Goal: Answer question/provide support: Share knowledge or assist other users

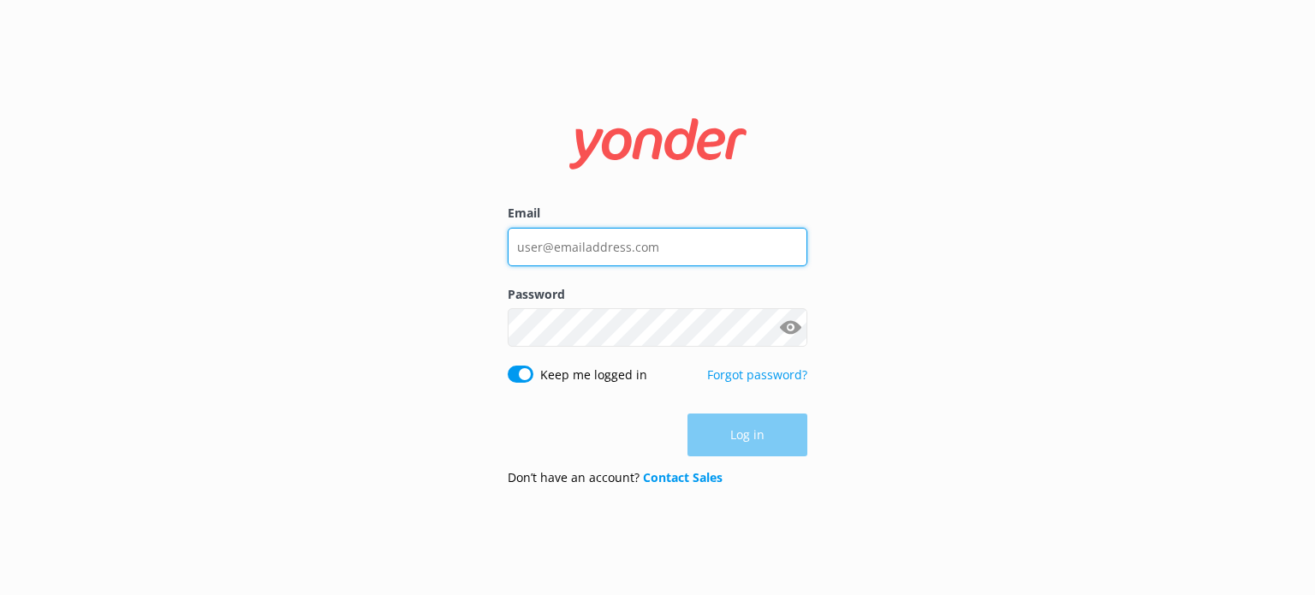
click at [599, 250] on input "Email" at bounding box center [658, 247] width 300 height 39
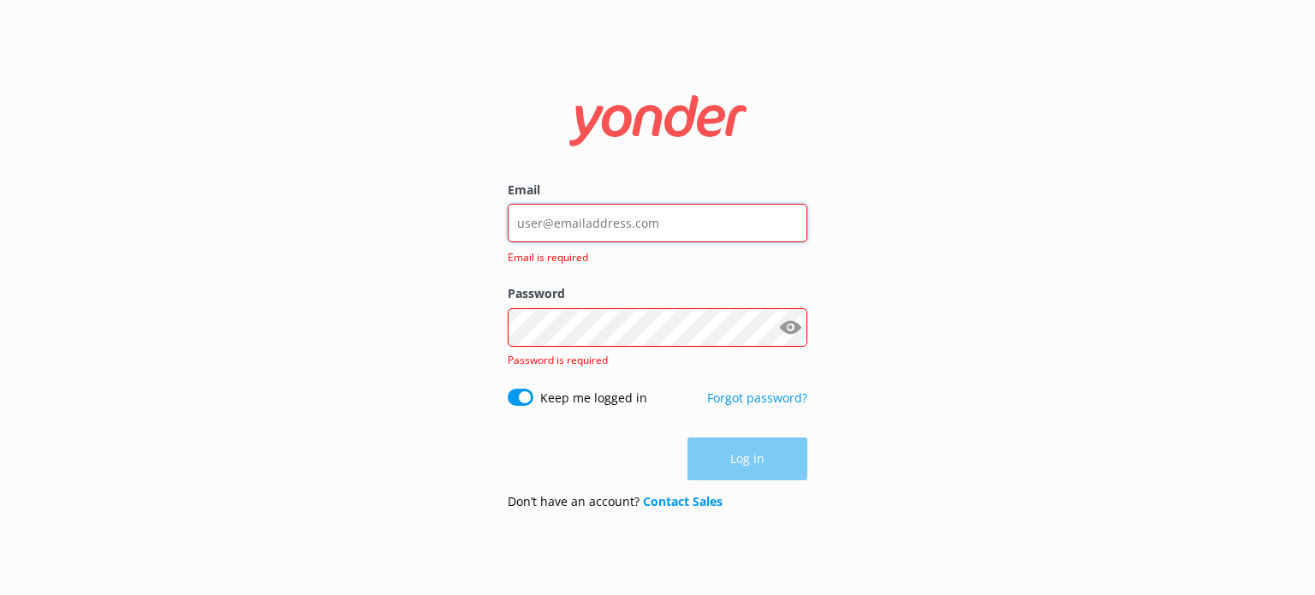
type input "[PERSON_NAME][EMAIL_ADDRESS][DOMAIN_NAME]"
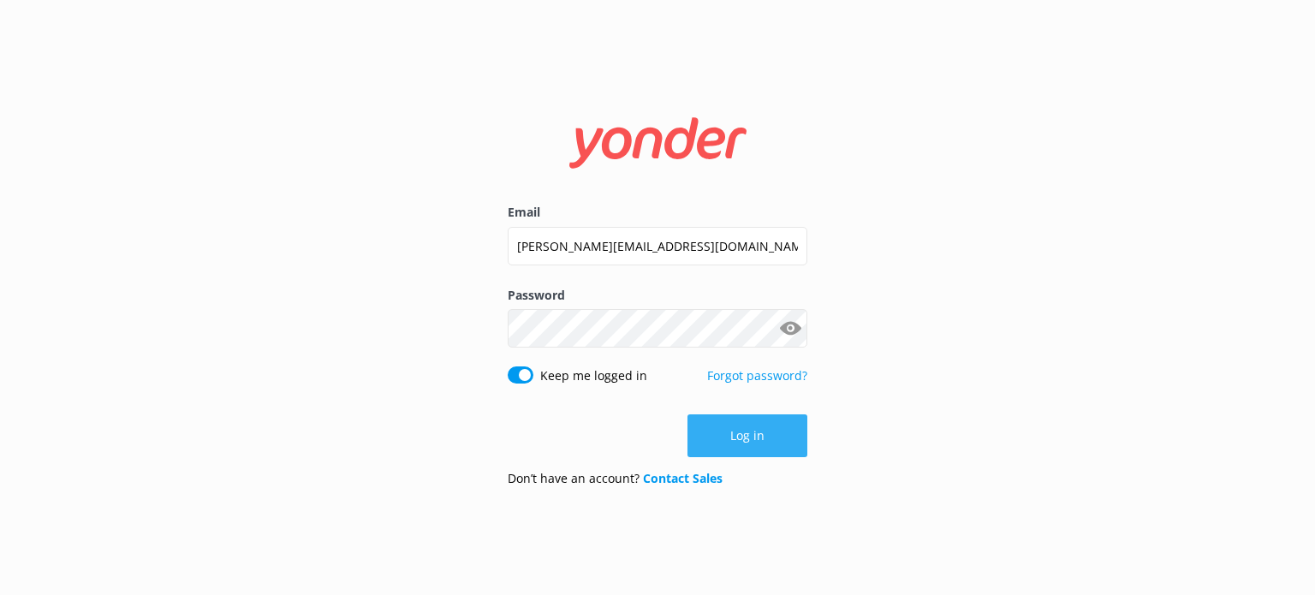
click at [738, 430] on button "Log in" at bounding box center [747, 435] width 120 height 43
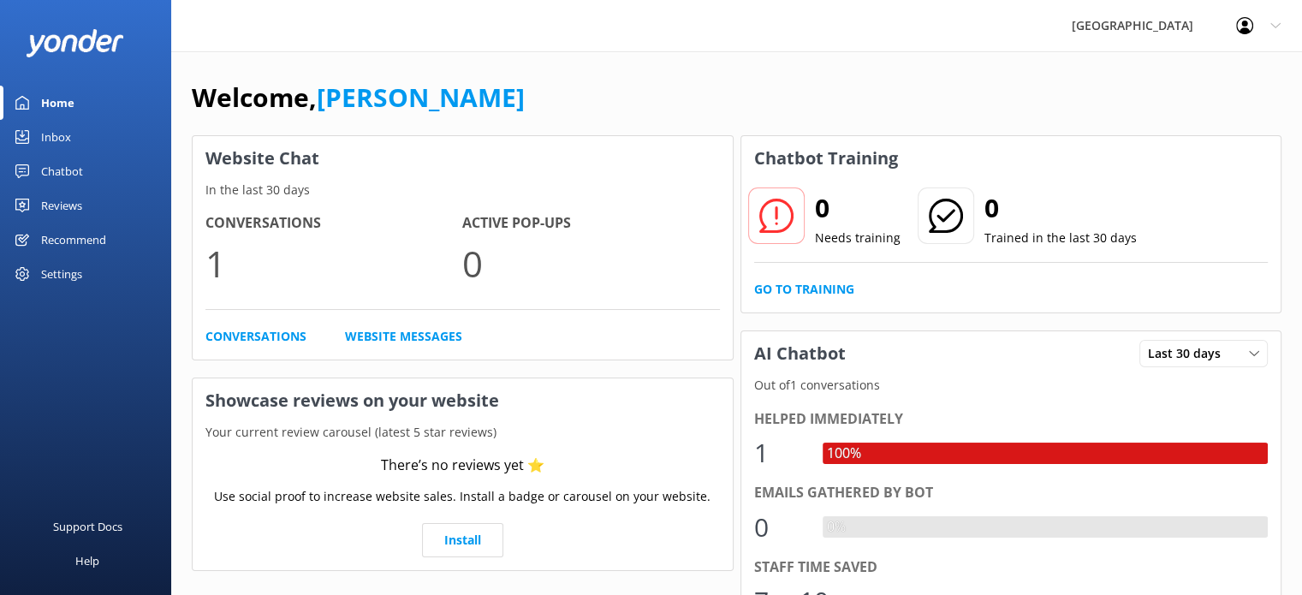
click at [51, 168] on div "Chatbot" at bounding box center [62, 171] width 42 height 34
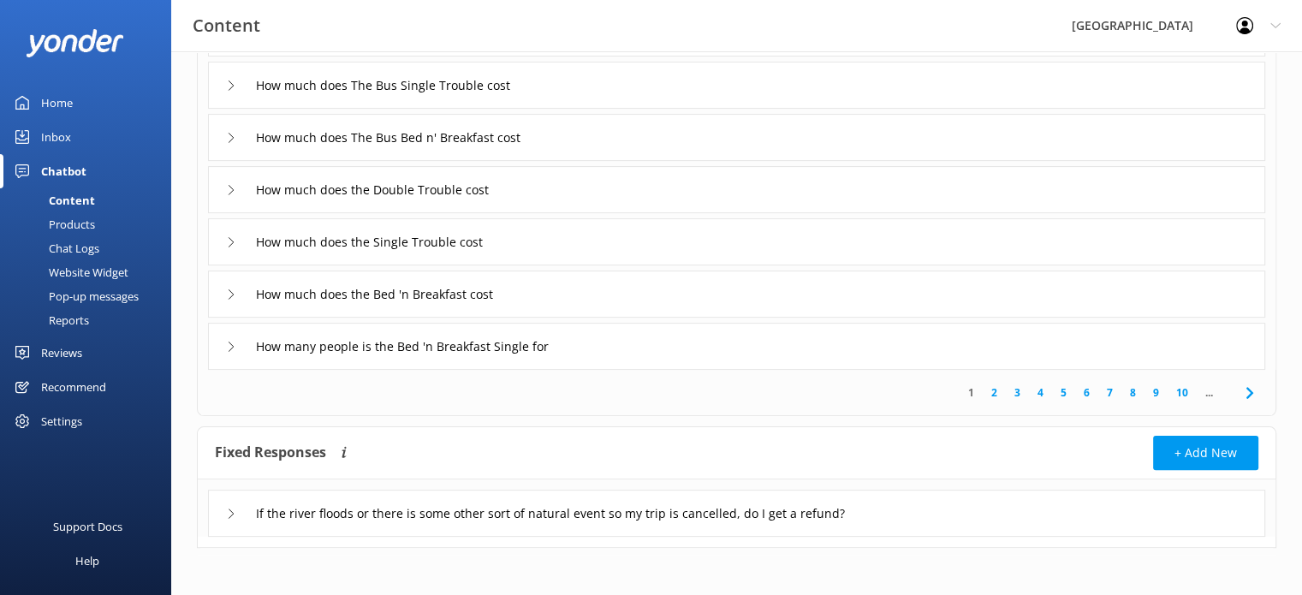
scroll to position [354, 0]
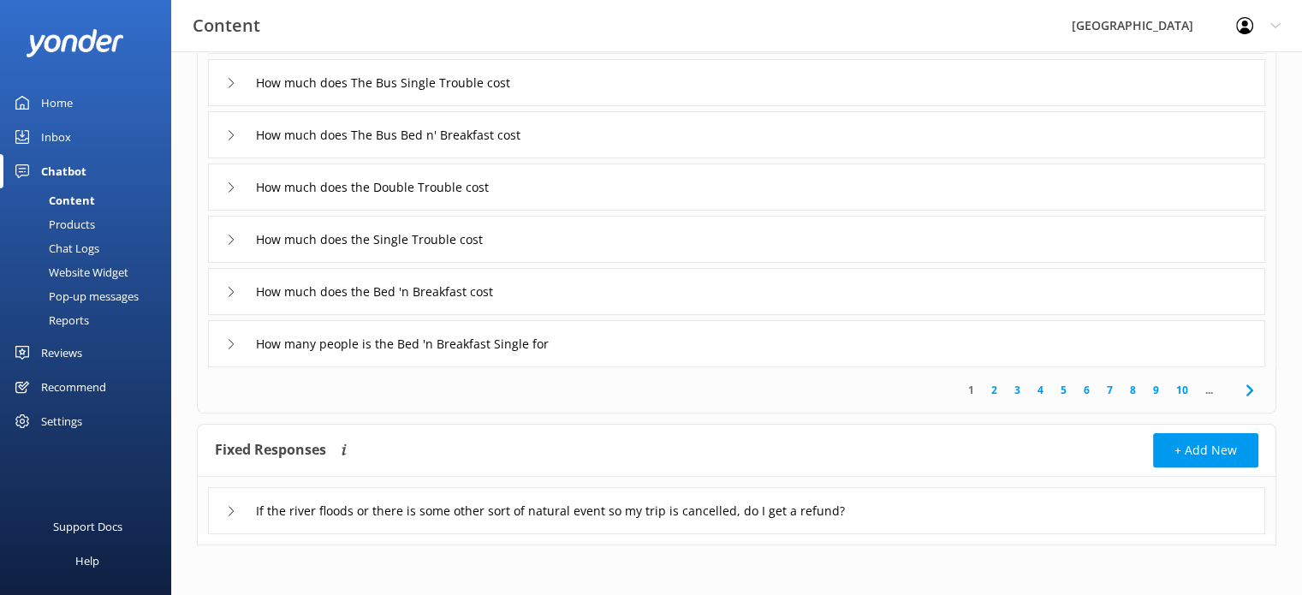
click at [1174, 386] on link "10" at bounding box center [1181, 390] width 29 height 16
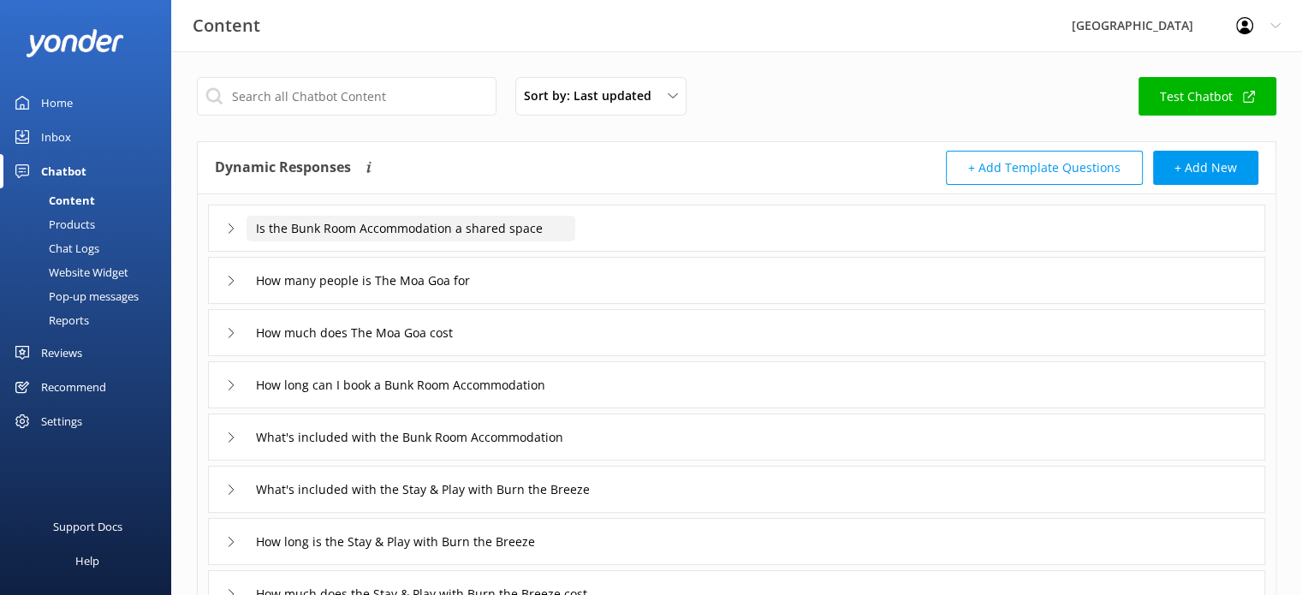
click at [466, 226] on input "Is the Bunk Room Accommodation a shared space" at bounding box center [410, 229] width 329 height 26
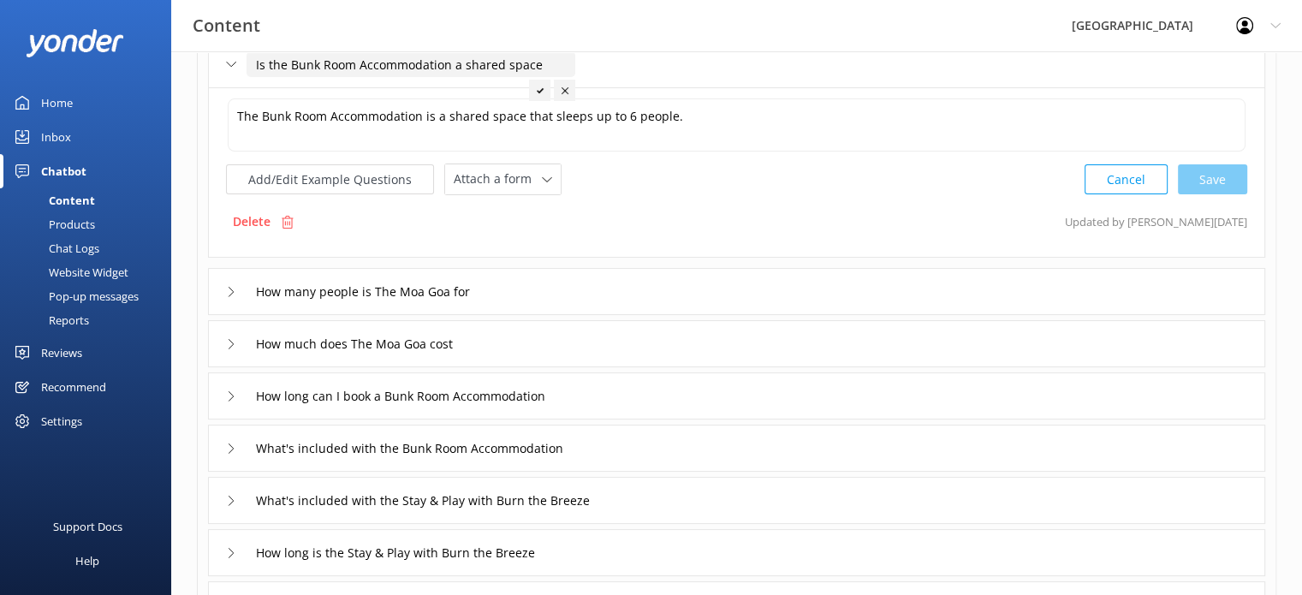
scroll to position [171, 0]
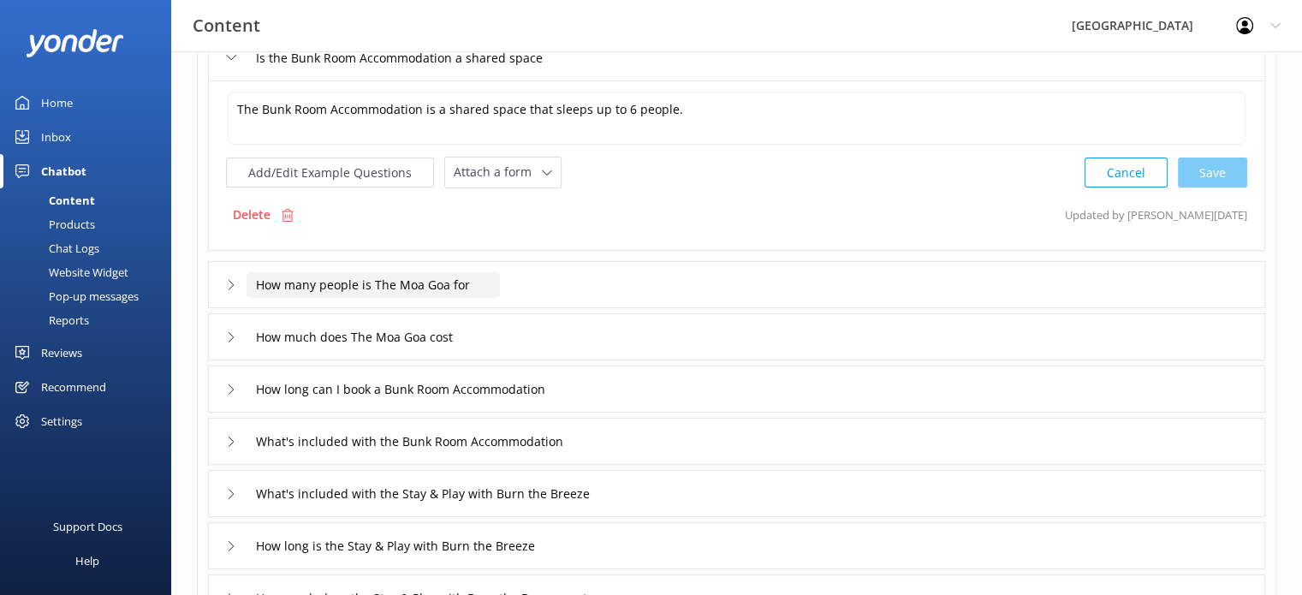
click at [421, 283] on input "How many people is The Moa Goa for" at bounding box center [372, 285] width 253 height 26
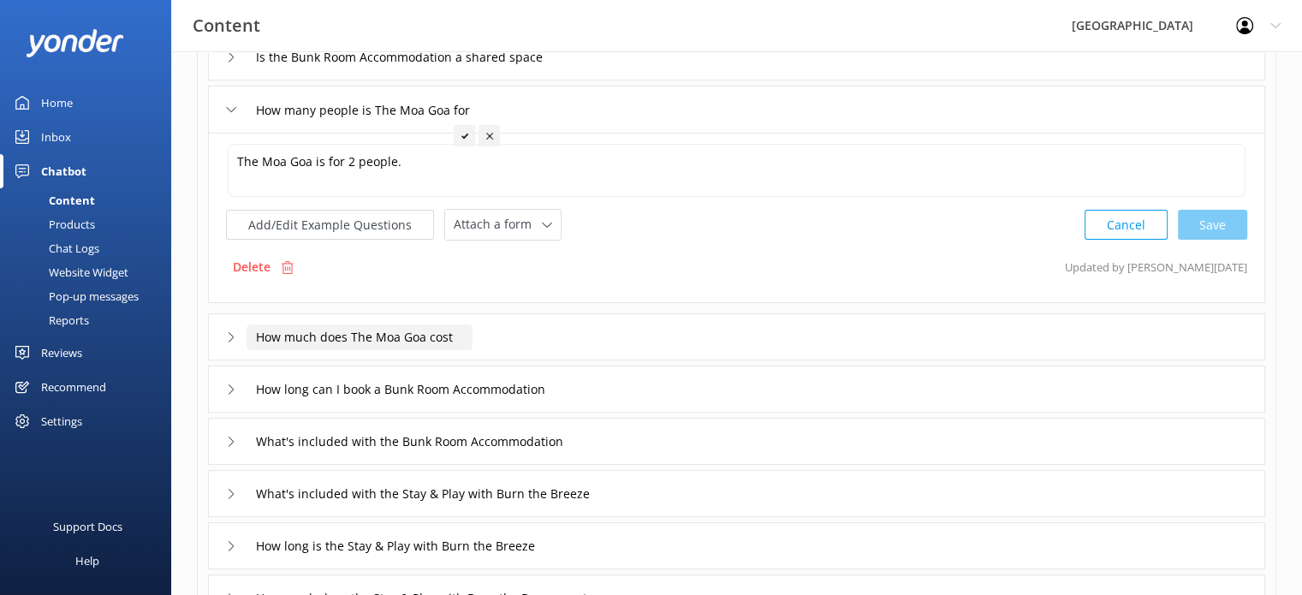
click at [404, 336] on input "How much does The Moa Goa cost" at bounding box center [359, 337] width 226 height 26
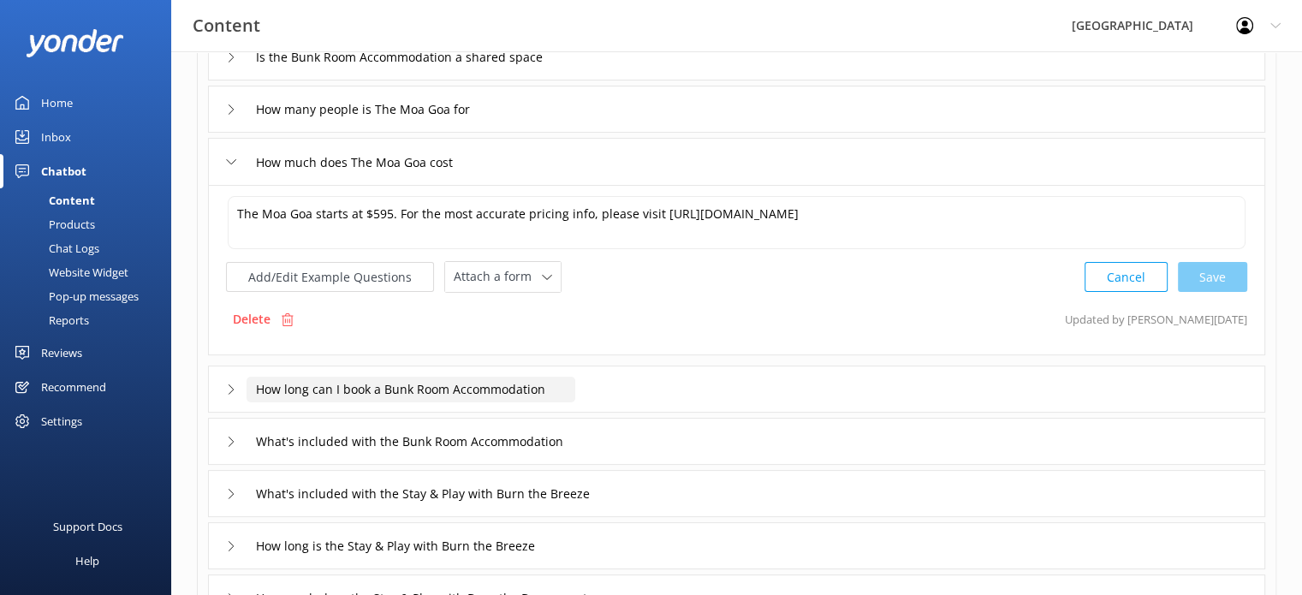
click at [433, 386] on input "How long can I book a Bunk Room Accommodation" at bounding box center [410, 390] width 329 height 26
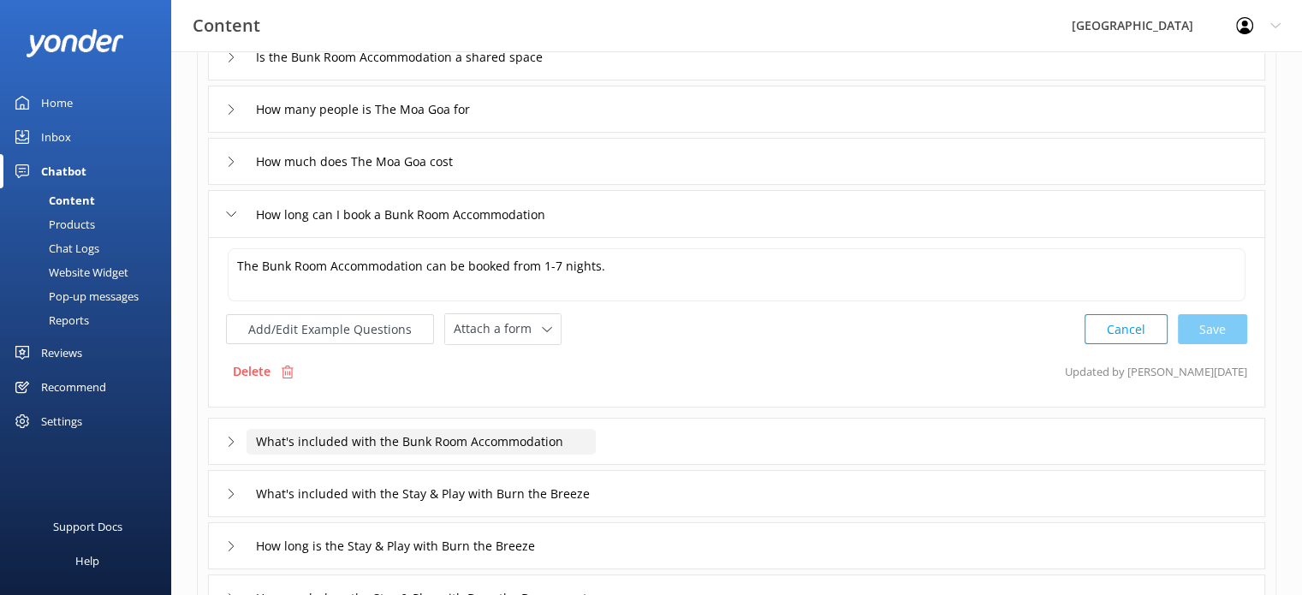
click at [414, 440] on input "What's included with the Bunk Room Accommodation" at bounding box center [420, 442] width 349 height 26
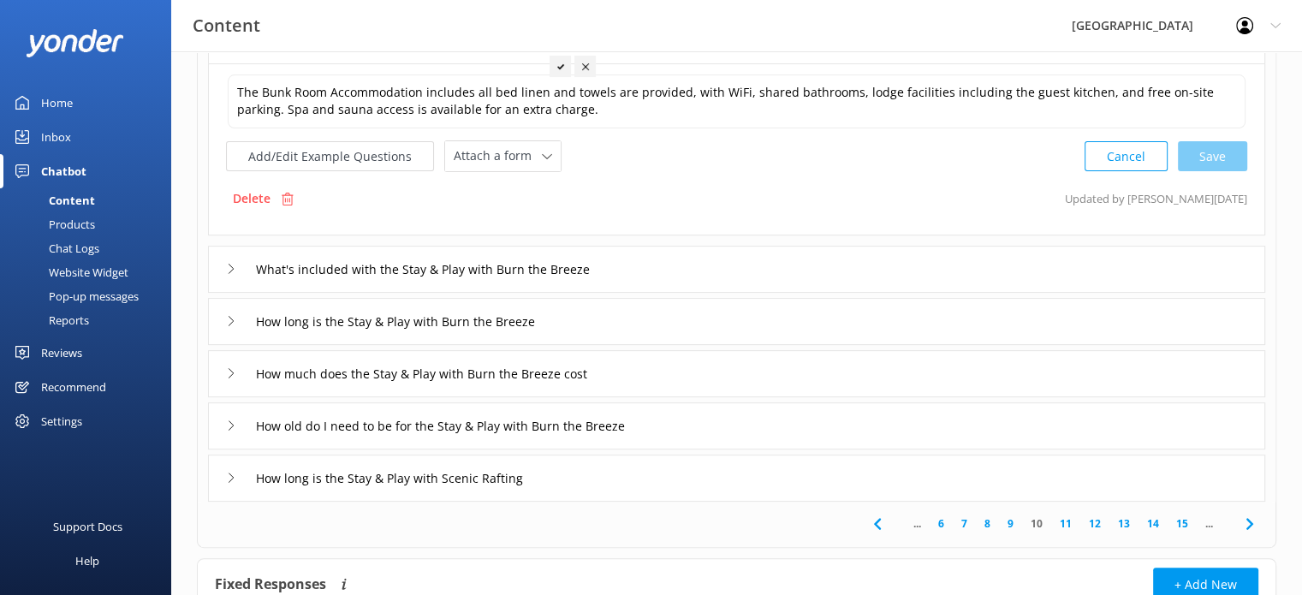
scroll to position [428, 0]
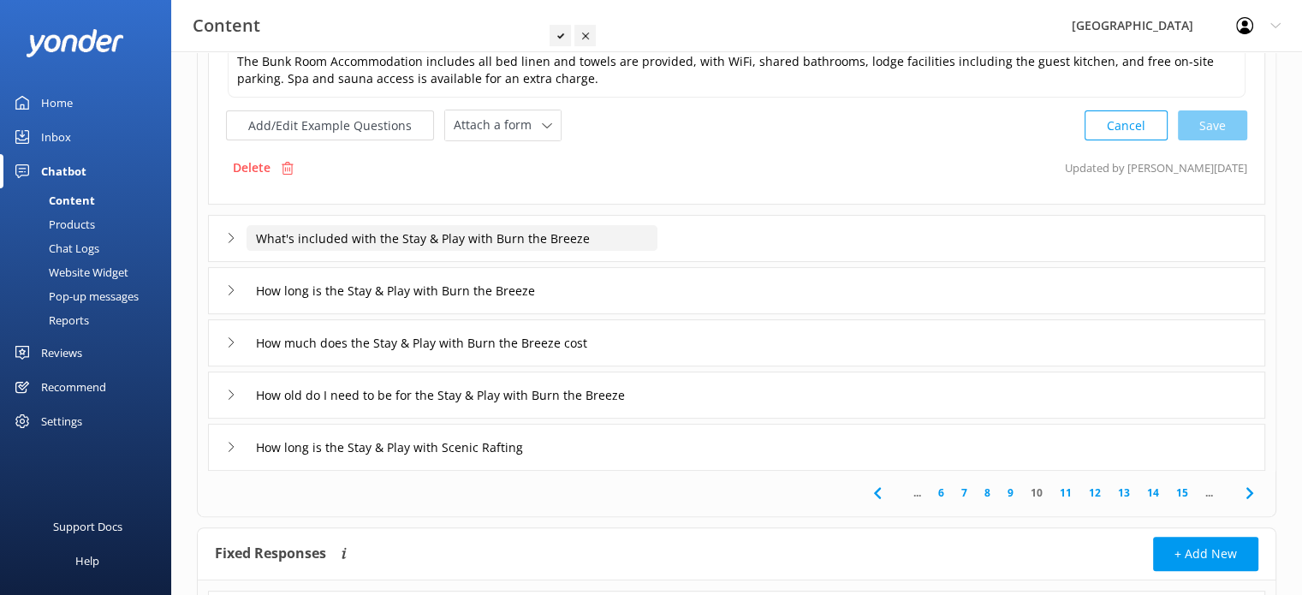
click at [435, 234] on input "What's included with the Stay & Play with Burn the Breeze" at bounding box center [451, 238] width 411 height 26
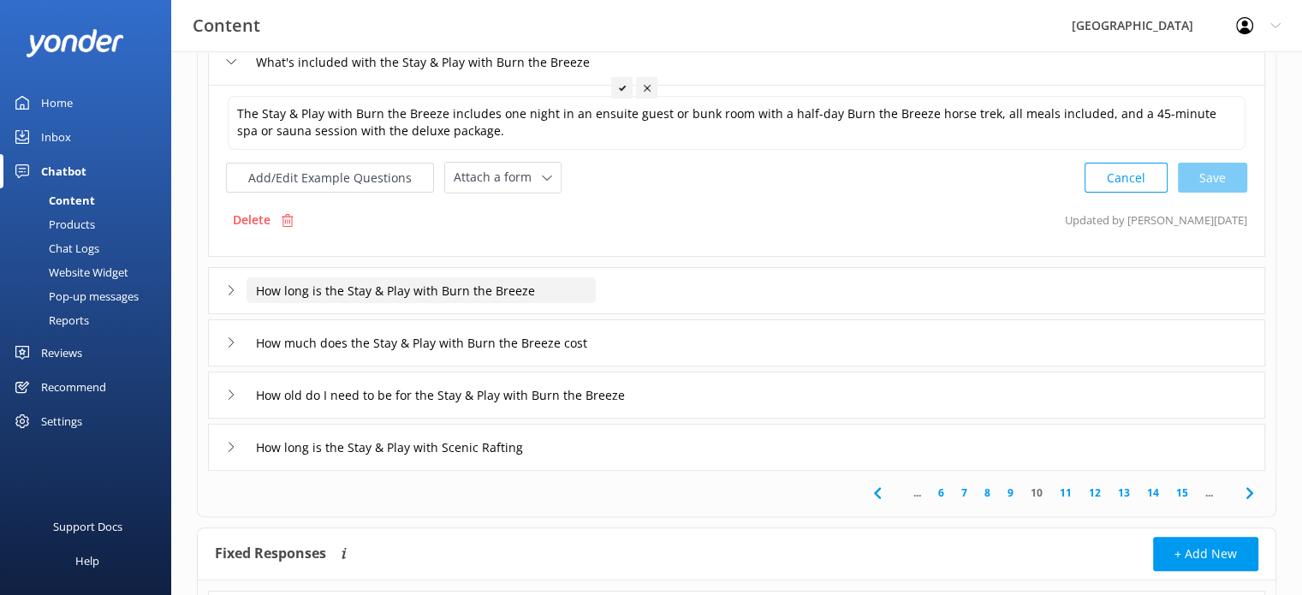
click at [501, 287] on input "How long is the Stay & Play with Burn the Breeze" at bounding box center [420, 290] width 349 height 26
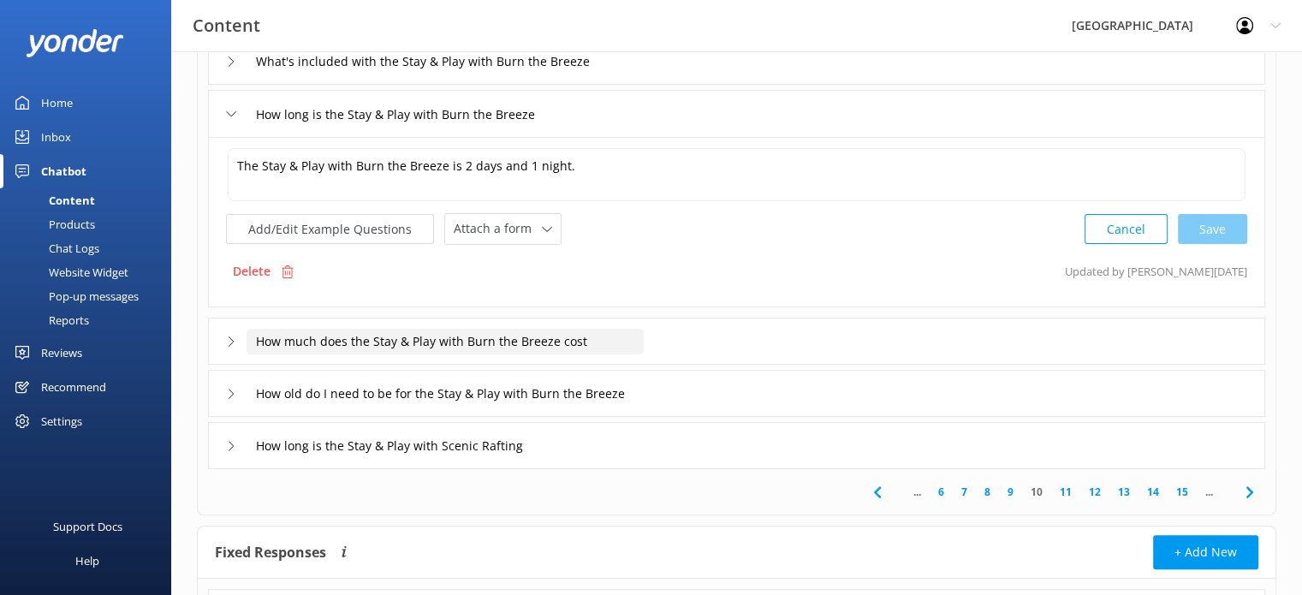
click at [538, 335] on input "How much does the Stay & Play with Burn the Breeze cost" at bounding box center [444, 342] width 397 height 26
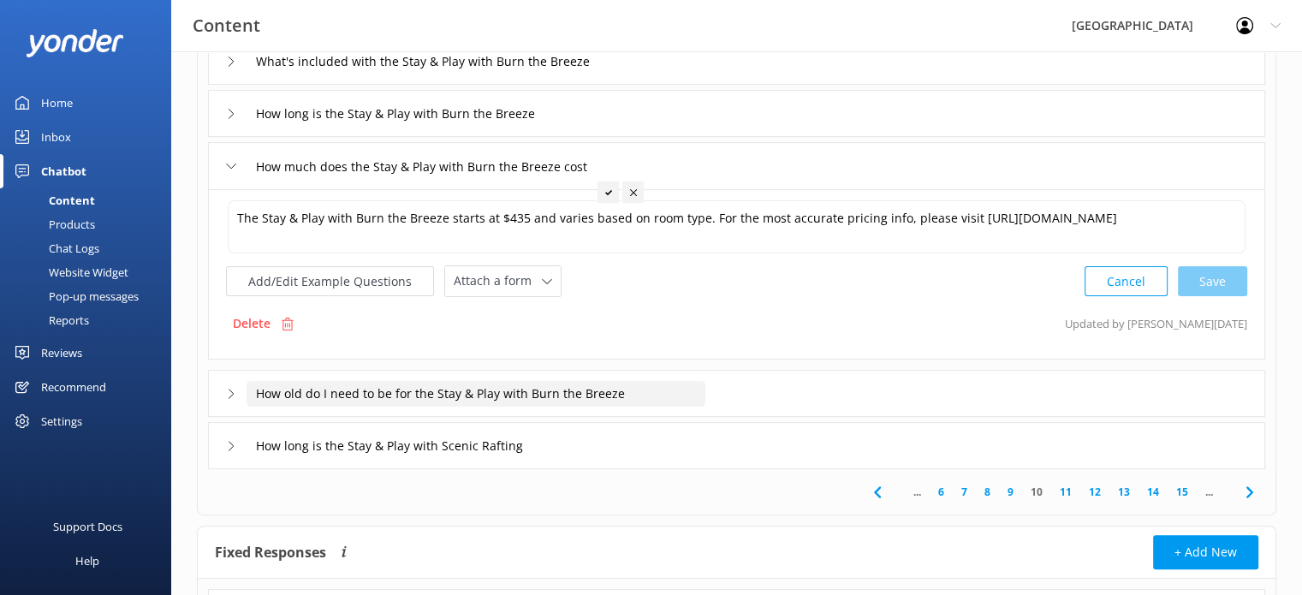
click at [496, 389] on input "How old do I need to be for the Stay & Play with Burn the Breeze" at bounding box center [475, 394] width 459 height 26
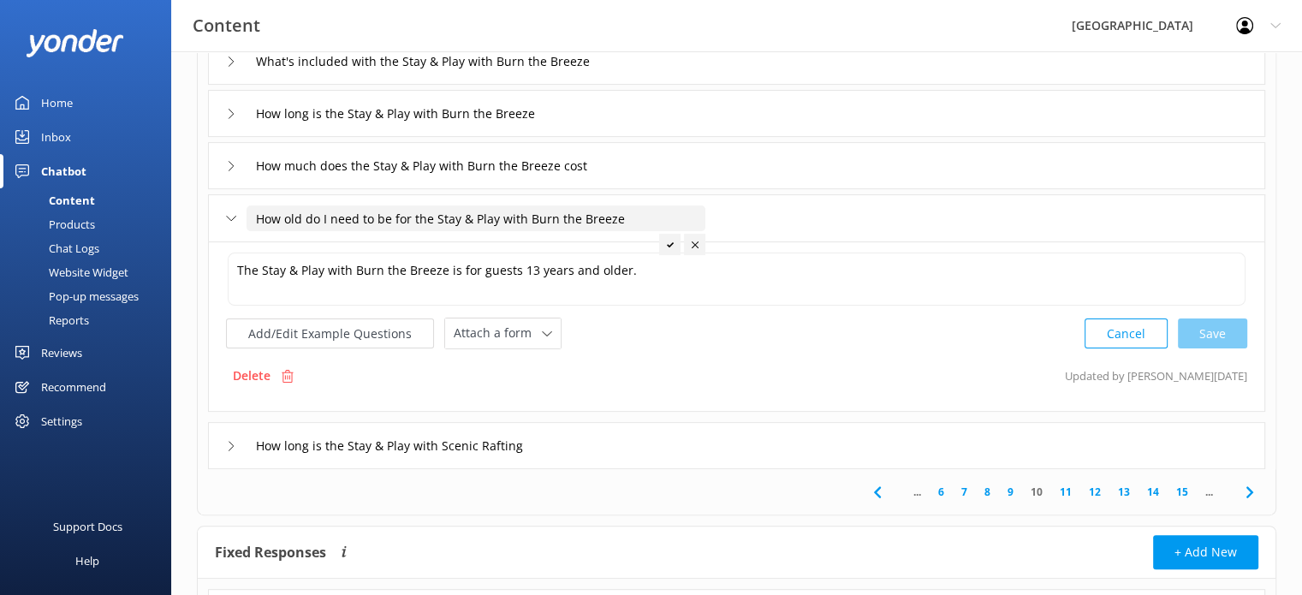
scroll to position [513, 0]
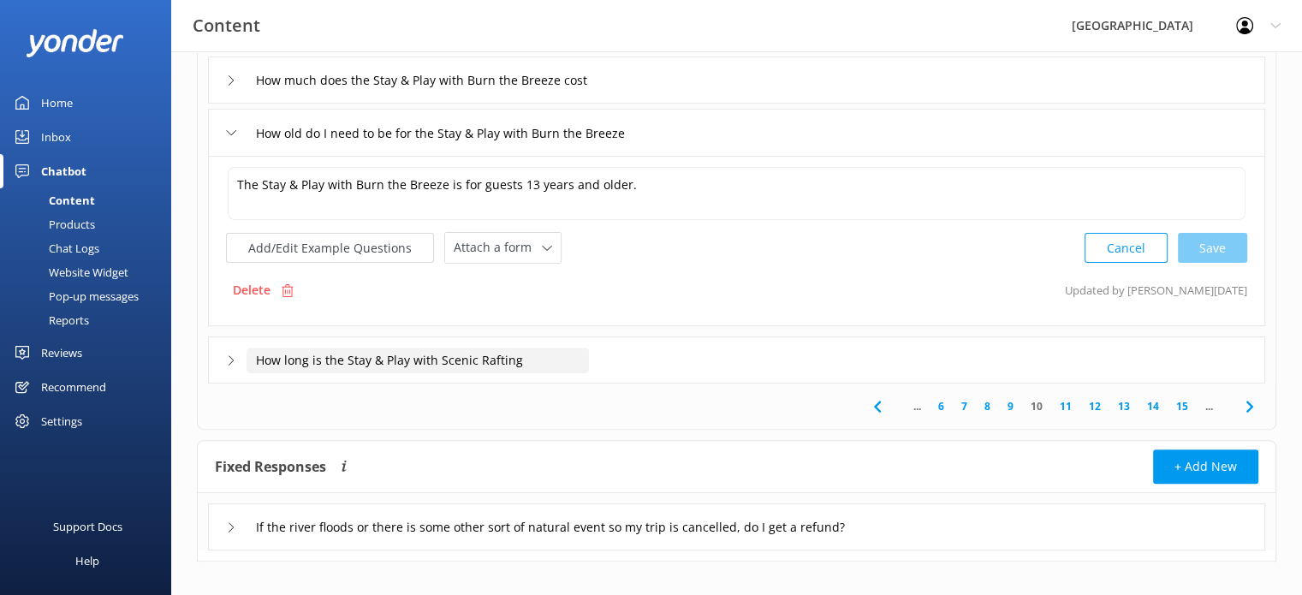
click at [485, 355] on input "How long is the Stay & Play with Scenic Rafting" at bounding box center [417, 360] width 342 height 26
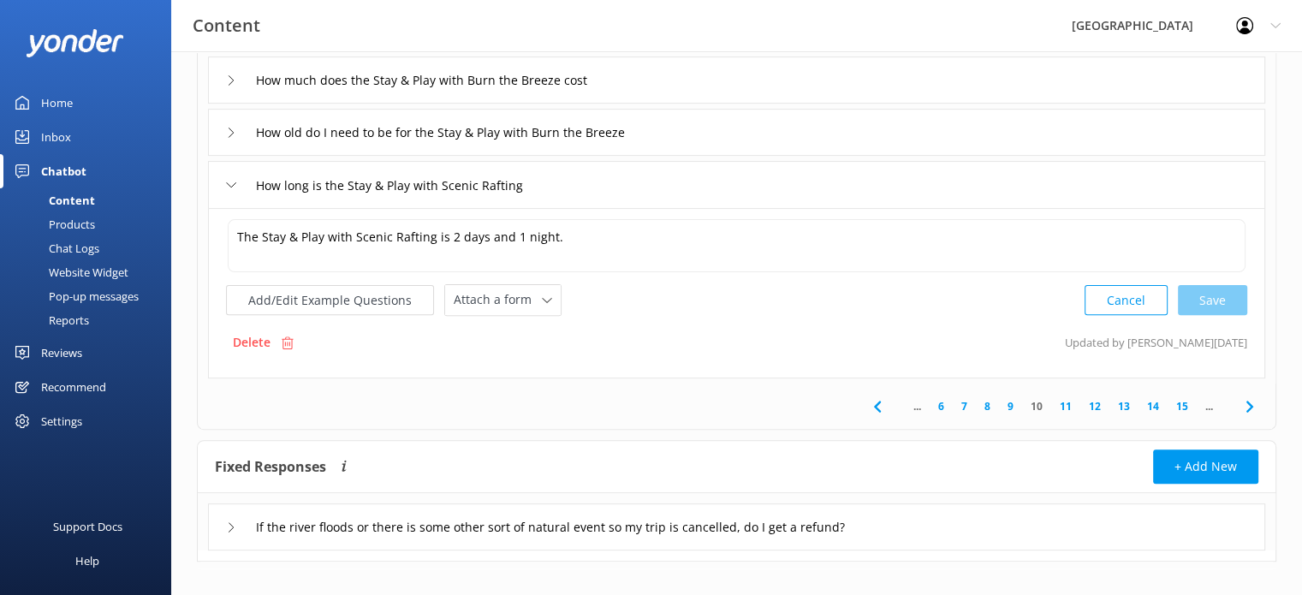
click at [1062, 403] on link "11" at bounding box center [1065, 406] width 29 height 16
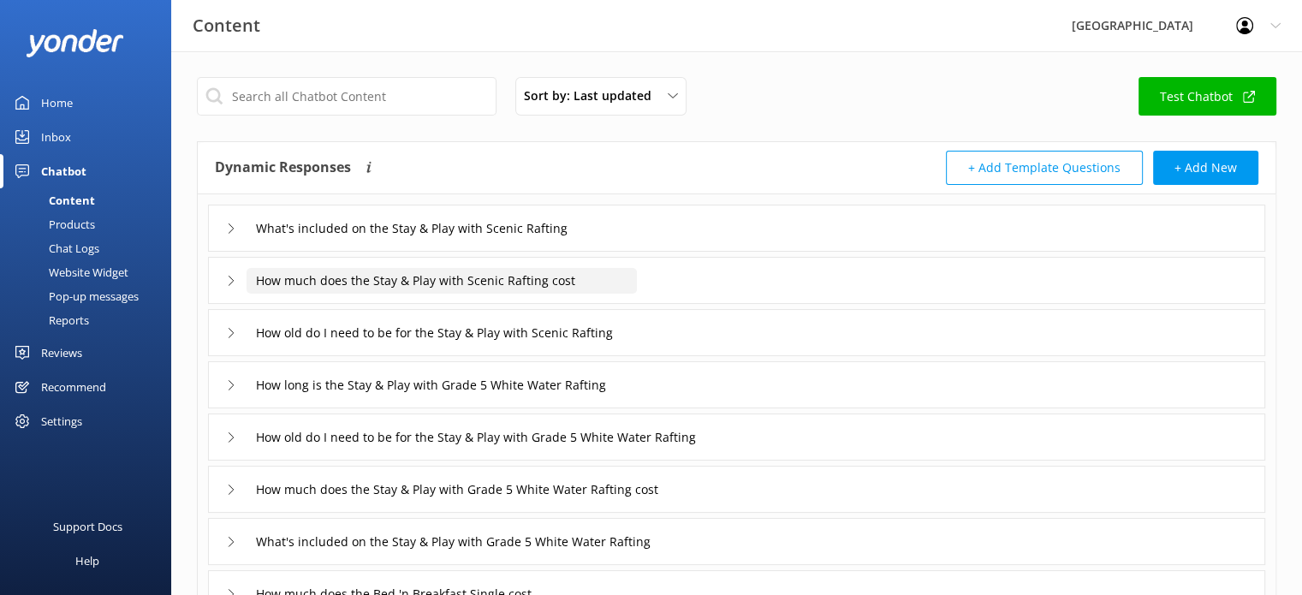
click at [333, 276] on input "How much does the Stay & Play with Scenic Rafting cost" at bounding box center [441, 281] width 390 height 26
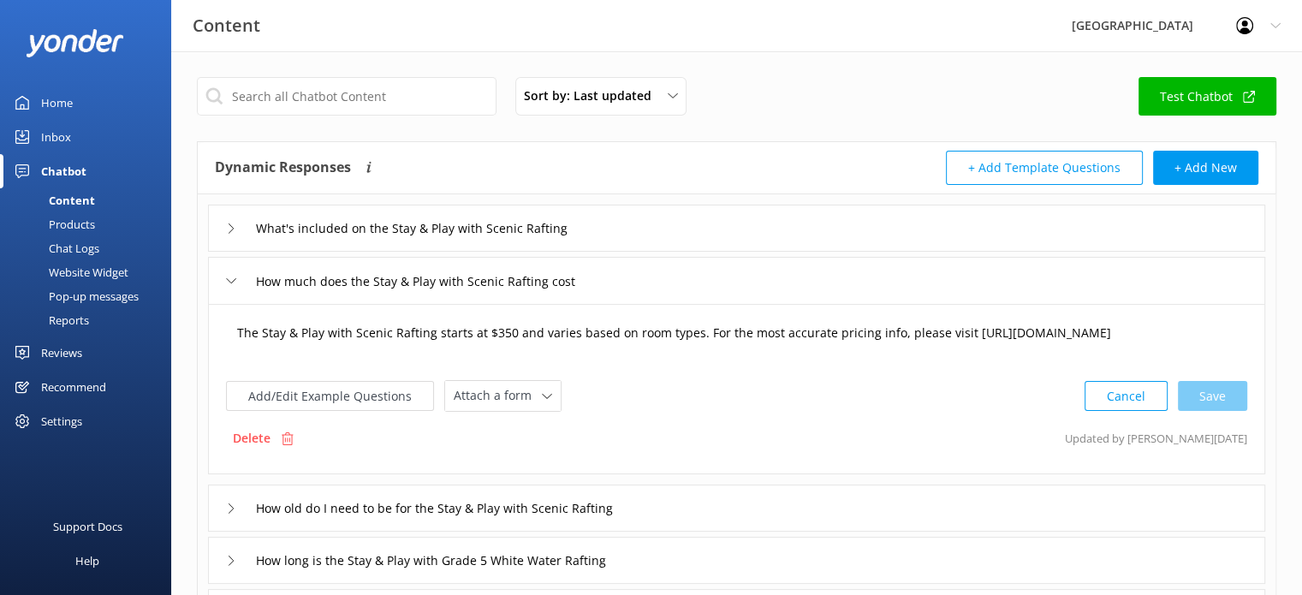
click at [507, 330] on textarea "The Stay & Play with Scenic Rafting starts at $350 and varies based on room typ…" at bounding box center [737, 341] width 1018 height 53
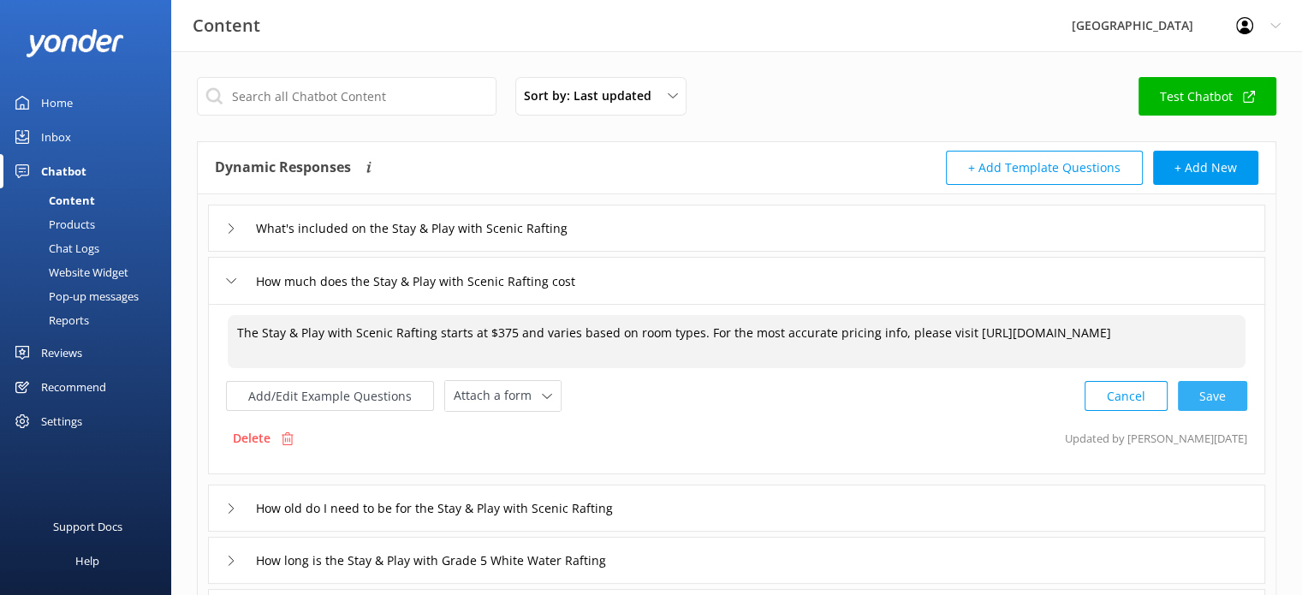
click at [1216, 396] on div "Cancel Save" at bounding box center [1165, 396] width 163 height 32
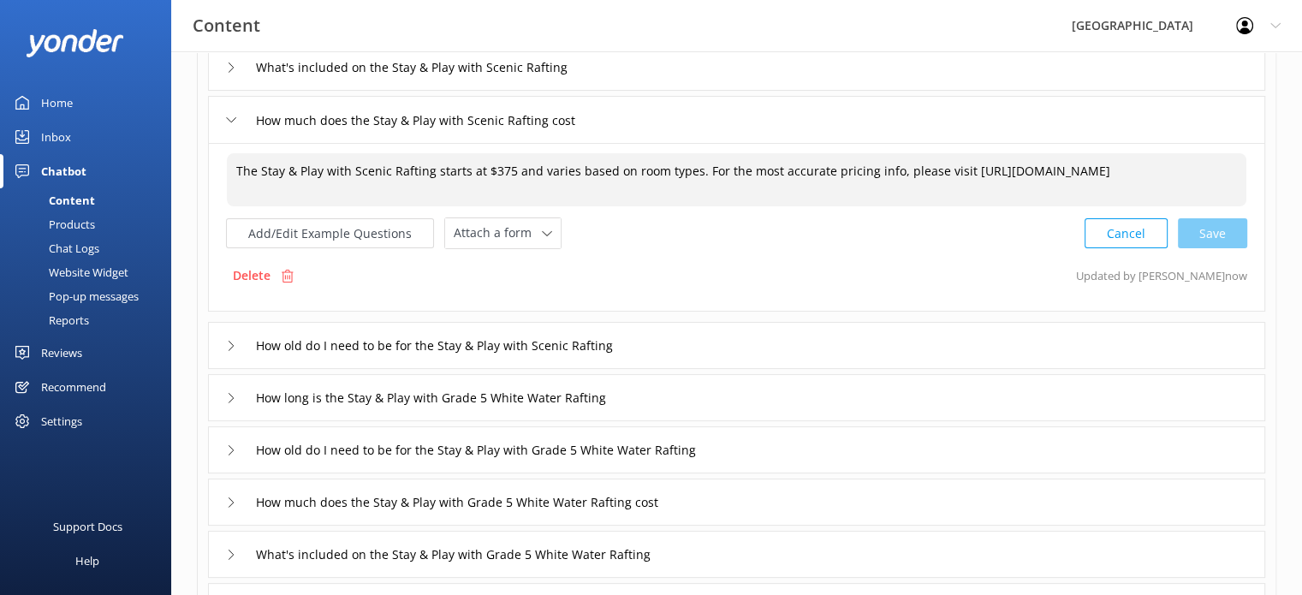
scroll to position [171, 0]
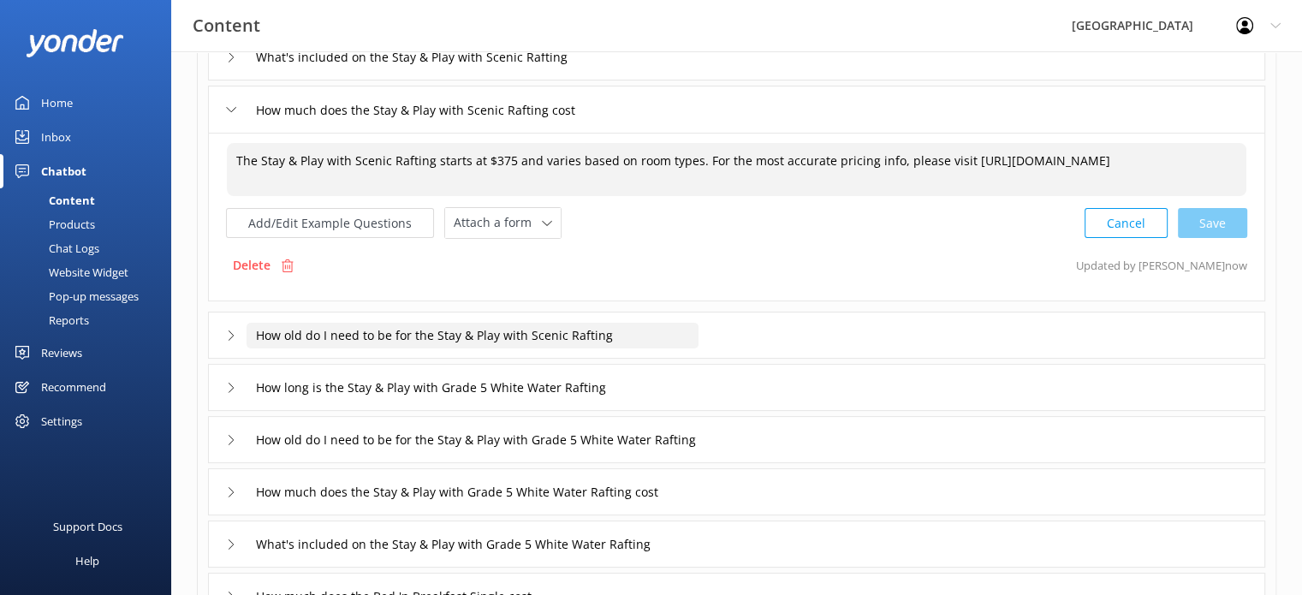
type textarea "The Stay & Play with Scenic Rafting starts at $375 and varies based on room typ…"
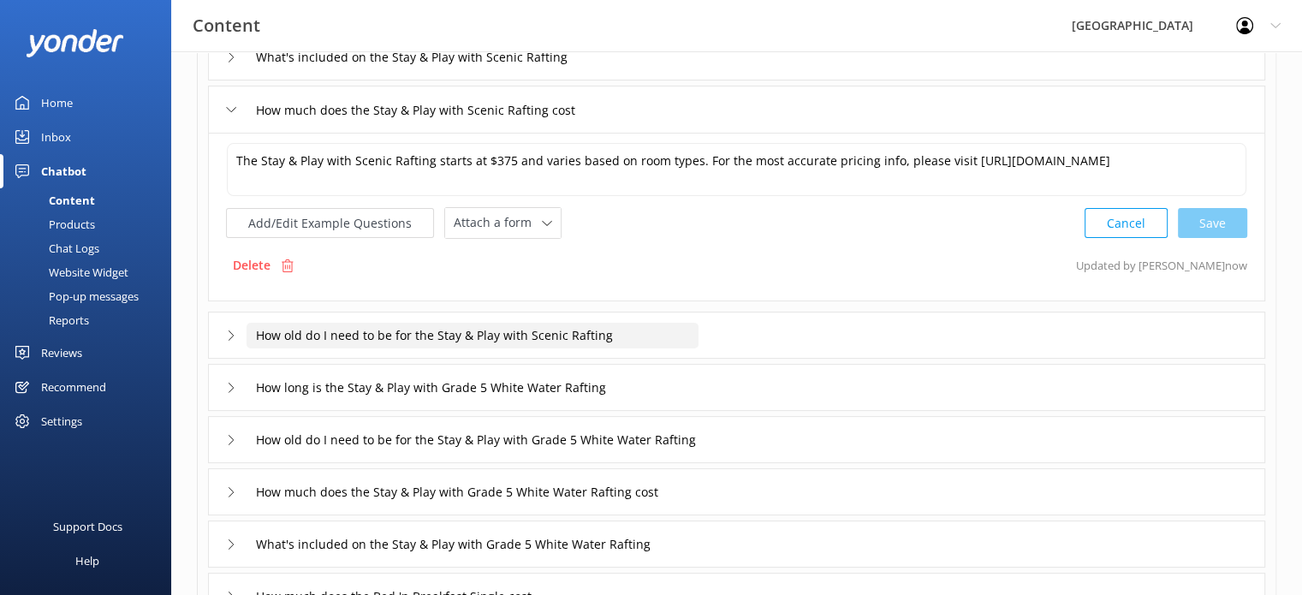
click at [451, 336] on input "How old do I need to be for the Stay & Play with Scenic Rafting" at bounding box center [472, 336] width 452 height 26
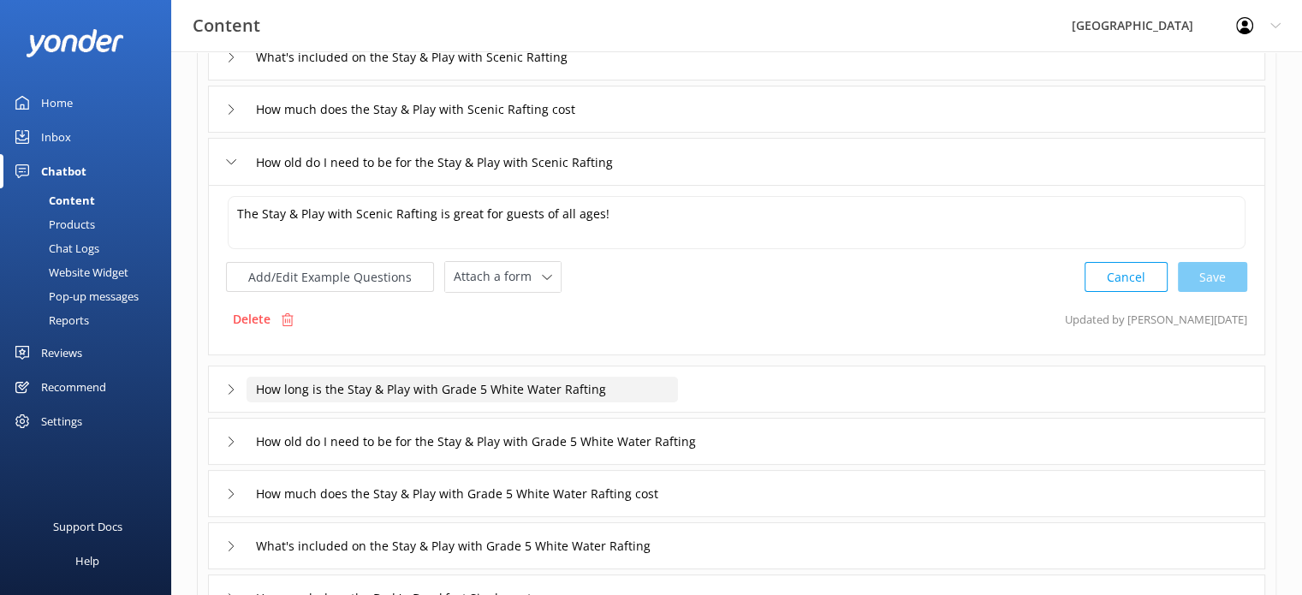
click at [383, 389] on input "How long is the Stay & Play with Grade 5 White Water Rafting" at bounding box center [461, 390] width 431 height 26
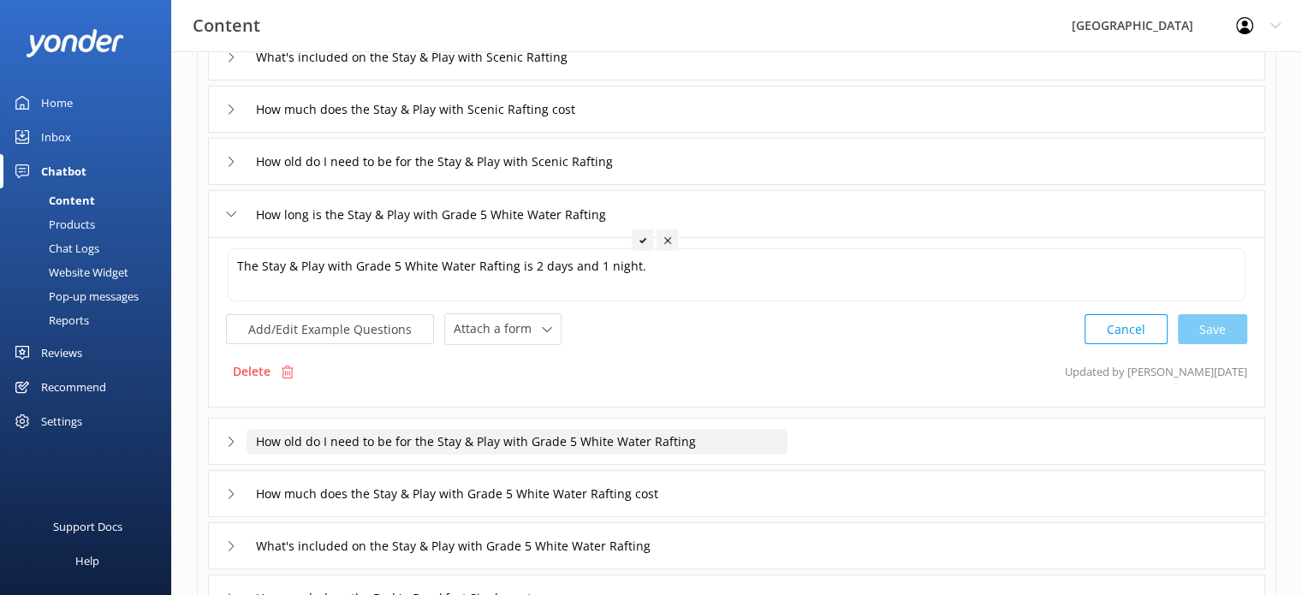
click at [433, 440] on input "How old do I need to be for the Stay & Play with Grade 5 White Water Rafting" at bounding box center [516, 442] width 541 height 26
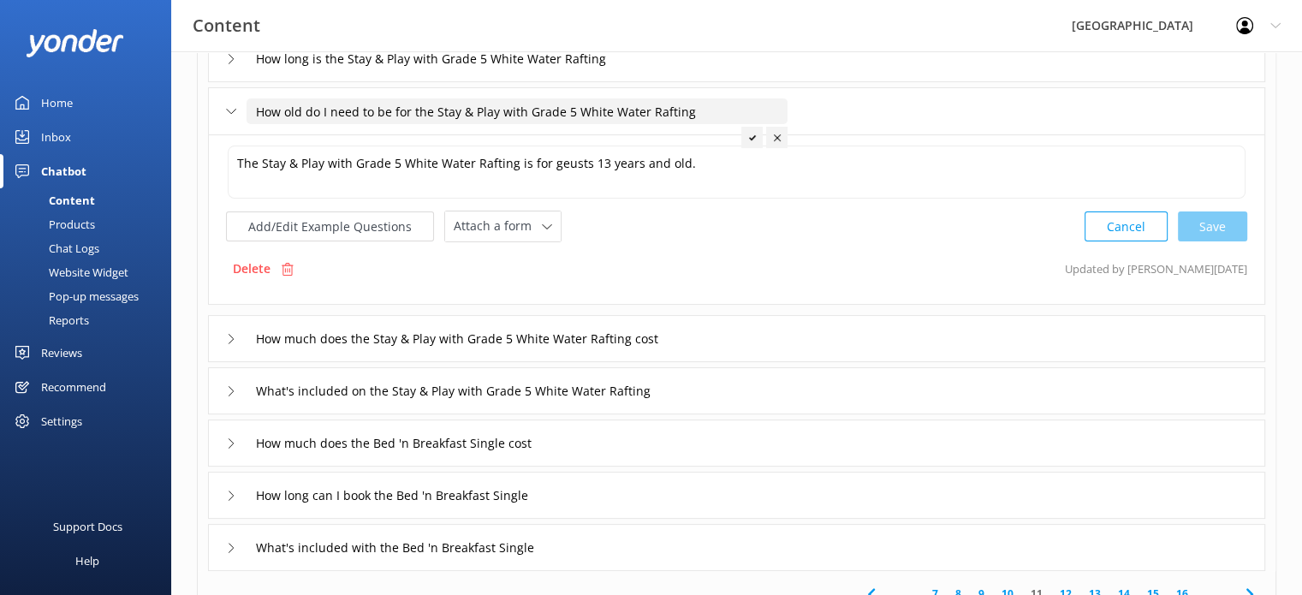
scroll to position [342, 0]
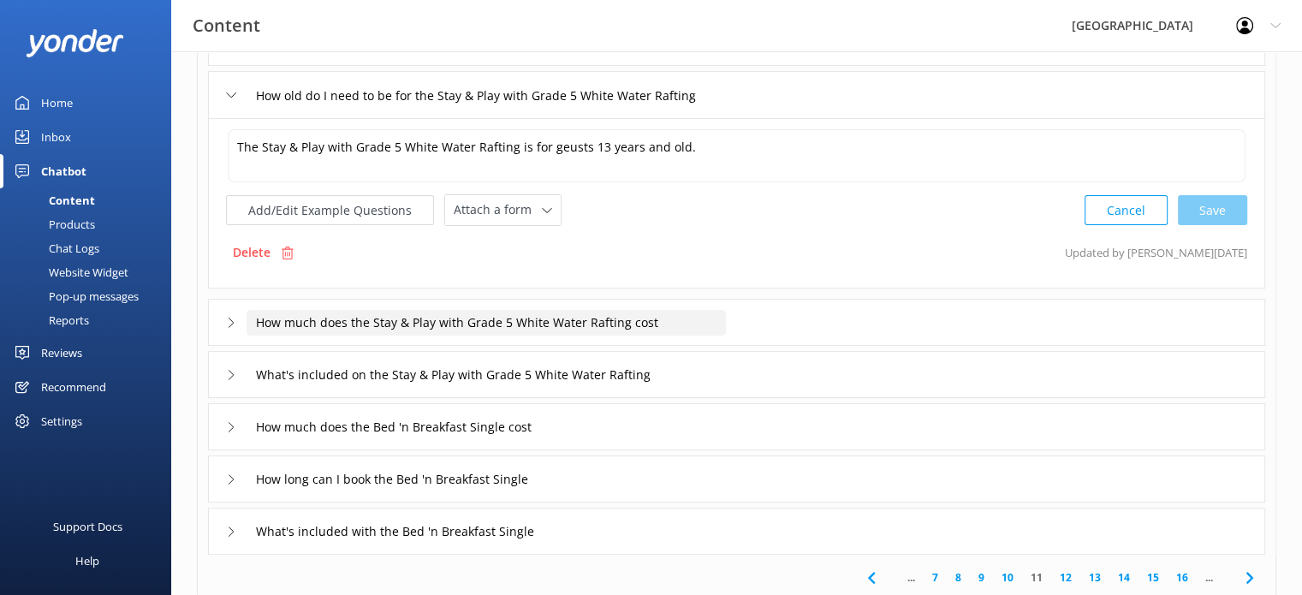
click at [548, 318] on input "How much does the Stay & Play with Grade 5 White Water Rafting cost" at bounding box center [485, 323] width 479 height 26
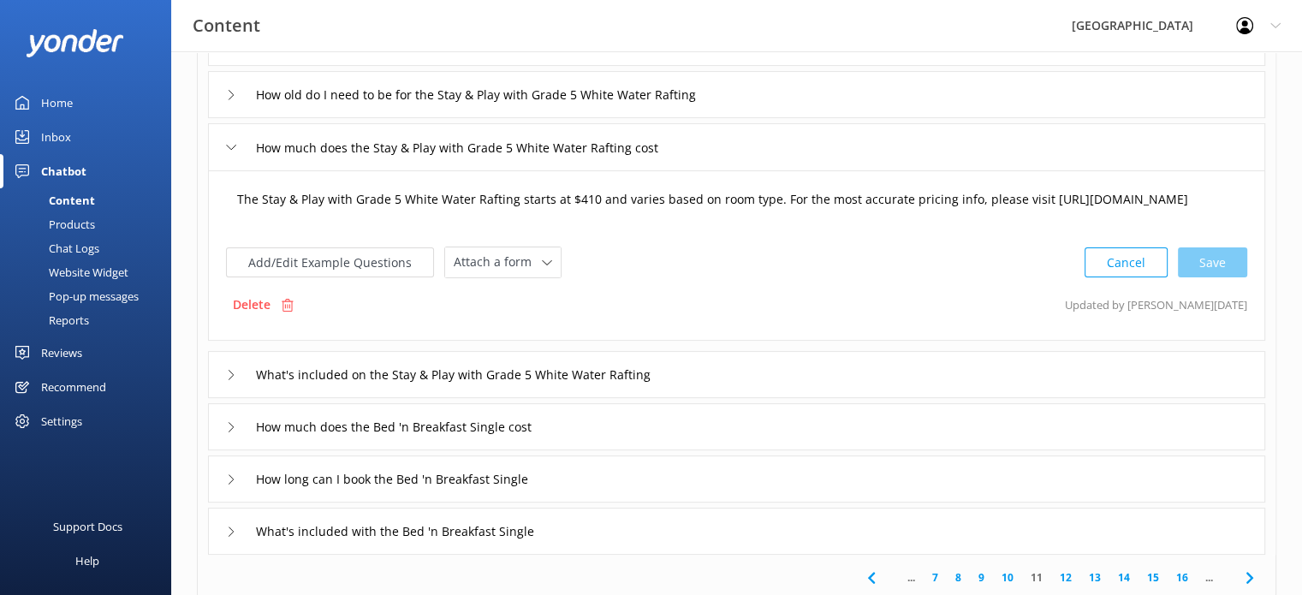
click at [587, 196] on textarea "The Stay & Play with Grade 5 White Water Rafting starts at $410 and varies base…" at bounding box center [737, 207] width 1018 height 53
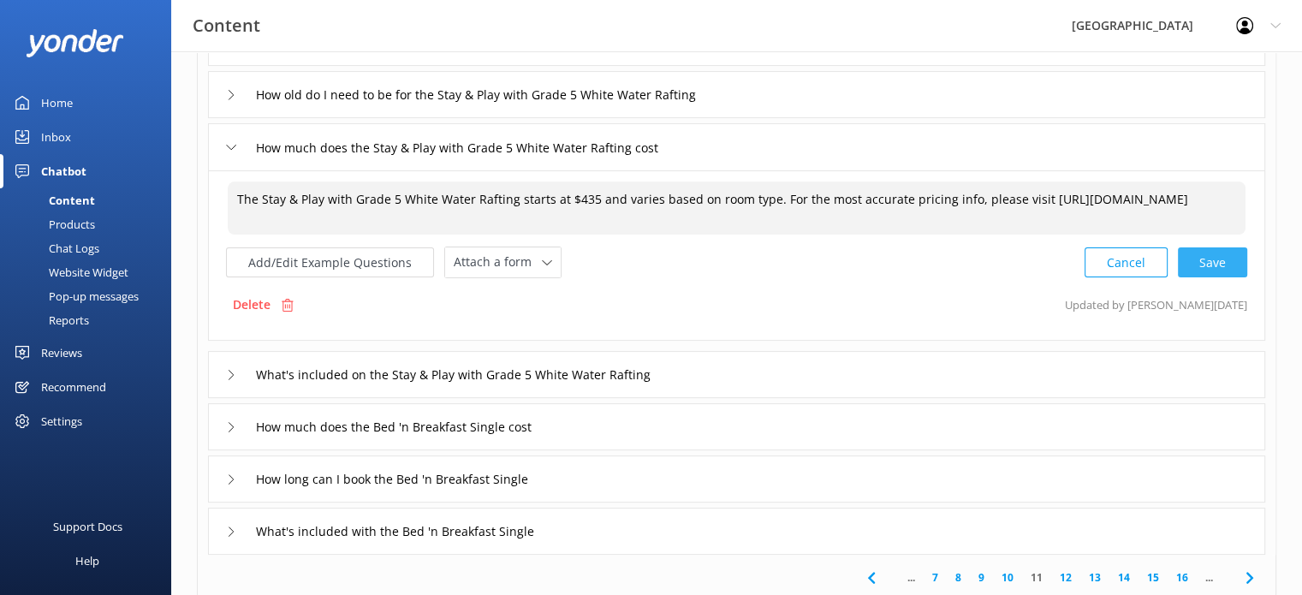
click at [1222, 260] on div "Cancel Save" at bounding box center [1165, 262] width 163 height 32
type textarea "The Stay & Play with Grade 5 White Water Rafting starts at $435 and varies base…"
click at [472, 371] on input "What's included on the Stay & Play with Grade 5 White Water Rafting" at bounding box center [485, 373] width 479 height 26
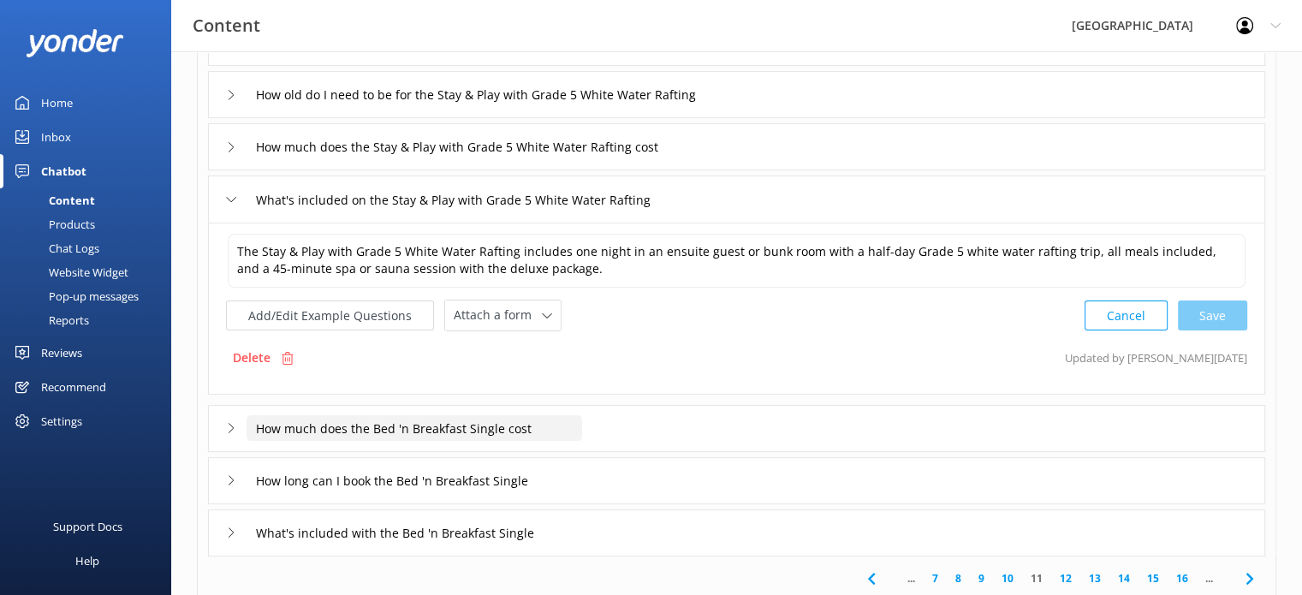
click at [446, 430] on input "How much does the Bed 'n Breakfast Single cost" at bounding box center [413, 428] width 335 height 26
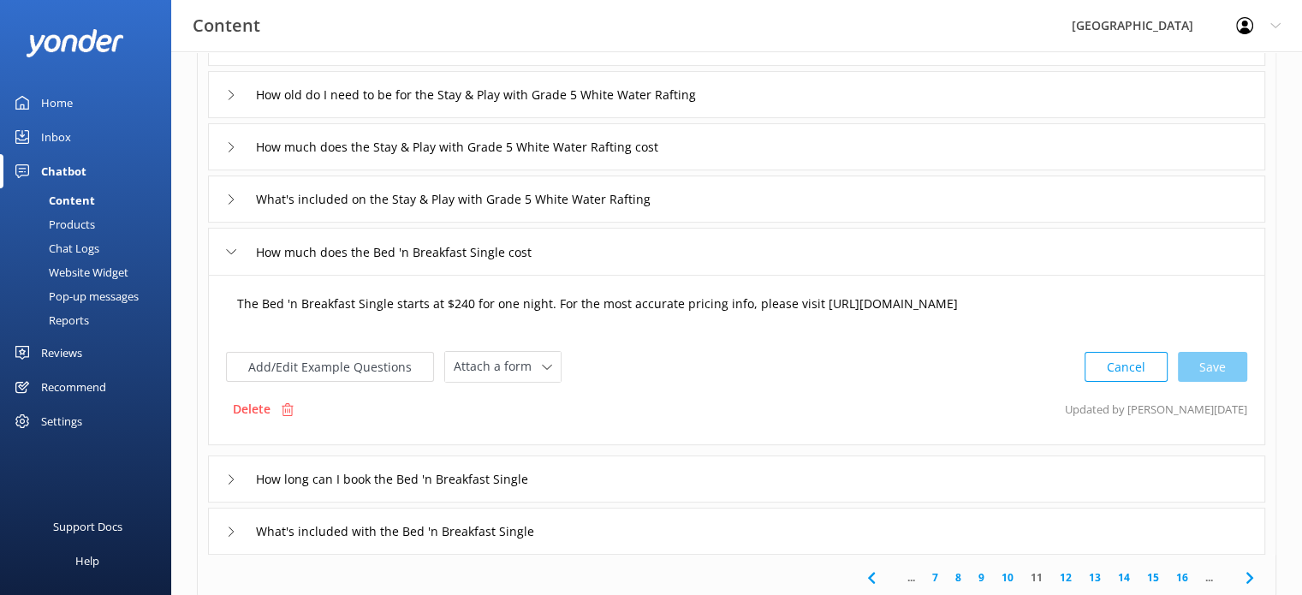
click at [460, 302] on textarea "The Bed 'n Breakfast Single starts at $240 for one night. For the most accurate…" at bounding box center [737, 312] width 1018 height 53
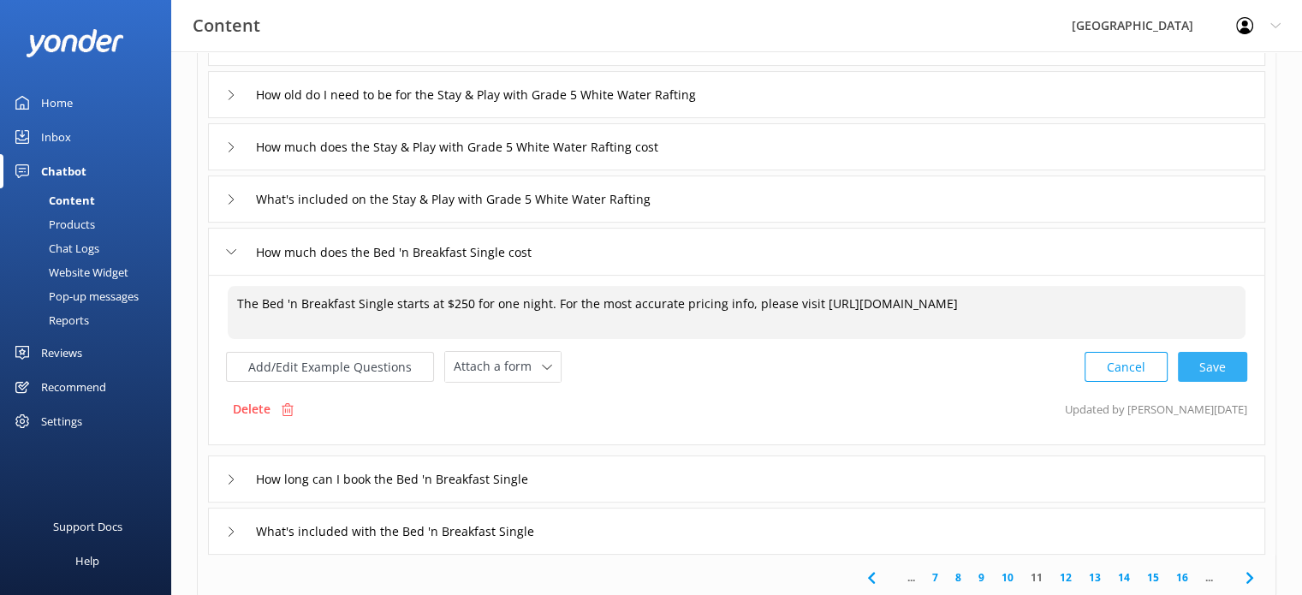
click at [1226, 371] on div "Cancel Save" at bounding box center [1165, 367] width 163 height 32
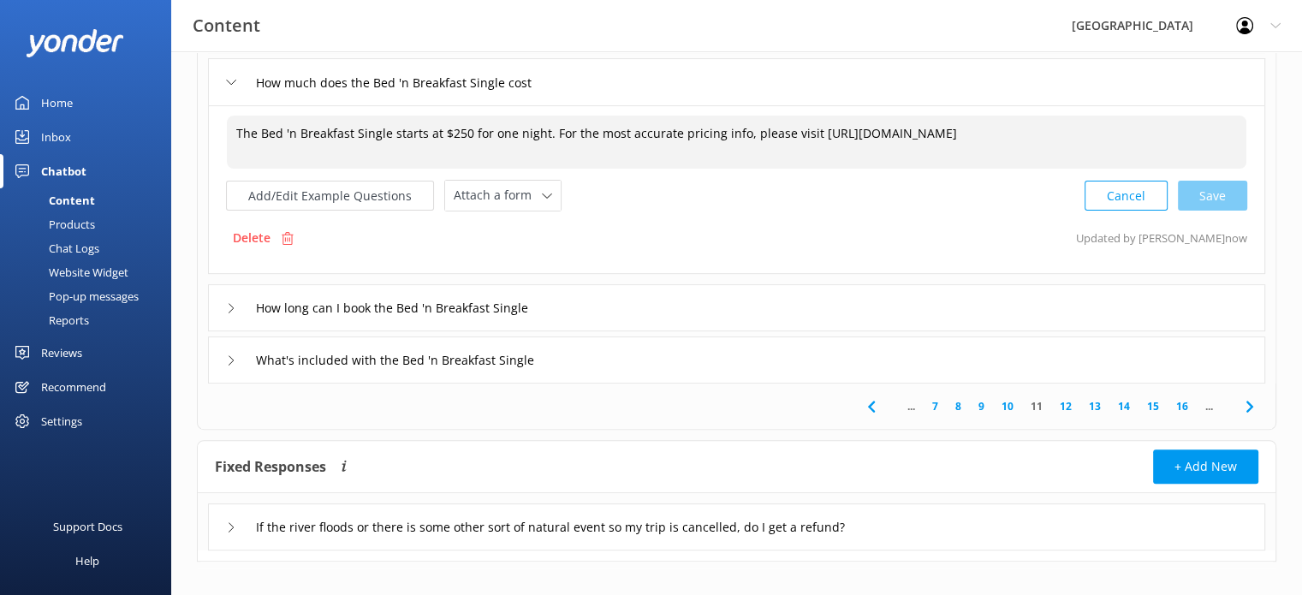
scroll to position [513, 0]
type textarea "The Bed 'n Breakfast Single starts at $250 for one night. For the most accurate…"
click at [388, 313] on input "How long can I book the Bed 'n Breakfast Single" at bounding box center [417, 307] width 342 height 26
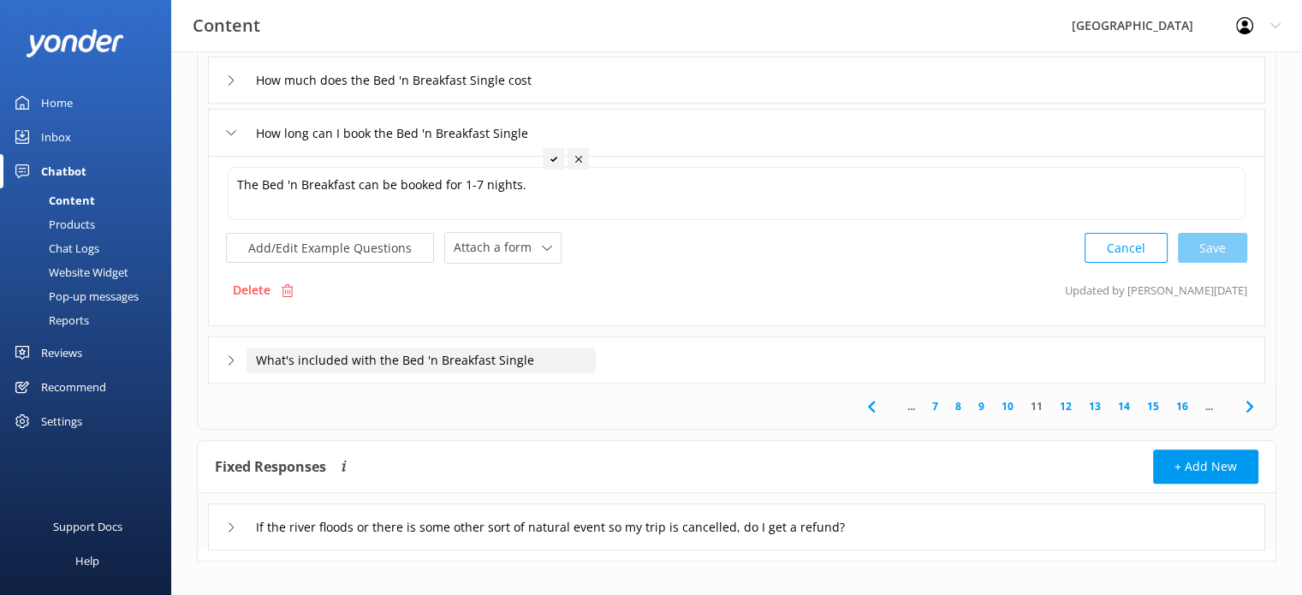
click at [383, 362] on input "What's included with the Bed 'n Breakfast Single" at bounding box center [420, 360] width 349 height 26
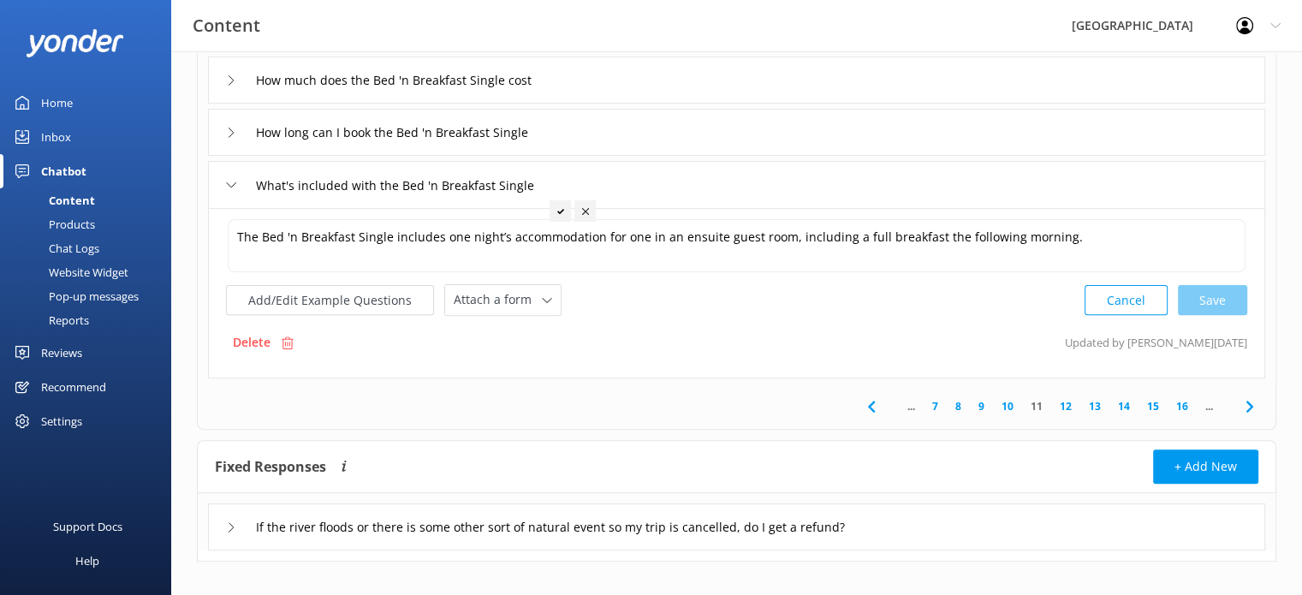
click at [1071, 401] on link "12" at bounding box center [1065, 406] width 29 height 16
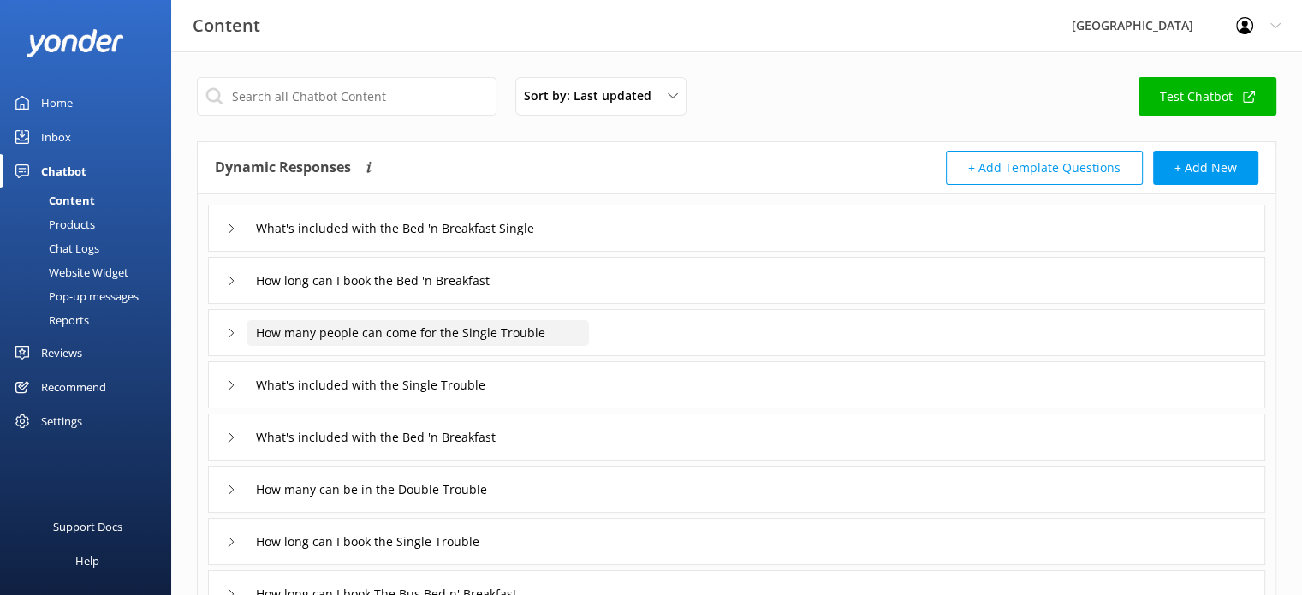
click at [428, 333] on input "How many people can come for the Single Trouble" at bounding box center [417, 333] width 342 height 26
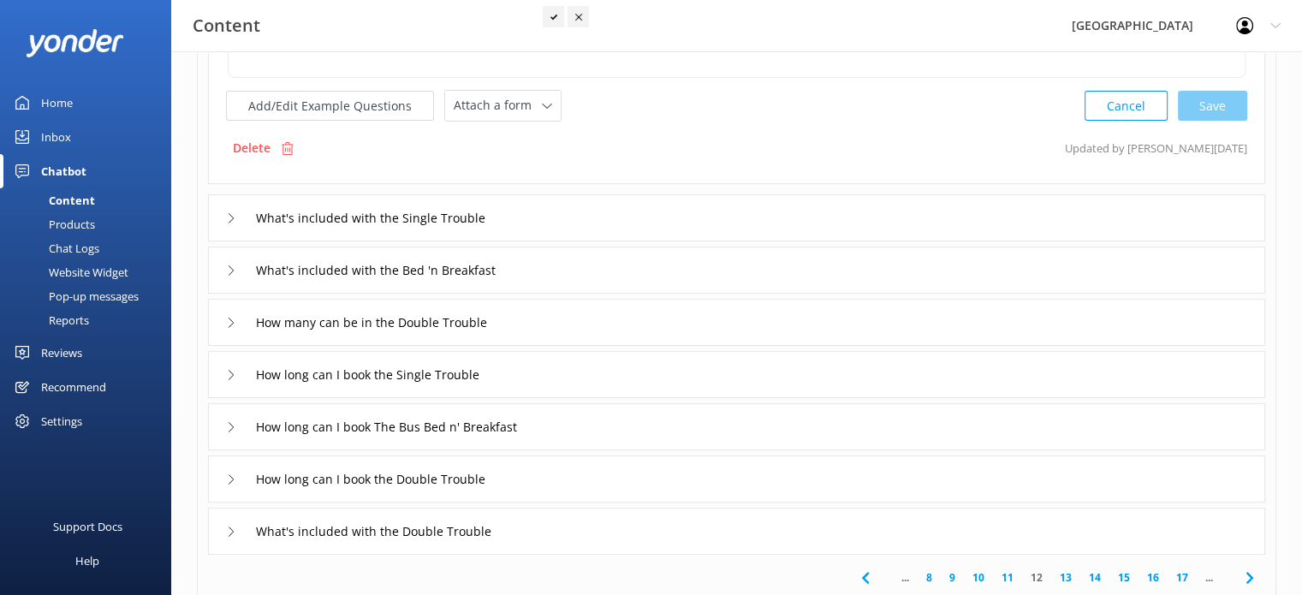
scroll to position [428, 0]
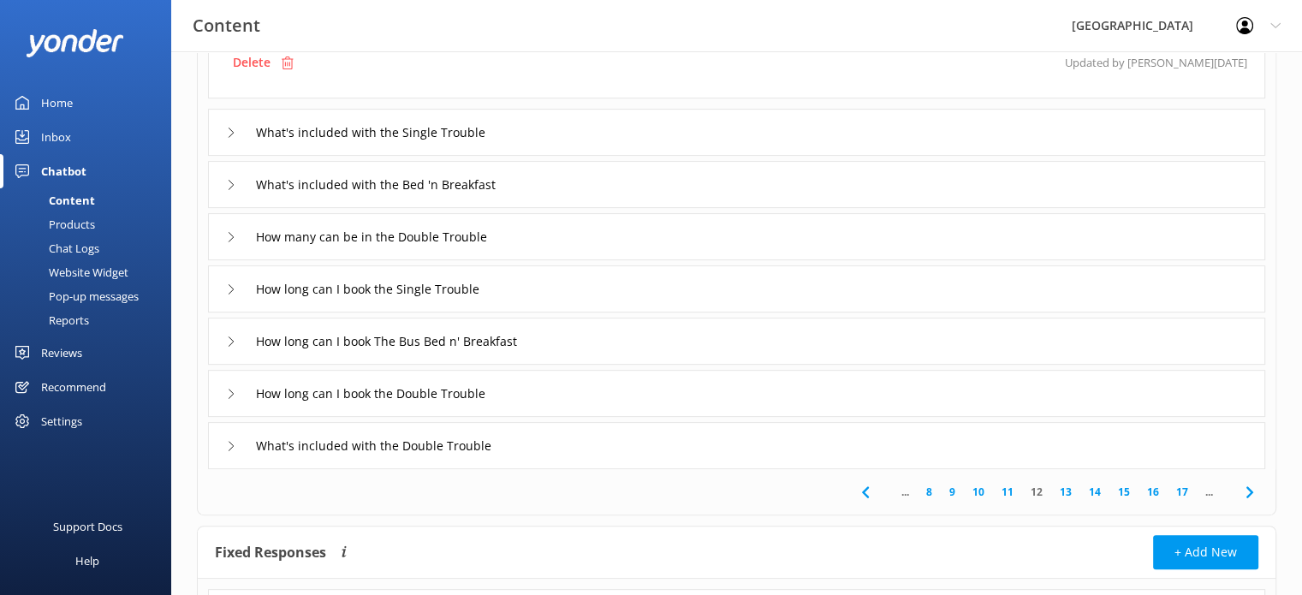
click at [1071, 491] on link "13" at bounding box center [1065, 492] width 29 height 16
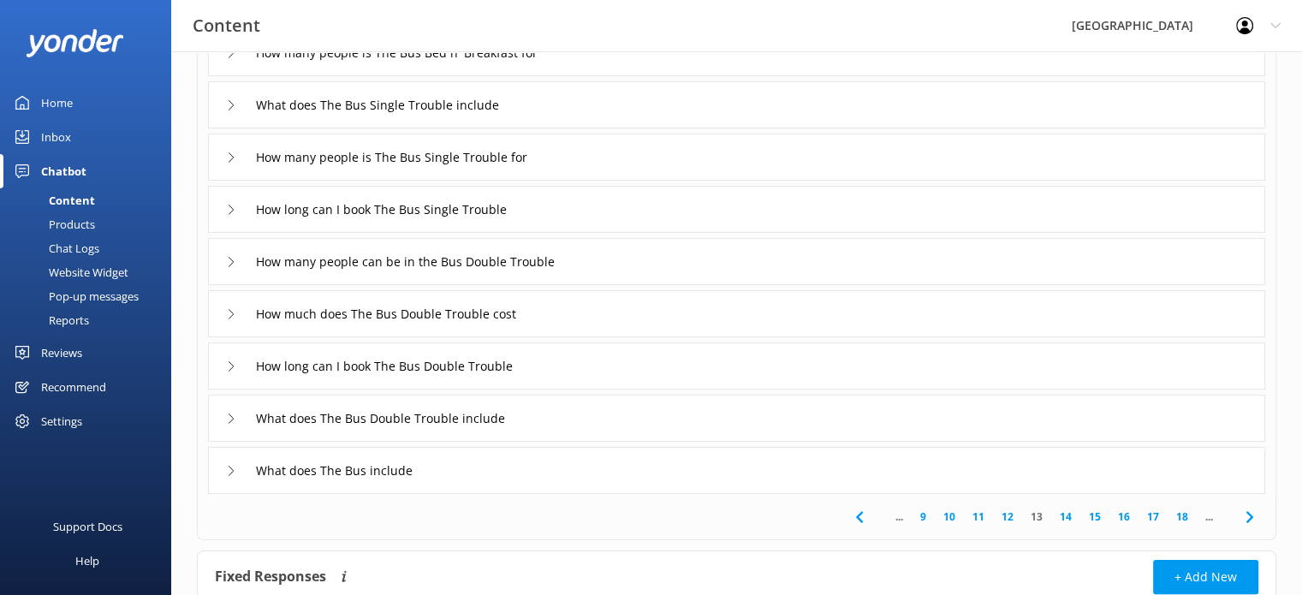
scroll to position [257, 0]
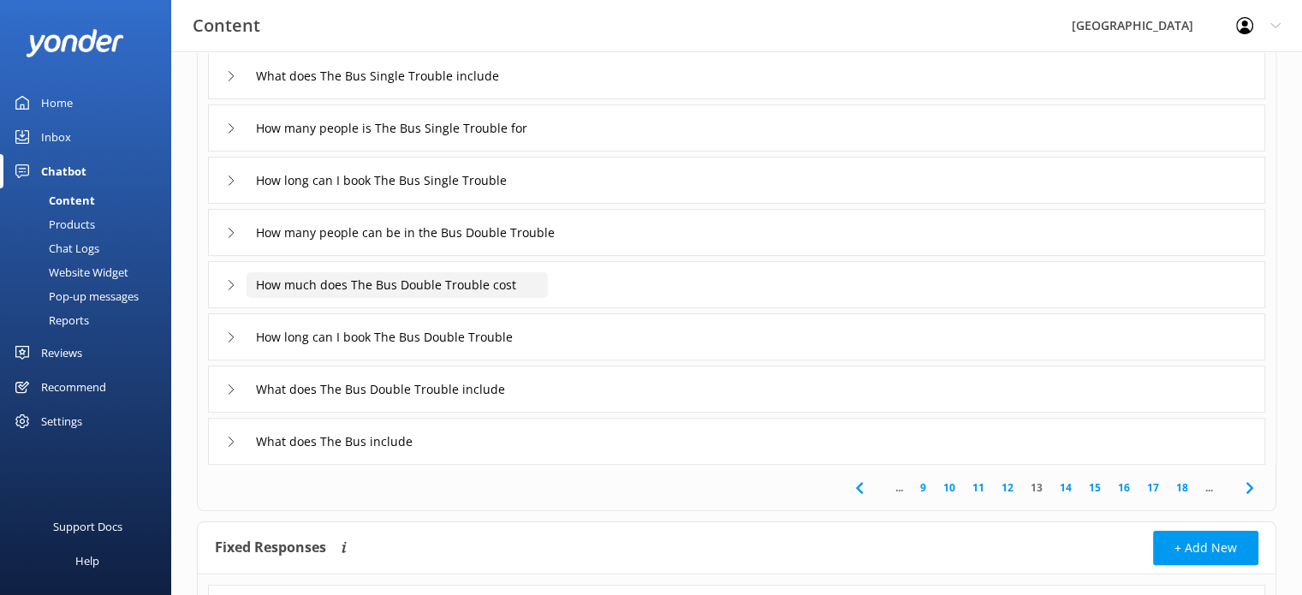
click at [448, 285] on input "How much does The Bus Double Trouble cost" at bounding box center [396, 285] width 301 height 26
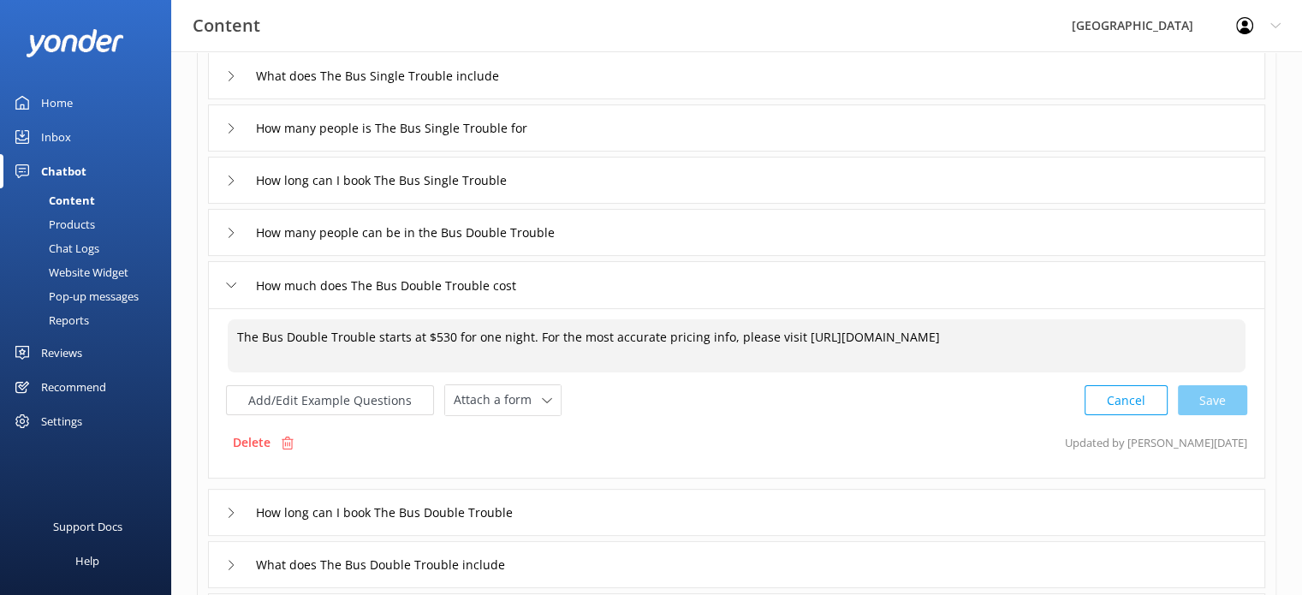
click at [442, 335] on textarea "The Bus Double Trouble starts at $530 for one night. For the most accurate pric…" at bounding box center [737, 345] width 1018 height 53
click at [1220, 396] on div "Cancel Loading.." at bounding box center [1166, 399] width 162 height 32
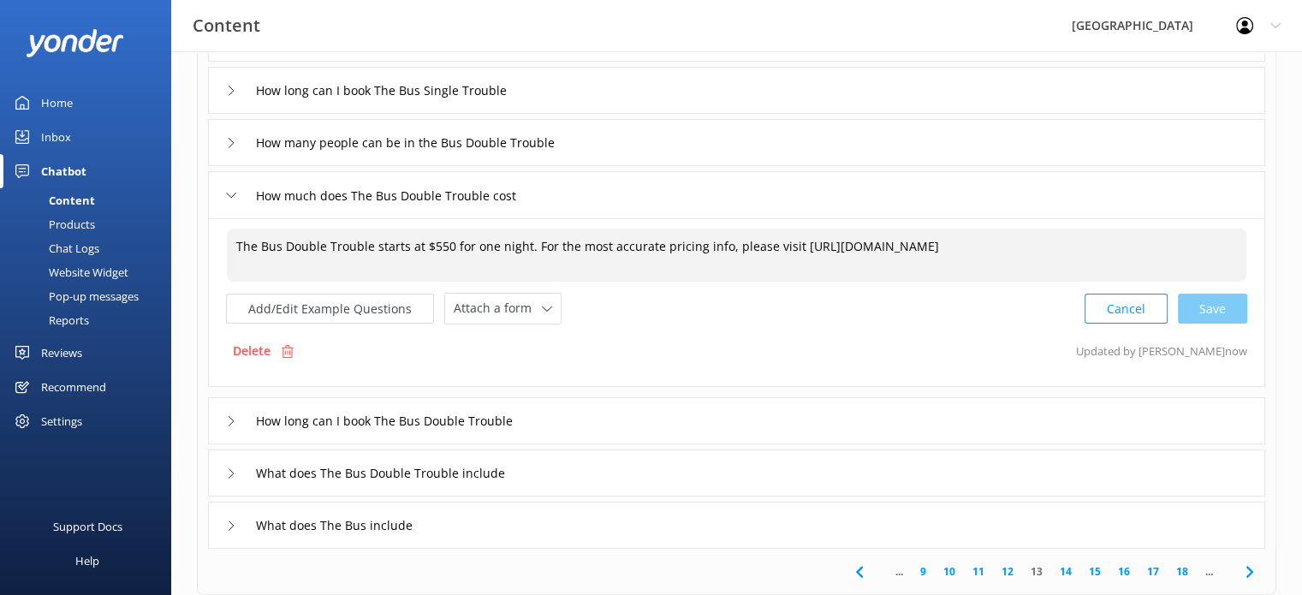
scroll to position [428, 0]
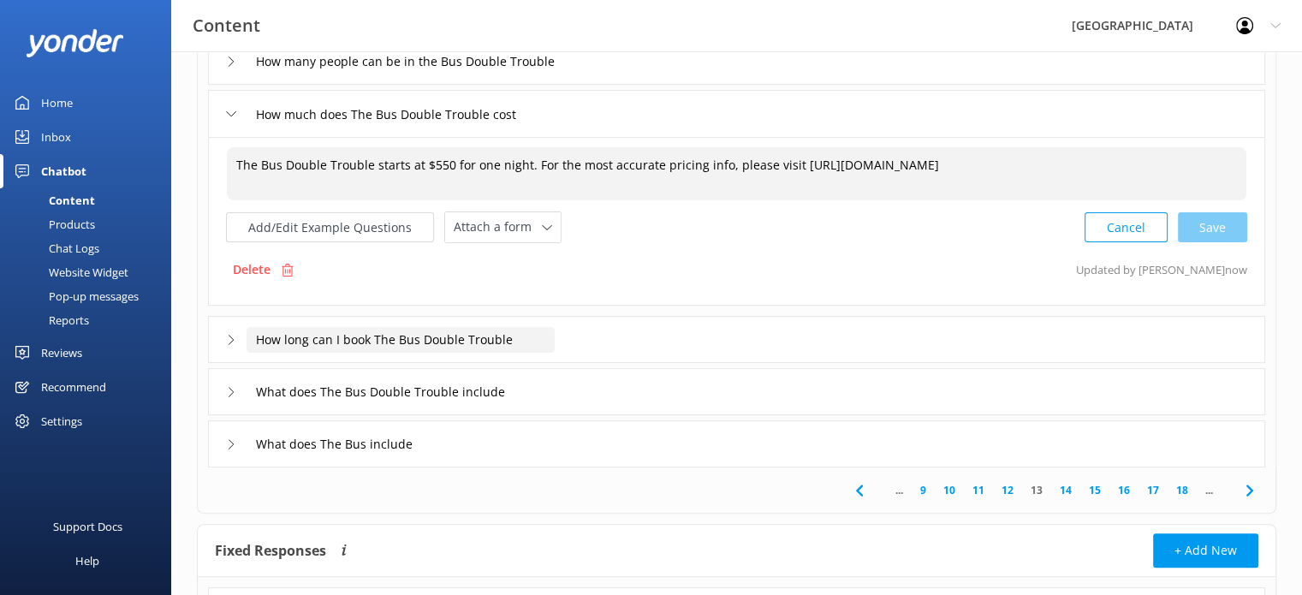
type textarea "The Bus Double Trouble starts at $550 for one night. For the most accurate pric…"
click at [475, 338] on input "How long can I book The Bus Double Trouble" at bounding box center [400, 340] width 308 height 26
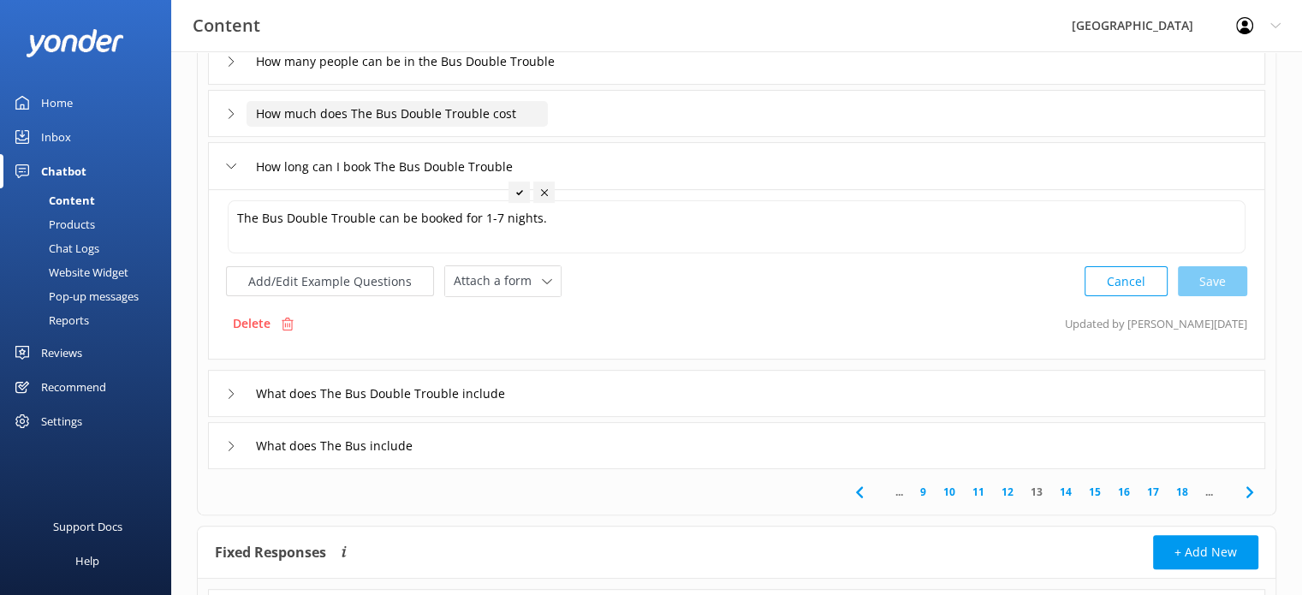
click at [454, 110] on input "How much does The Bus Double Trouble cost" at bounding box center [396, 114] width 301 height 26
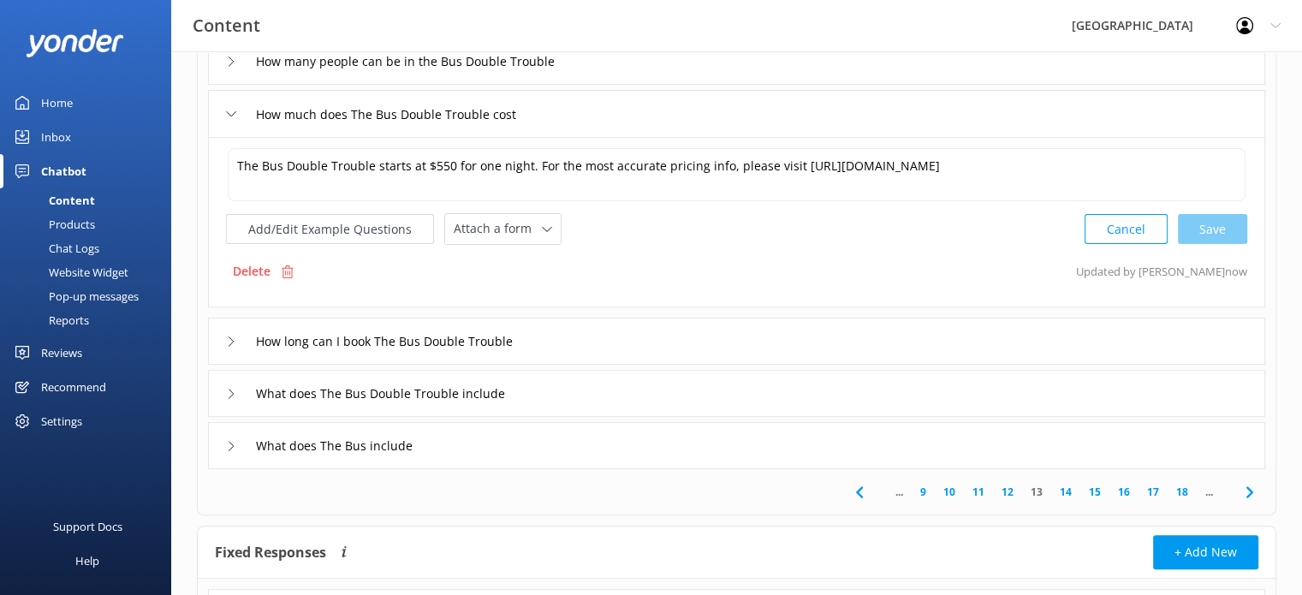
click at [1065, 485] on link "14" at bounding box center [1065, 492] width 29 height 16
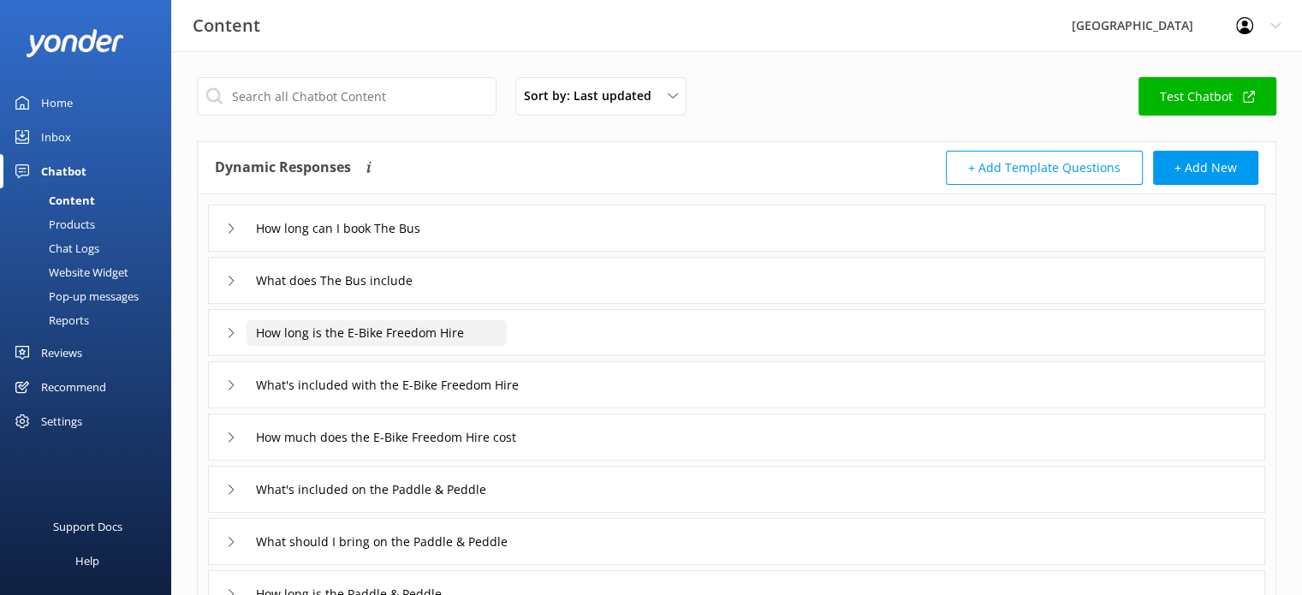
click at [364, 330] on input "How long is the E-Bike Freedom Hire" at bounding box center [376, 333] width 260 height 26
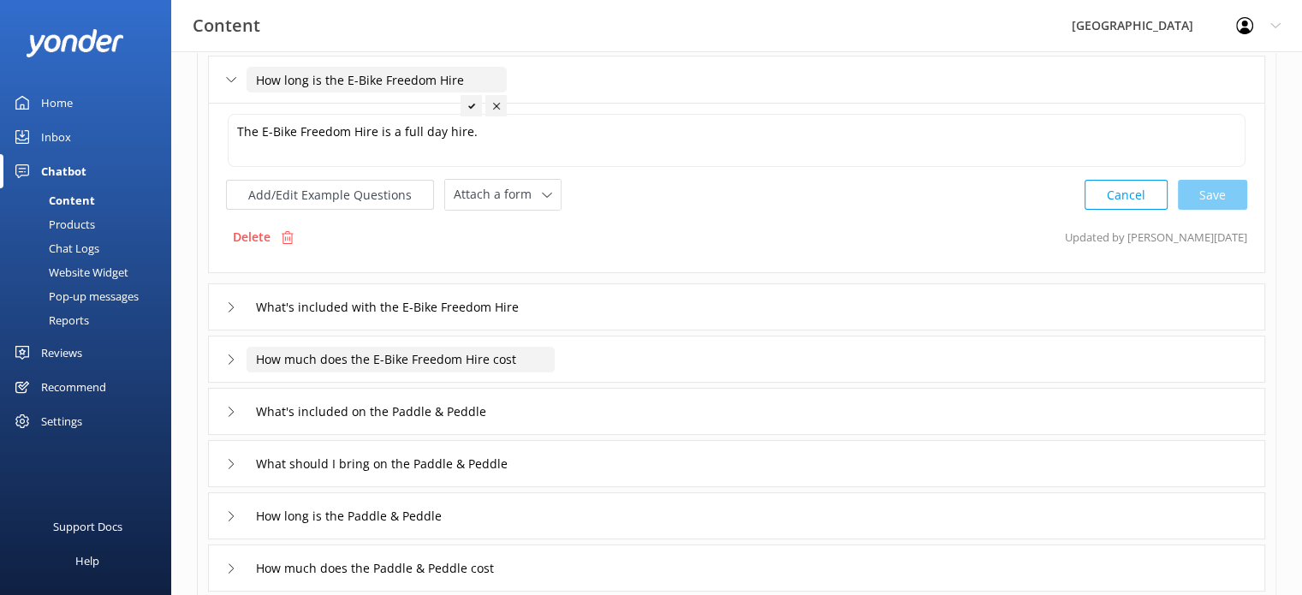
scroll to position [257, 0]
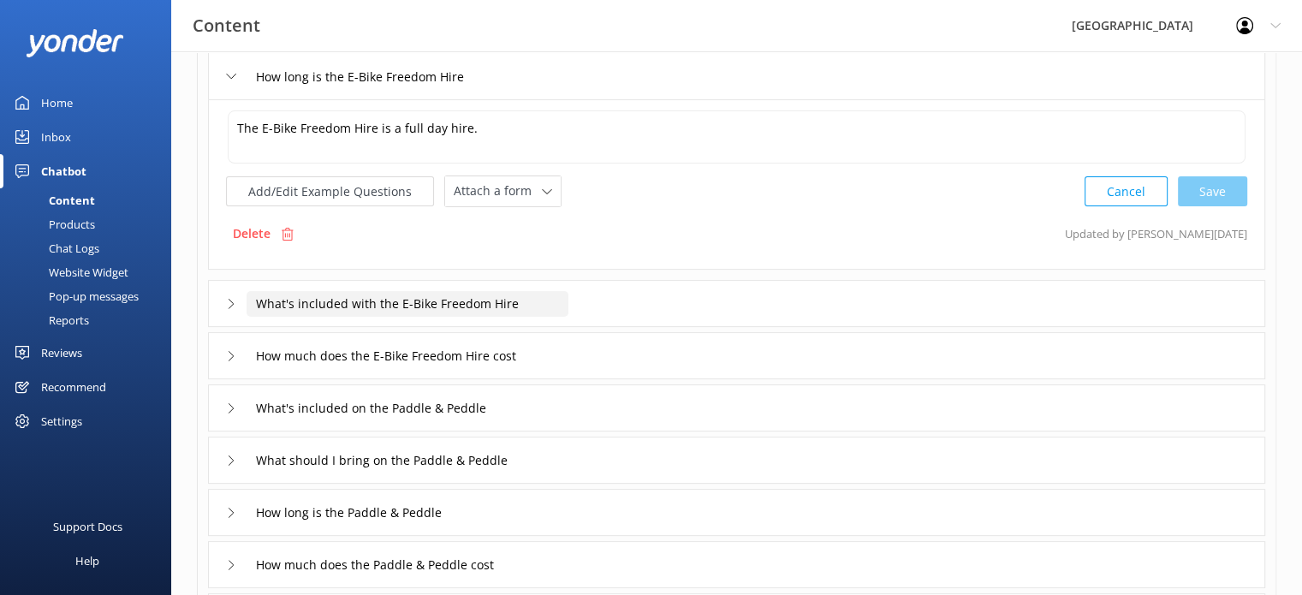
click at [380, 301] on input "What's included with the E-Bike Freedom Hire" at bounding box center [407, 304] width 322 height 26
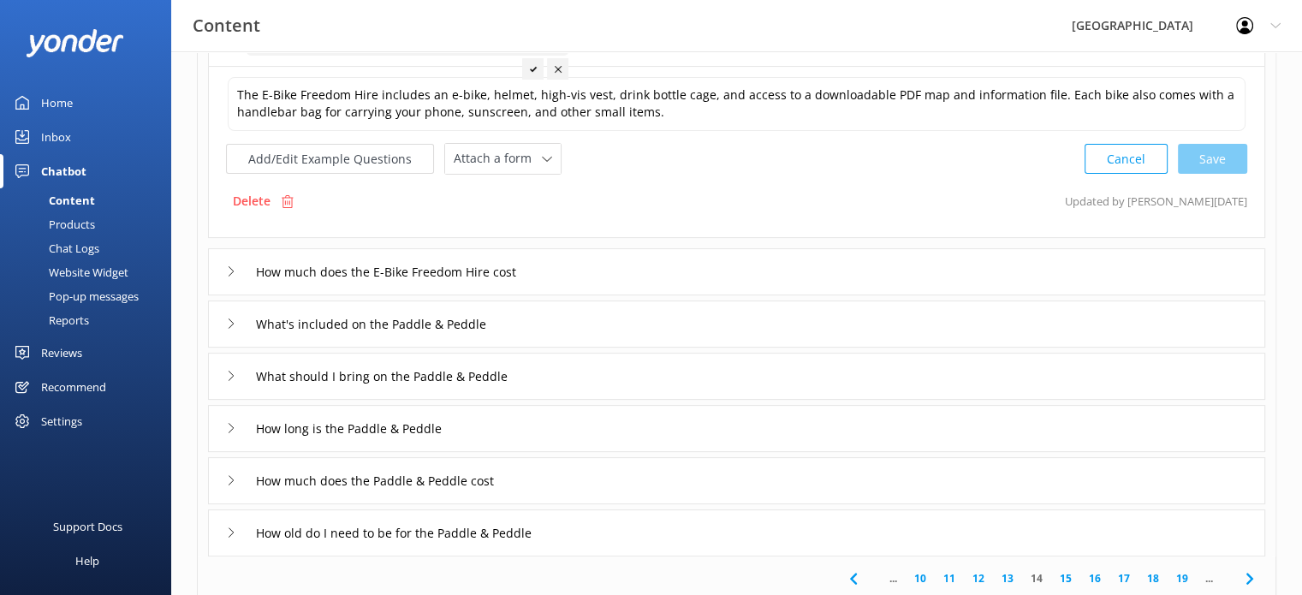
scroll to position [428, 0]
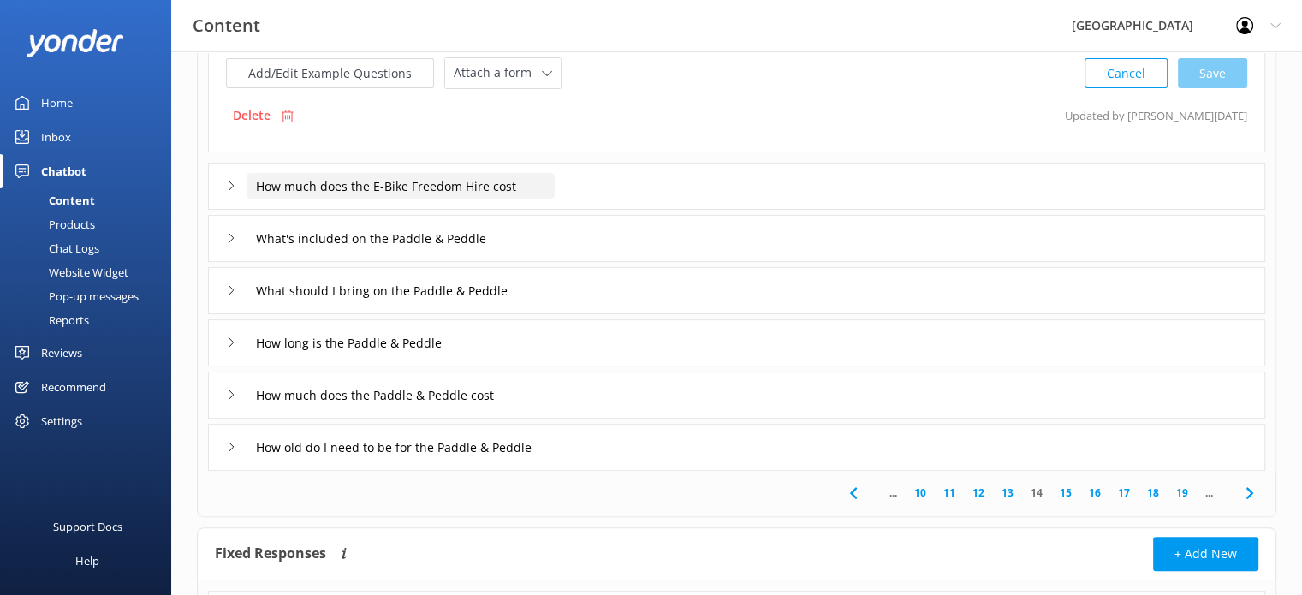
click at [418, 182] on input "How much does the E-Bike Freedom Hire cost" at bounding box center [400, 186] width 308 height 26
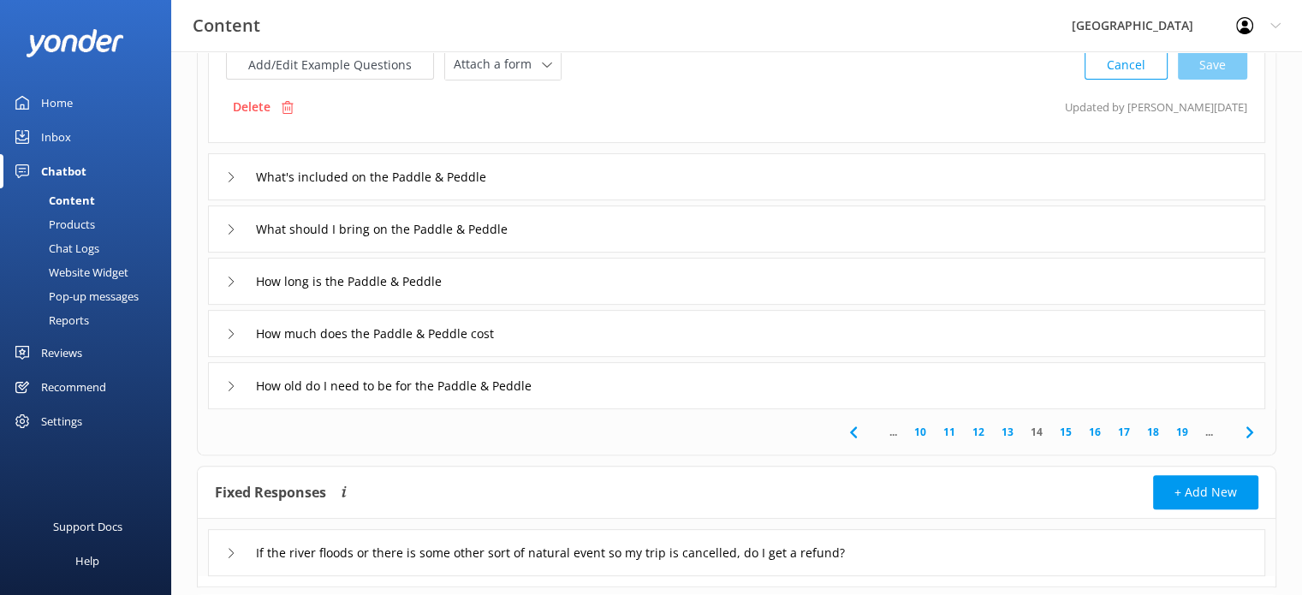
scroll to position [508, 0]
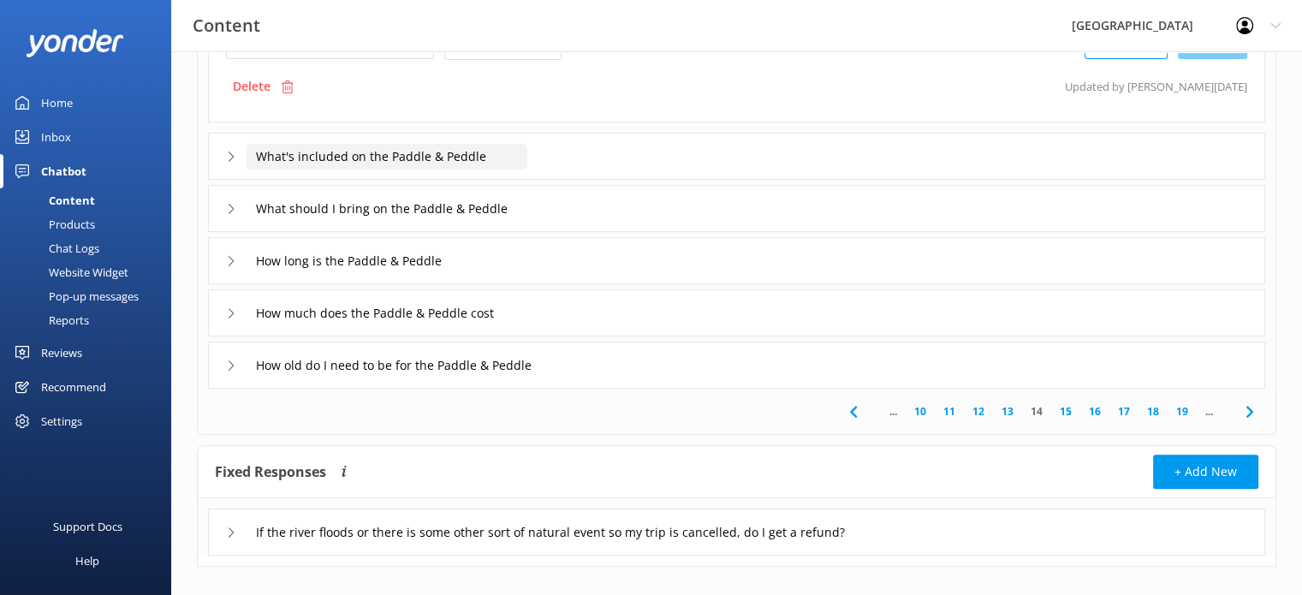
click at [409, 154] on input "What's included on the Paddle & Peddle" at bounding box center [386, 157] width 281 height 26
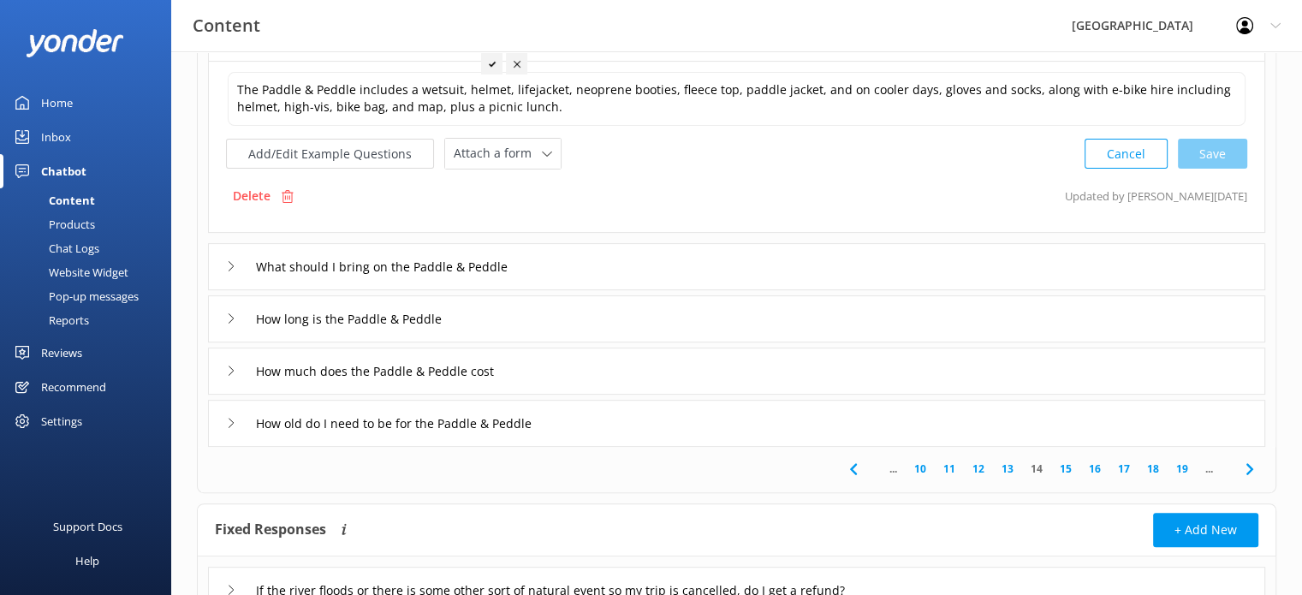
scroll to position [506, 0]
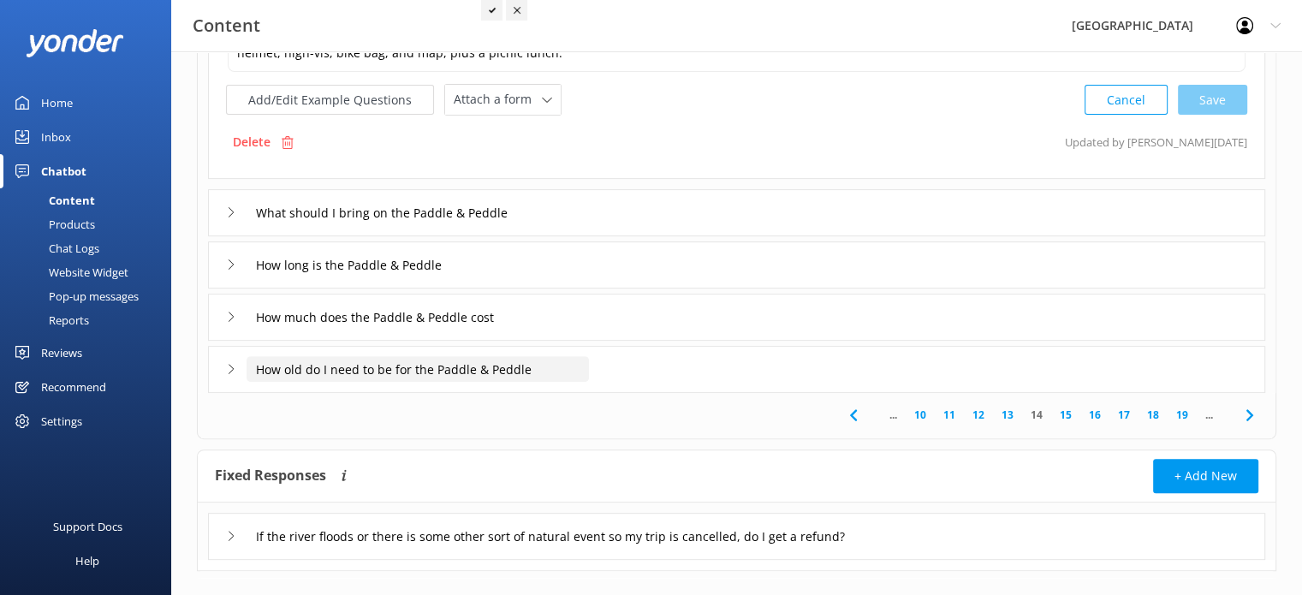
click at [473, 366] on input "How old do I need to be for the Paddle & Peddle" at bounding box center [417, 369] width 342 height 26
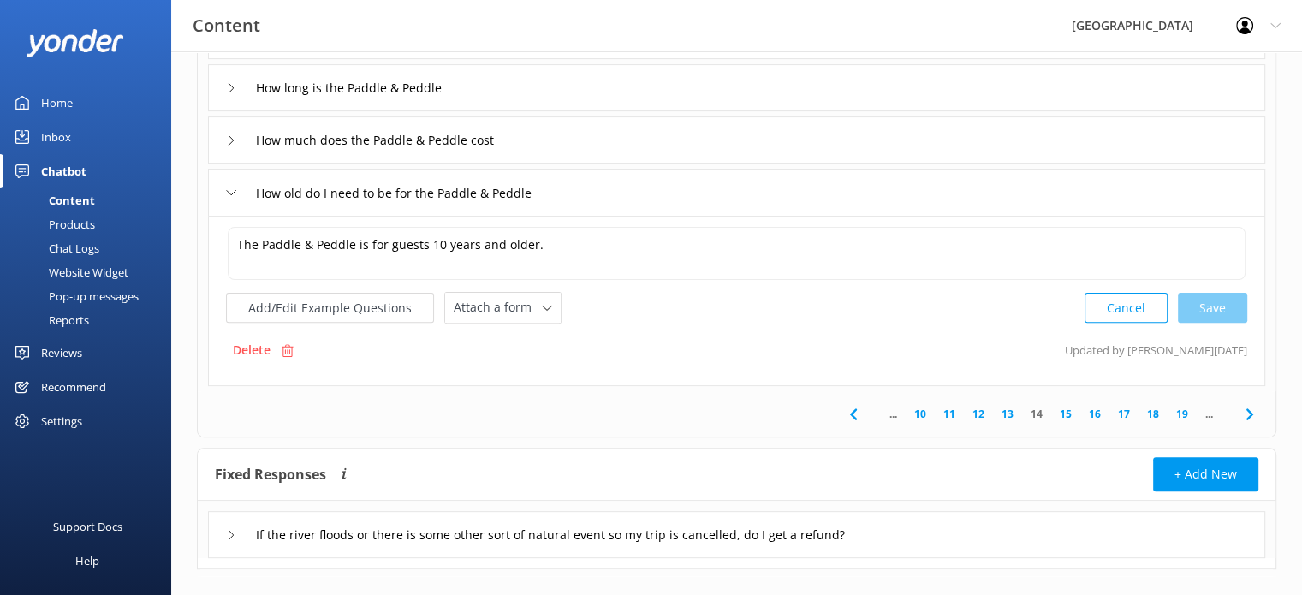
click at [1064, 408] on link "15" at bounding box center [1065, 414] width 29 height 16
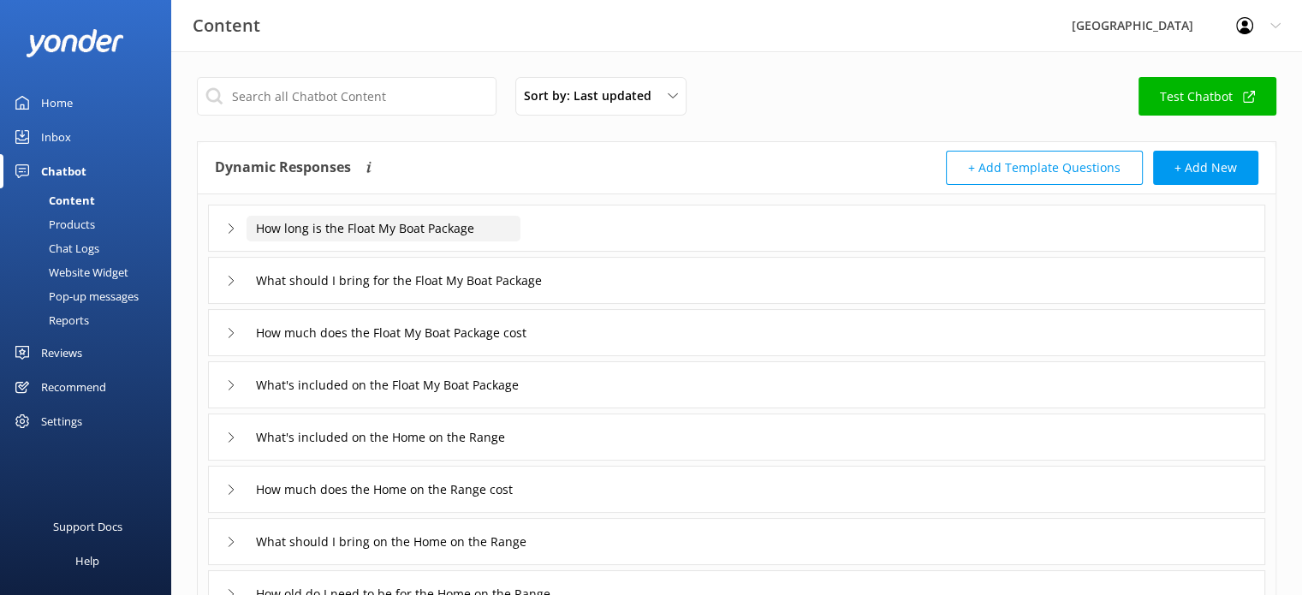
click at [446, 229] on input "How long is the Float My Boat Package" at bounding box center [383, 229] width 274 height 26
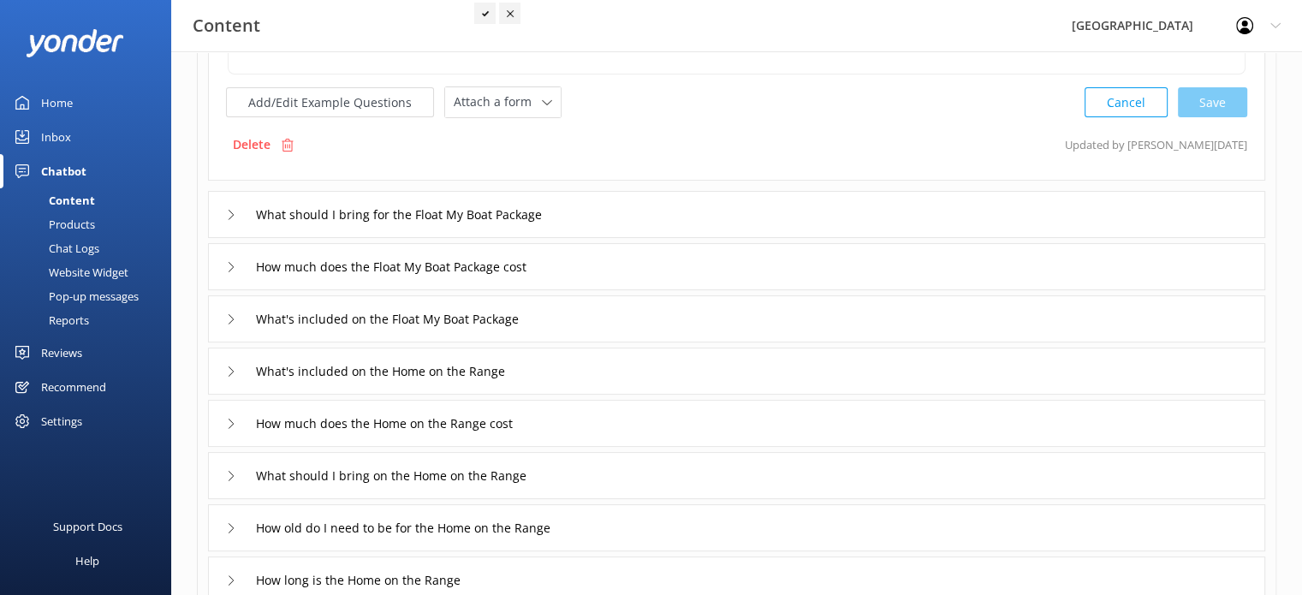
scroll to position [257, 0]
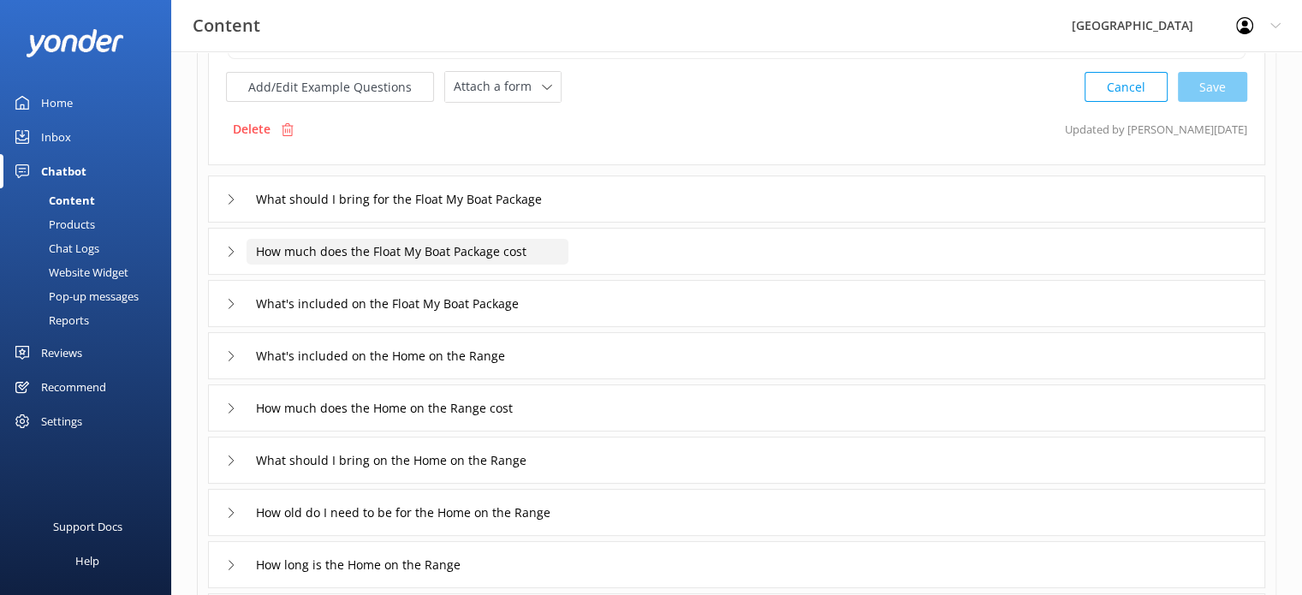
click at [462, 250] on input "How much does the Float My Boat Package cost" at bounding box center [407, 252] width 322 height 26
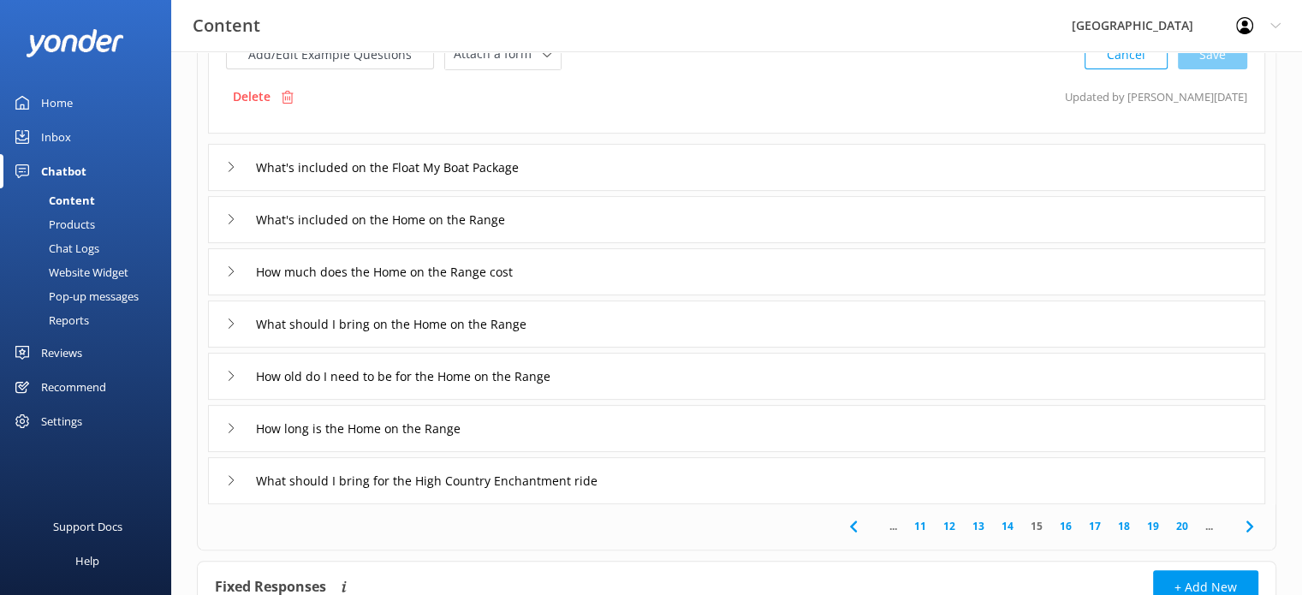
scroll to position [424, 0]
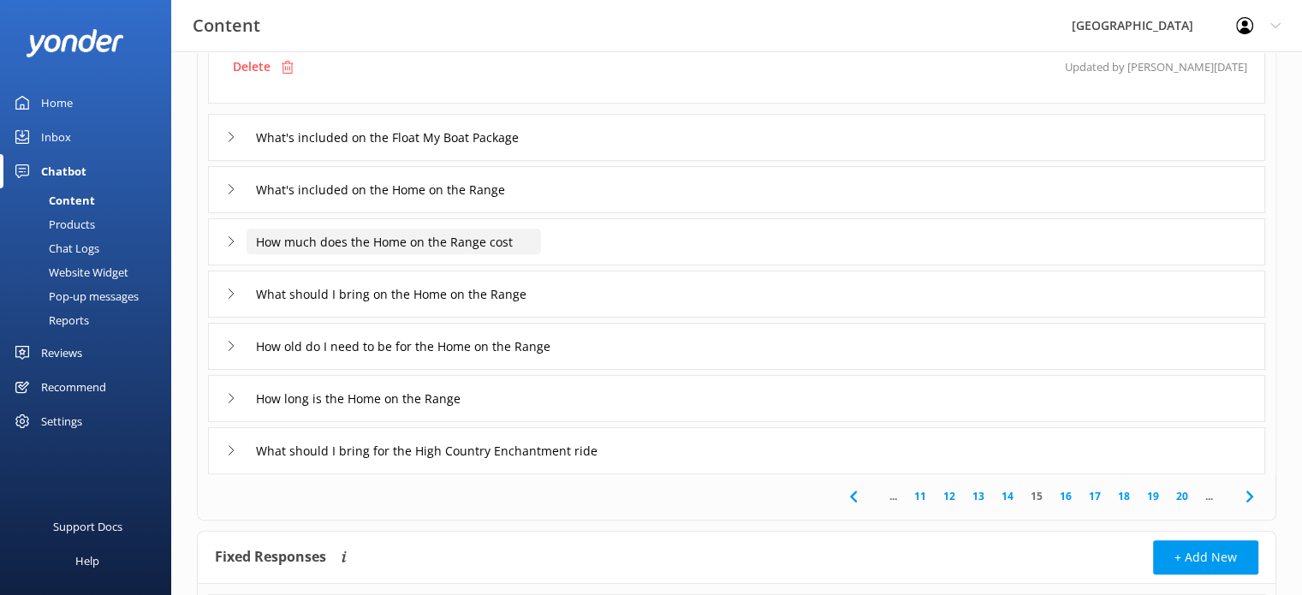
click at [484, 242] on input "How much does the Home on the Range cost" at bounding box center [393, 242] width 294 height 26
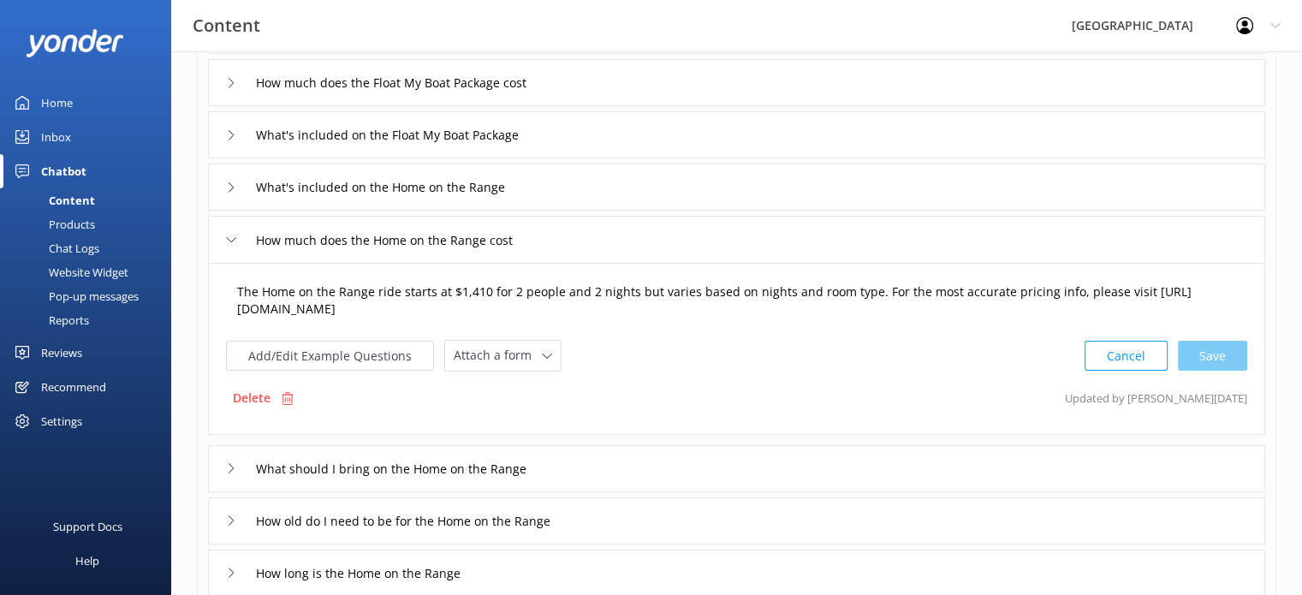
click at [482, 289] on textarea "The Home on the Range ride starts at $1,410 for 2 people and 2 nights but varie…" at bounding box center [737, 301] width 1018 height 54
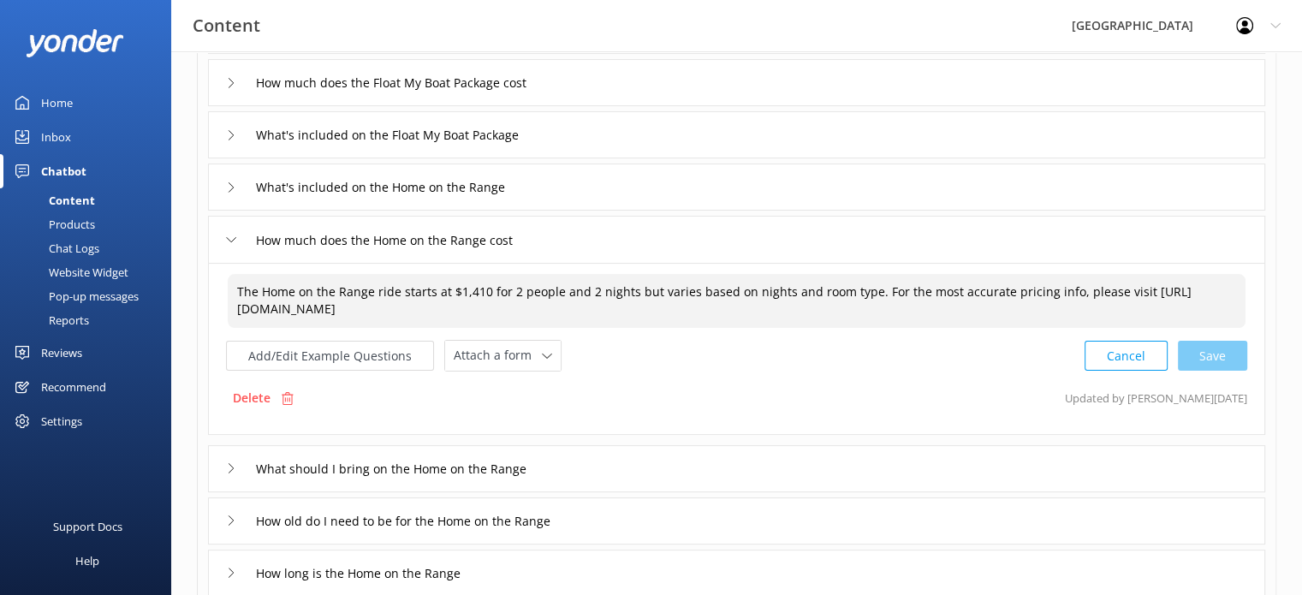
click at [479, 289] on textarea "The Home on the Range ride starts at $1,410 for 2 people and 2 nights but varie…" at bounding box center [737, 301] width 1018 height 54
click at [626, 290] on textarea "The Home on the Range ride starts at $1,490 for 2 people and 2 nights but varie…" at bounding box center [737, 301] width 1018 height 54
click at [1219, 348] on div "Cancel Loading.." at bounding box center [1166, 354] width 162 height 32
click at [1220, 346] on div "Cancel Loading.." at bounding box center [1166, 354] width 162 height 32
paste textarea "one person and two nights, or for two people and two nights, it is $ 2,490, but…"
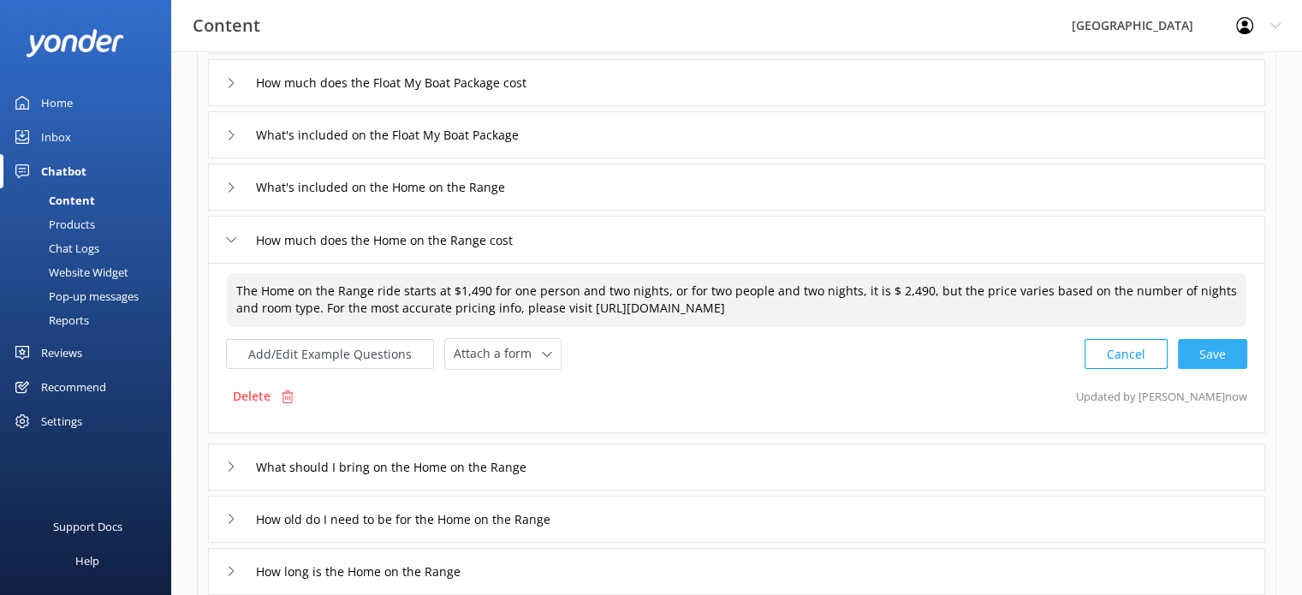
click at [1206, 350] on div "Cancel Save" at bounding box center [1165, 354] width 163 height 32
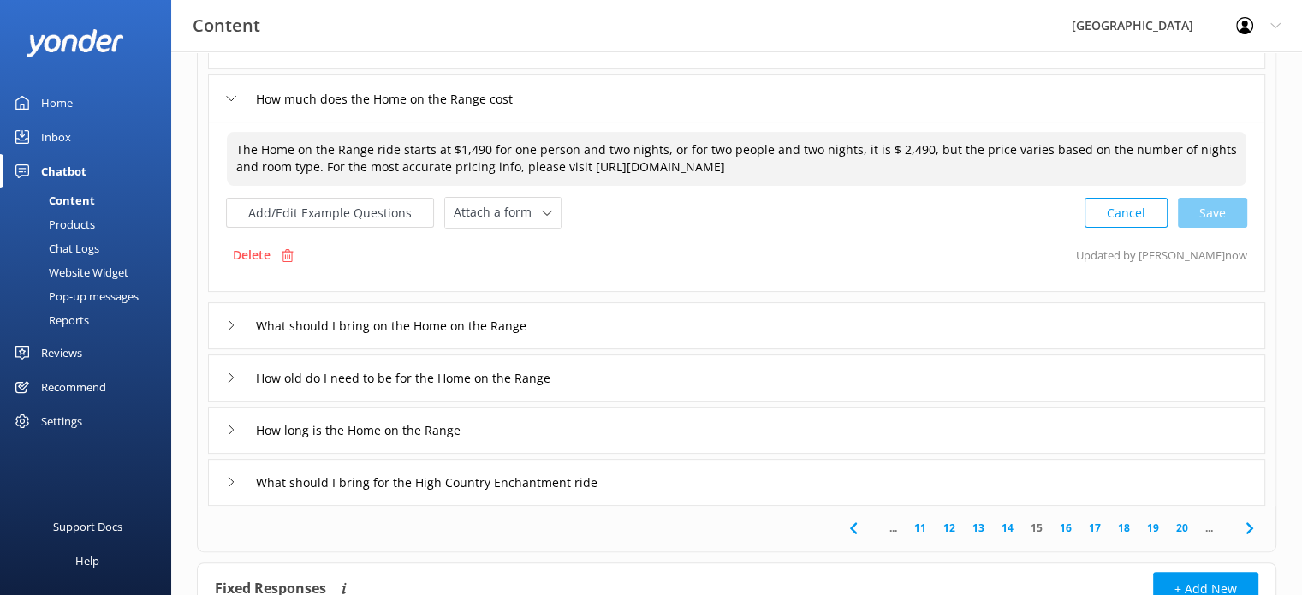
scroll to position [421, 0]
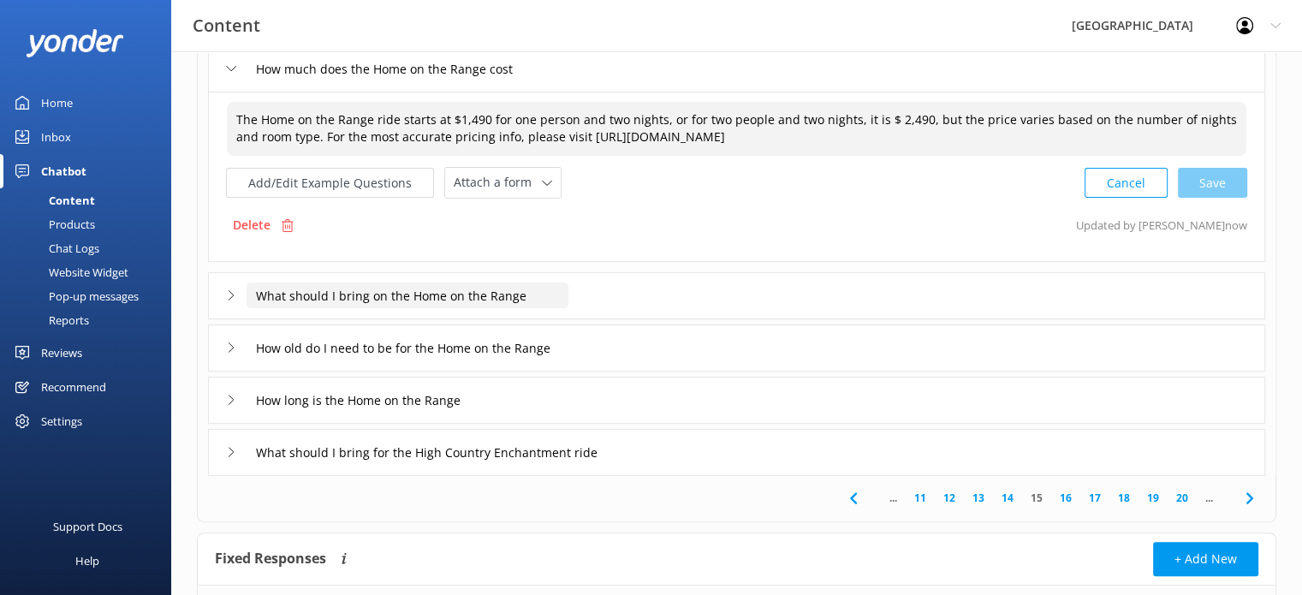
type textarea "The Home on the Range ride starts at $1,490 for one person and two nights, or f…"
click at [447, 292] on input "What should I bring on the Home on the Range" at bounding box center [407, 295] width 322 height 26
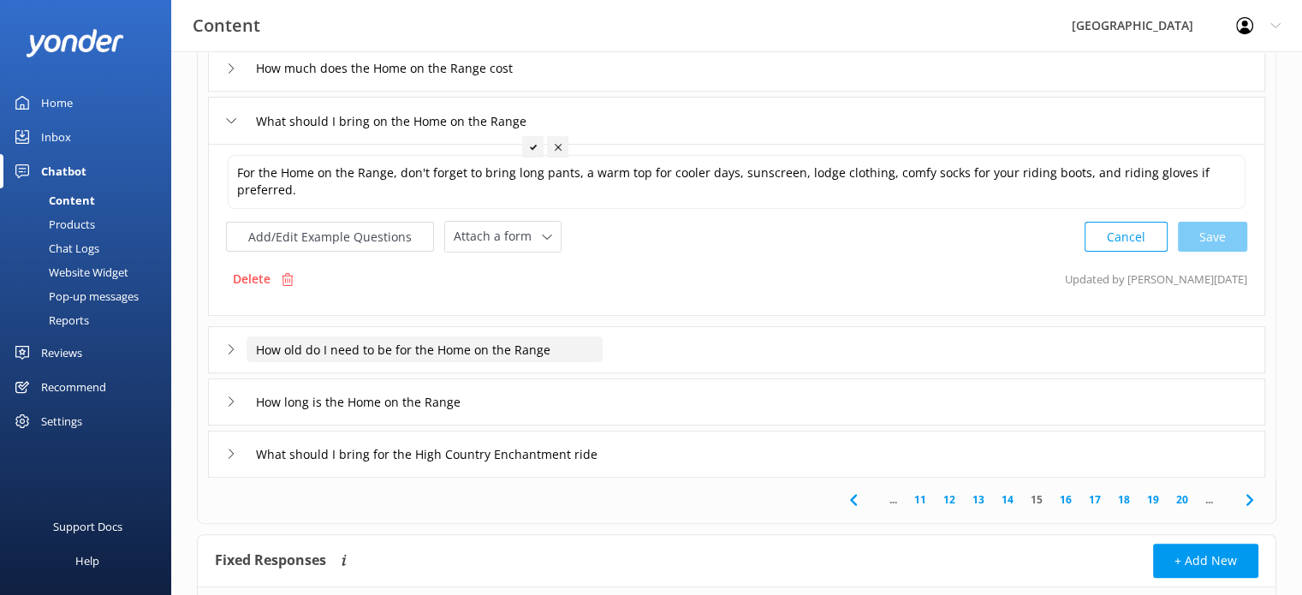
click at [455, 349] on input "How old do I need to be for the Home on the Range" at bounding box center [424, 349] width 356 height 26
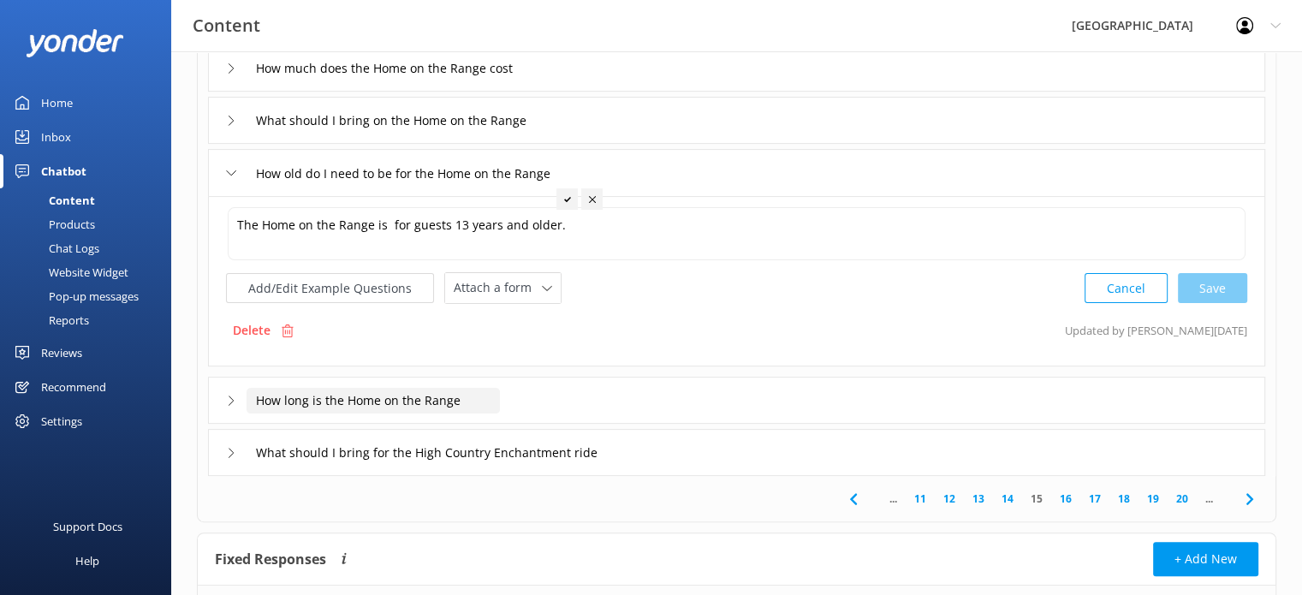
click at [400, 396] on input "How long is the Home on the Range" at bounding box center [372, 401] width 253 height 26
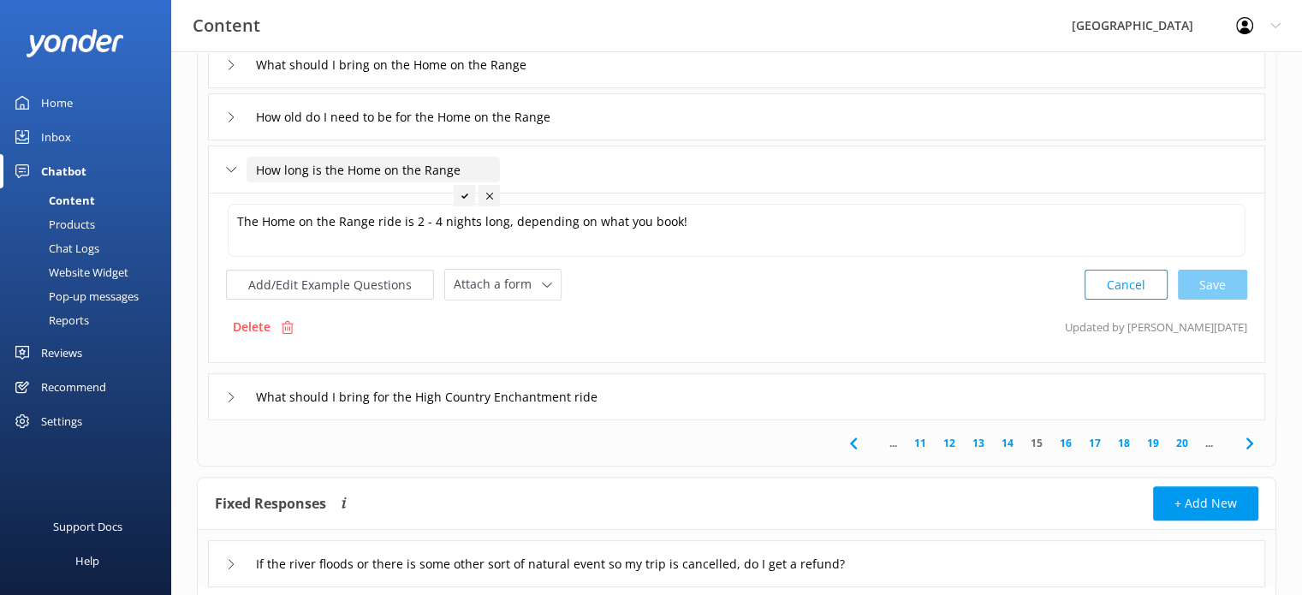
scroll to position [507, 0]
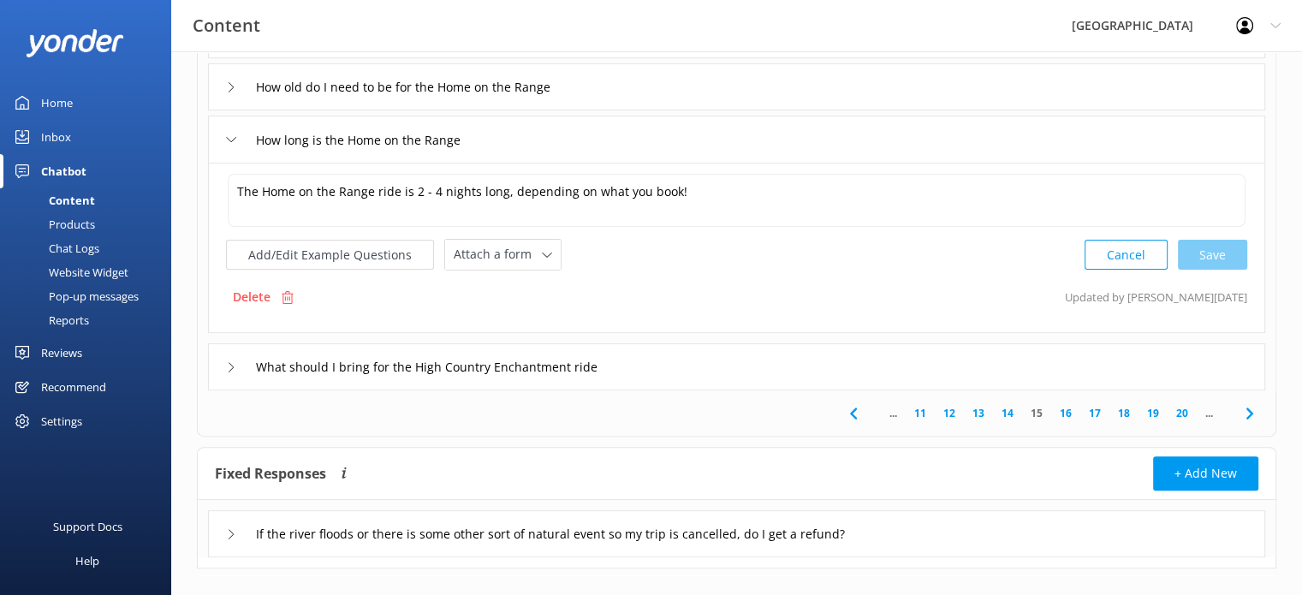
click at [1069, 409] on link "16" at bounding box center [1065, 413] width 29 height 16
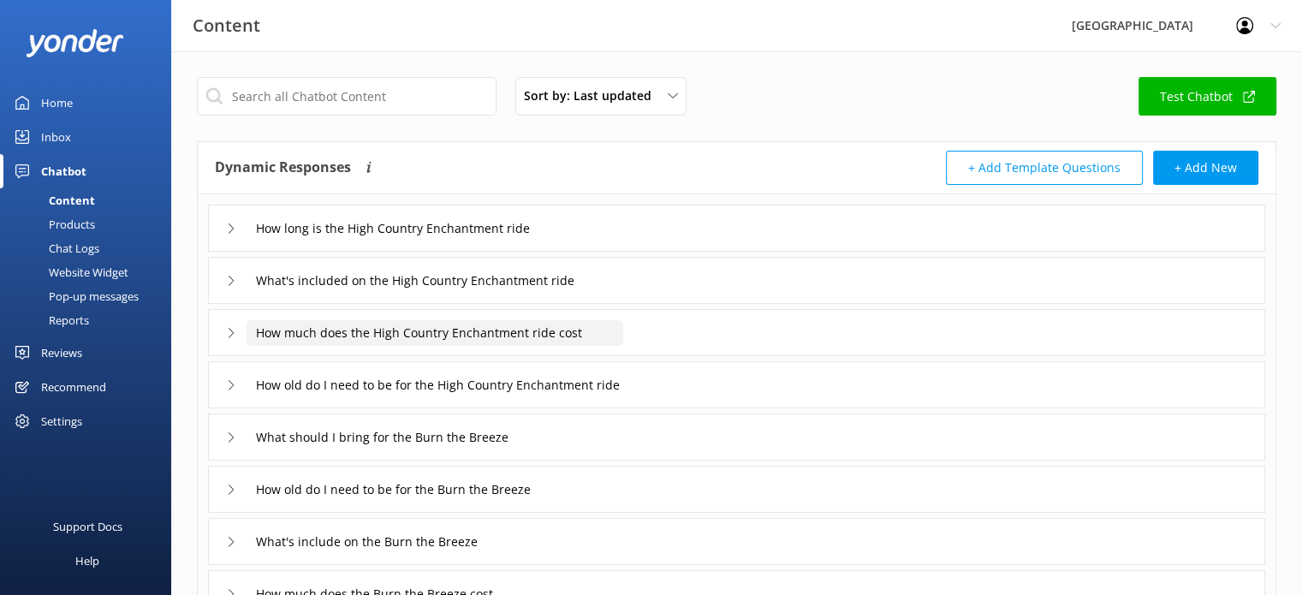
click at [531, 333] on input "How much does the High Country Enchantment ride cost" at bounding box center [434, 333] width 377 height 26
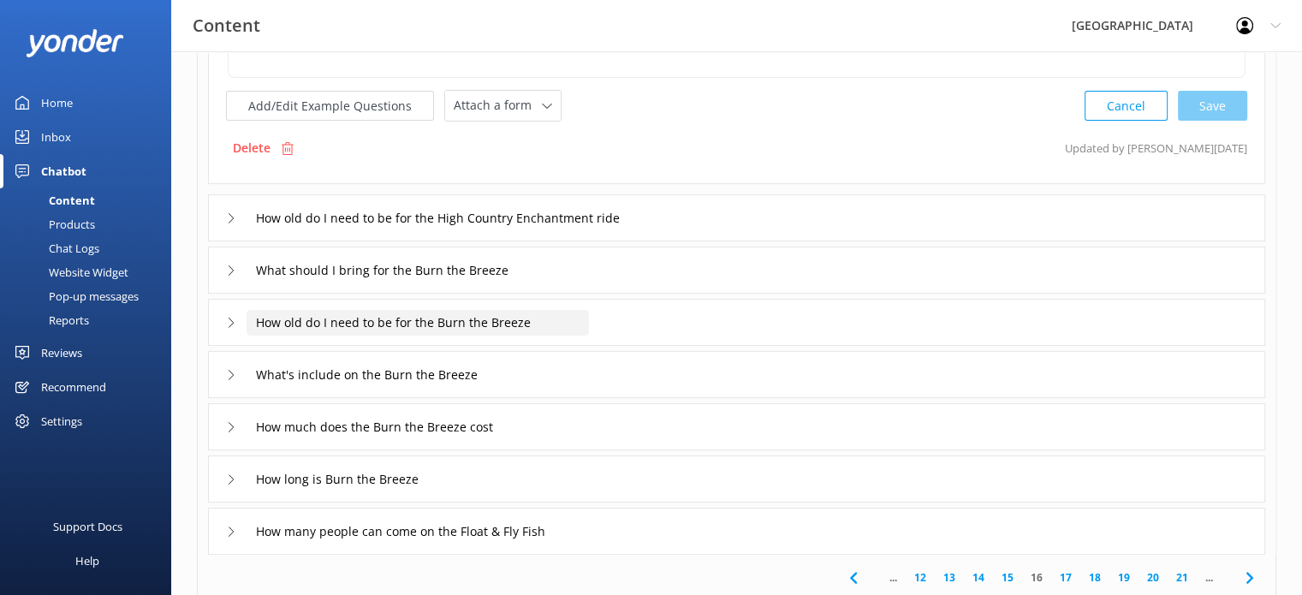
scroll to position [428, 0]
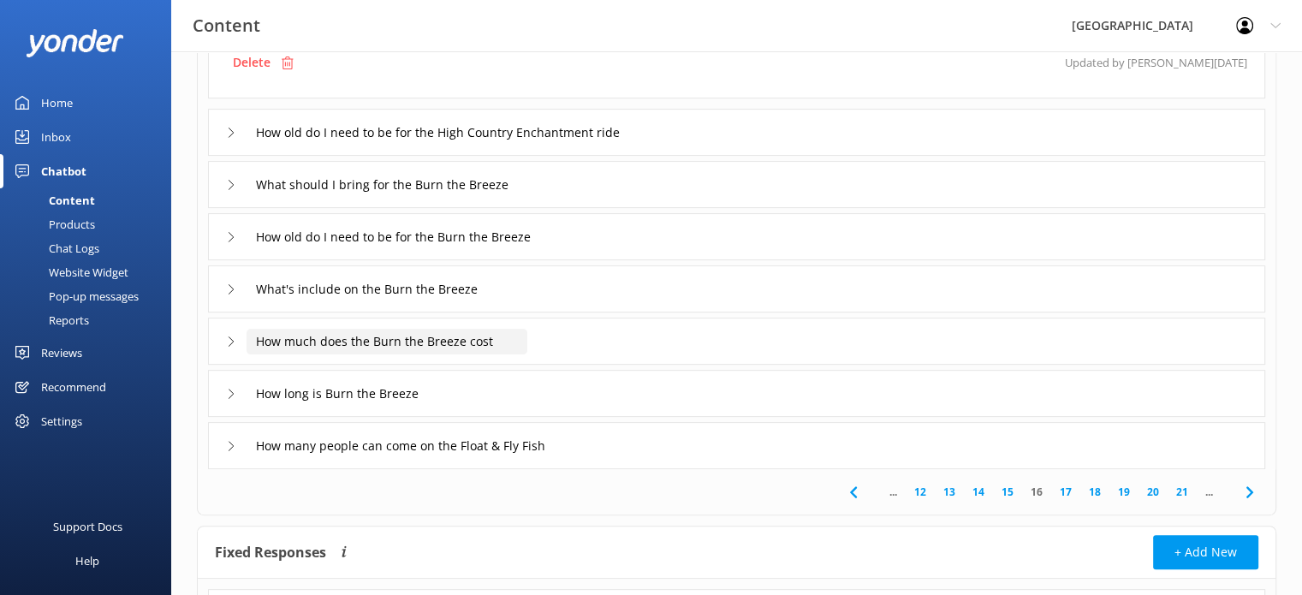
click at [457, 342] on input "How much does the Burn the Breeze cost" at bounding box center [386, 342] width 281 height 26
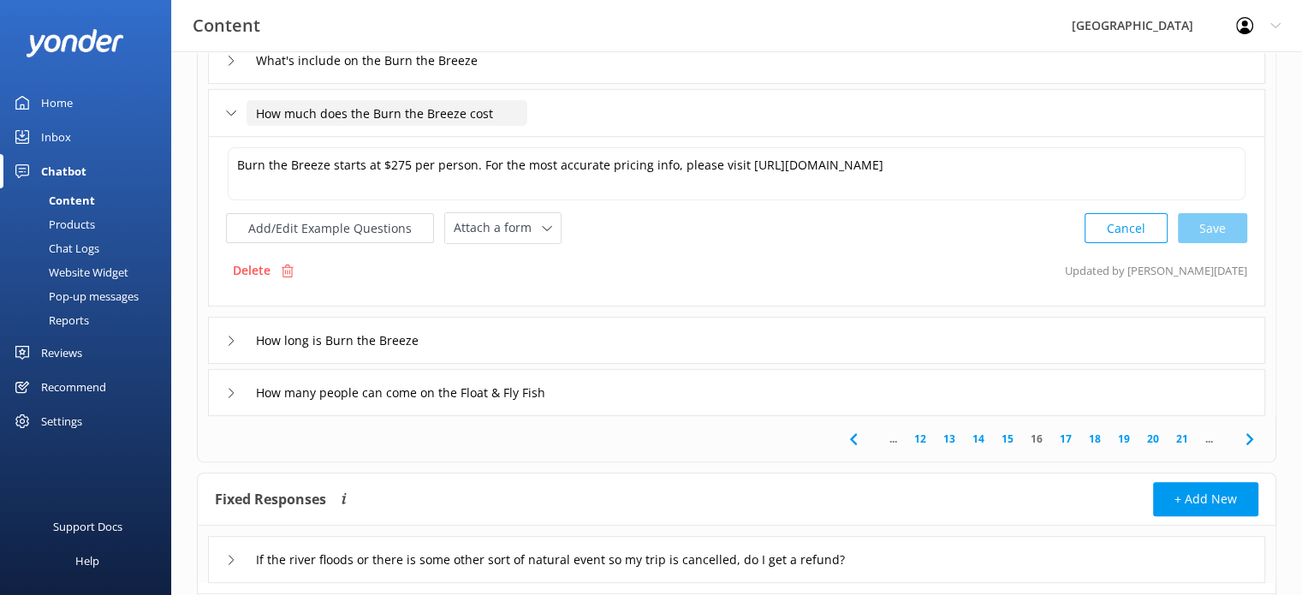
scroll to position [509, 0]
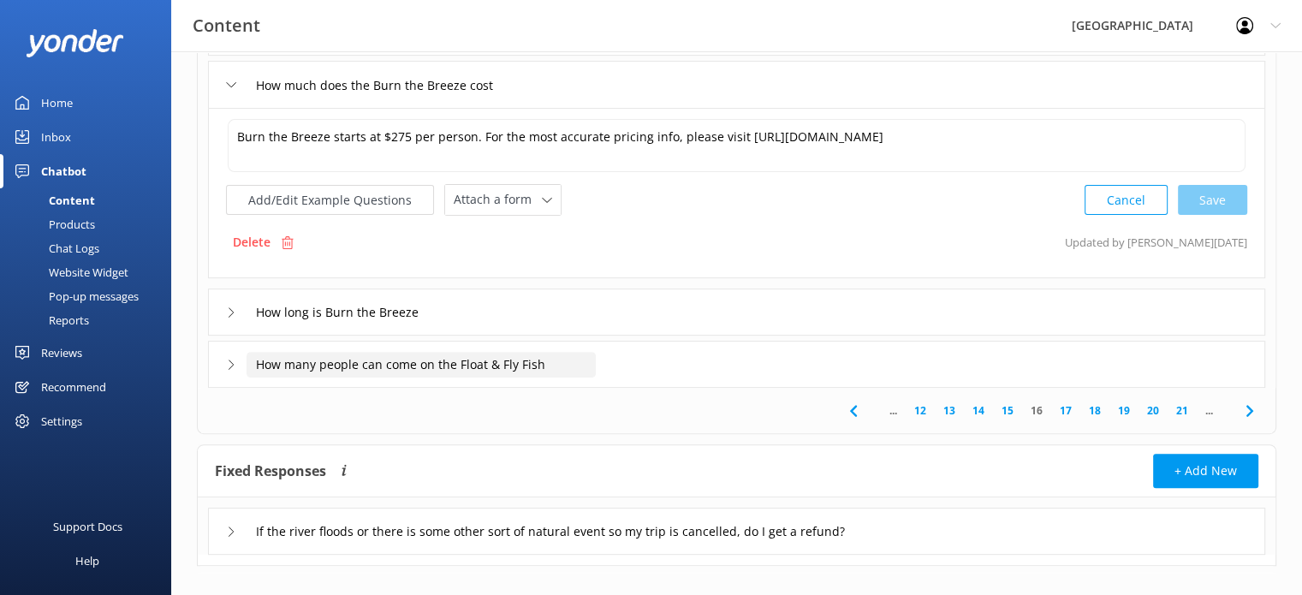
click at [476, 368] on input "How many people can come on the Float & Fly Fish" at bounding box center [420, 365] width 349 height 26
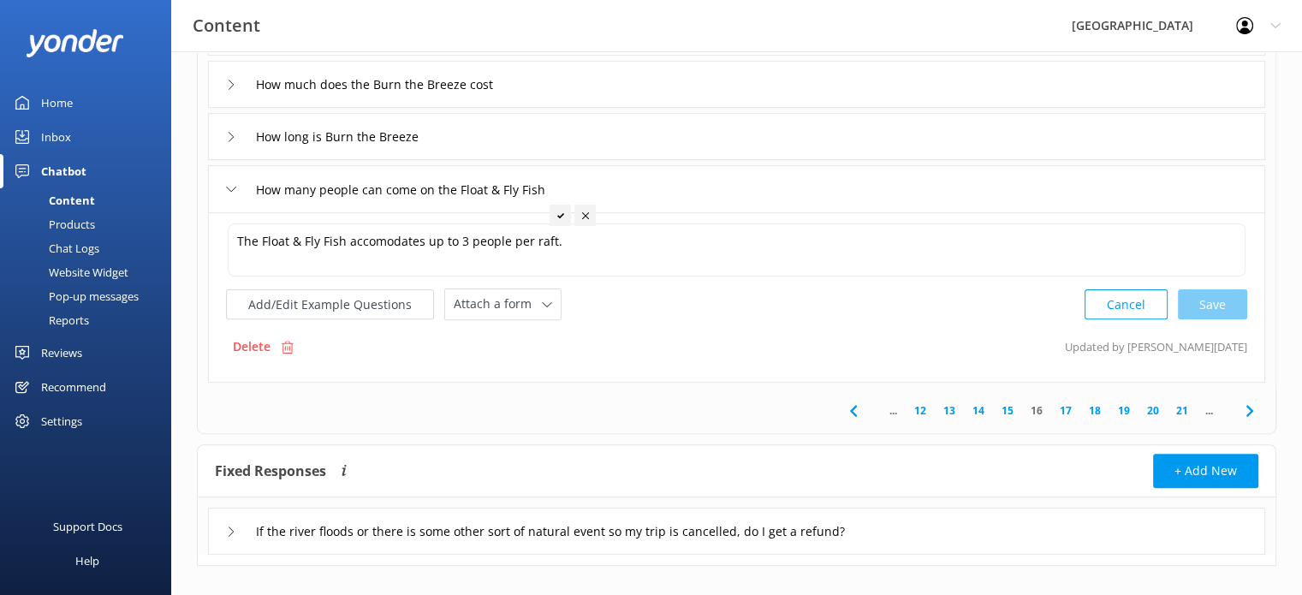
drag, startPoint x: 1068, startPoint y: 407, endPoint x: 1058, endPoint y: 411, distance: 11.1
click at [1068, 407] on link "17" at bounding box center [1065, 410] width 29 height 16
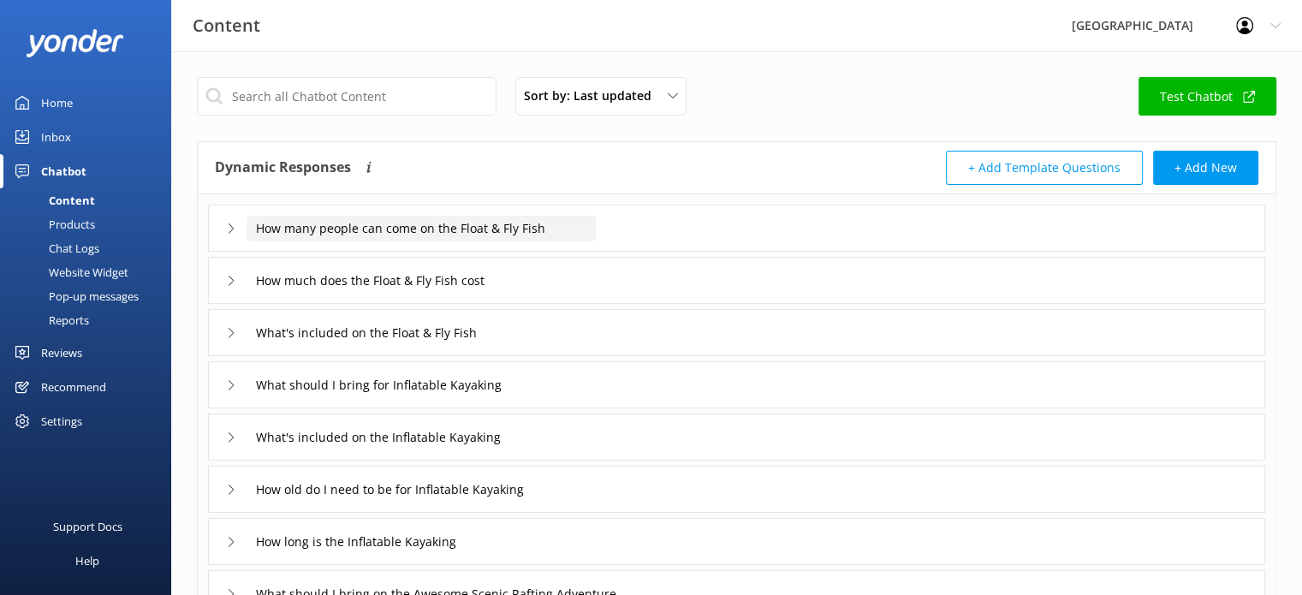
click at [493, 228] on input "How many people can come on the Float & Fly Fish" at bounding box center [420, 229] width 349 height 26
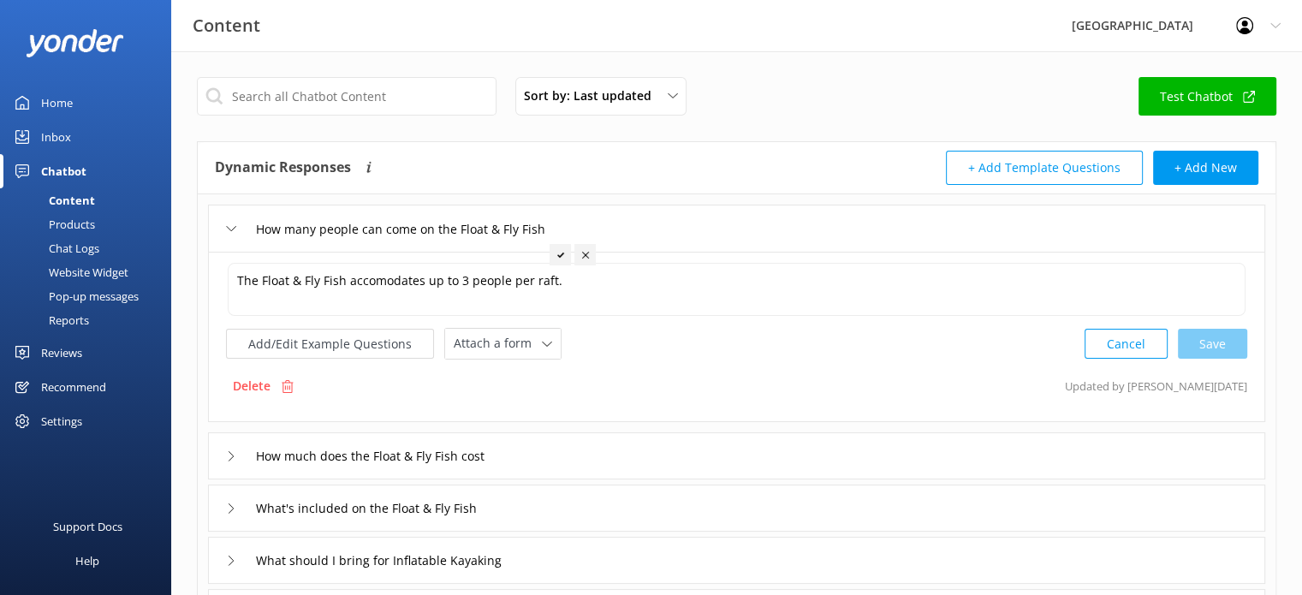
click at [631, 458] on div "How much does the Float & Fly Fish cost" at bounding box center [736, 455] width 1057 height 47
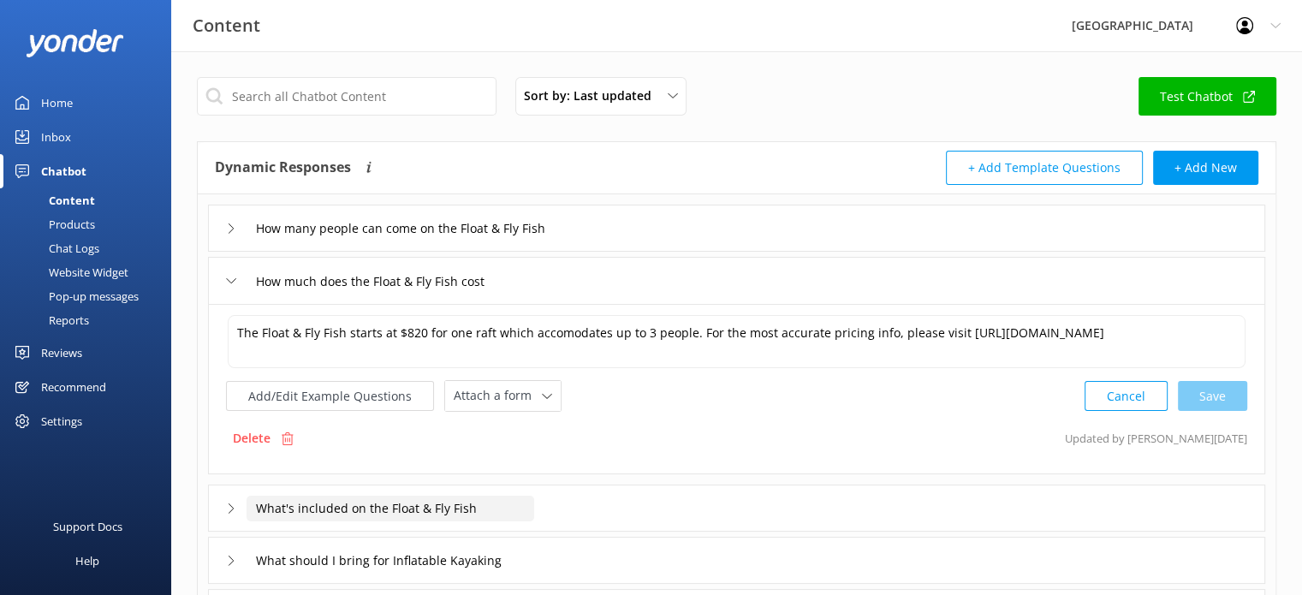
click at [409, 509] on input "What's included on the Float & Fly Fish" at bounding box center [390, 509] width 288 height 26
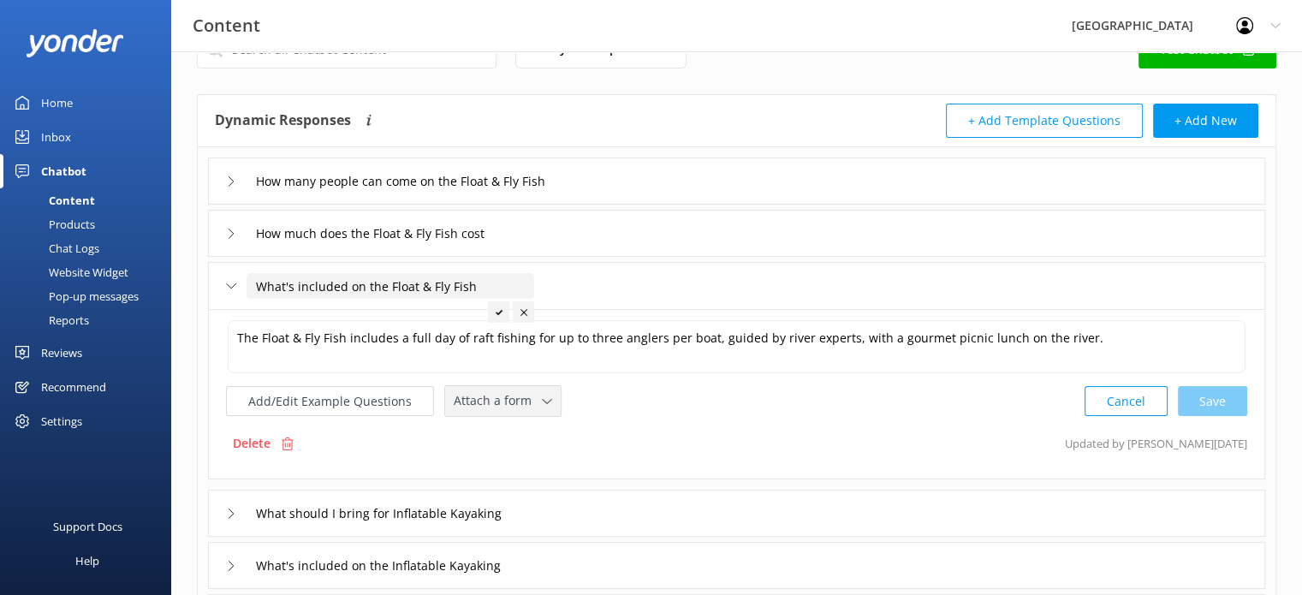
scroll to position [86, 0]
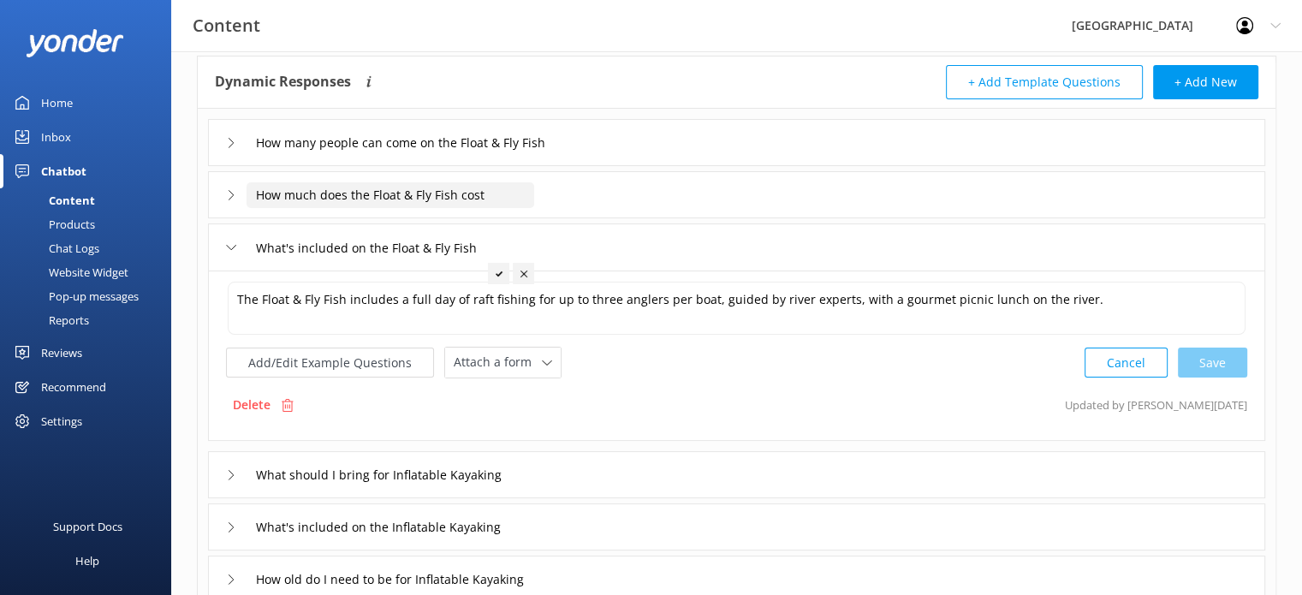
click at [418, 195] on input "How much does the Float & Fly Fish cost" at bounding box center [390, 195] width 288 height 26
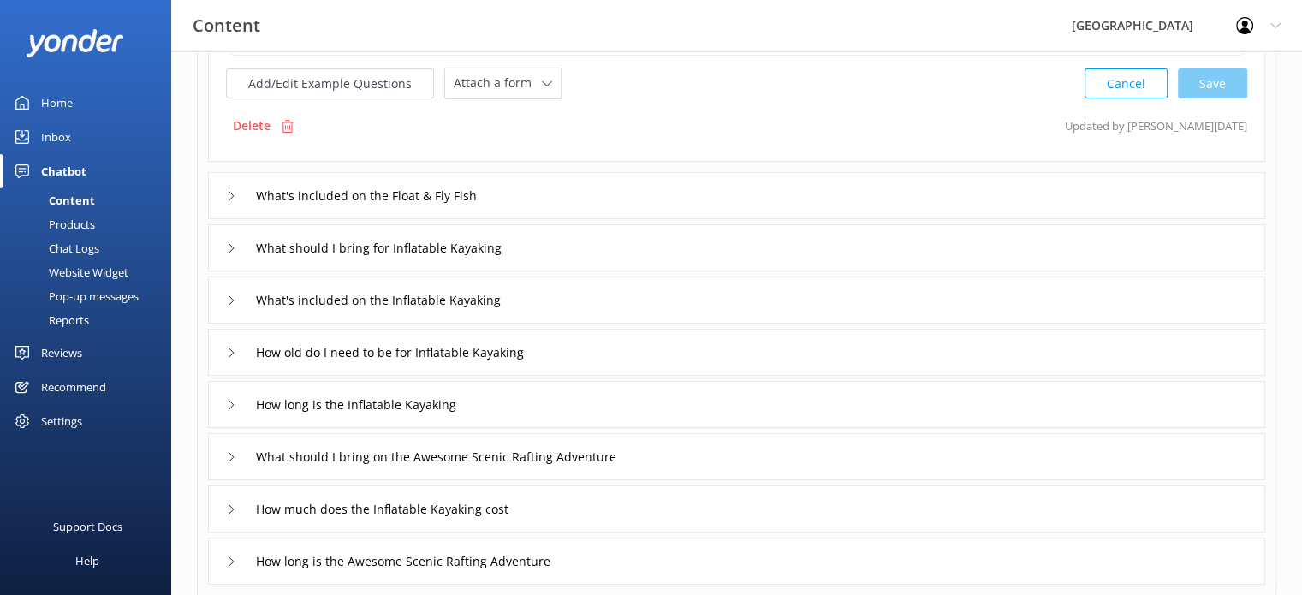
scroll to position [342, 0]
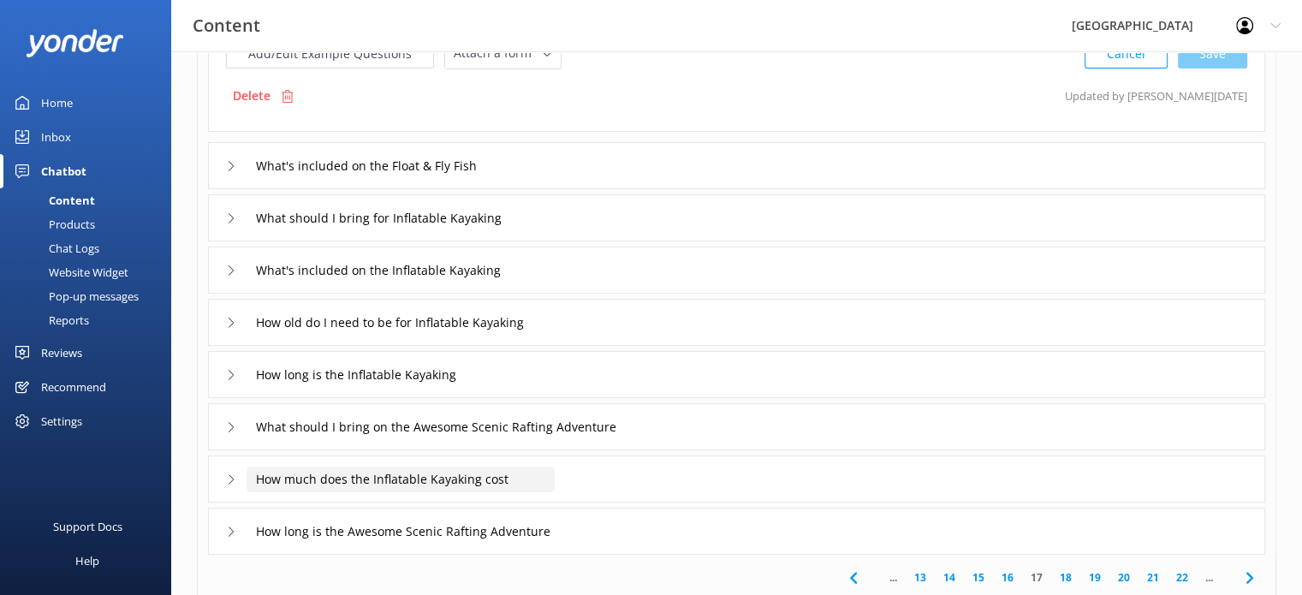
click at [451, 478] on input "How much does the Inflatable Kayaking cost" at bounding box center [400, 479] width 308 height 26
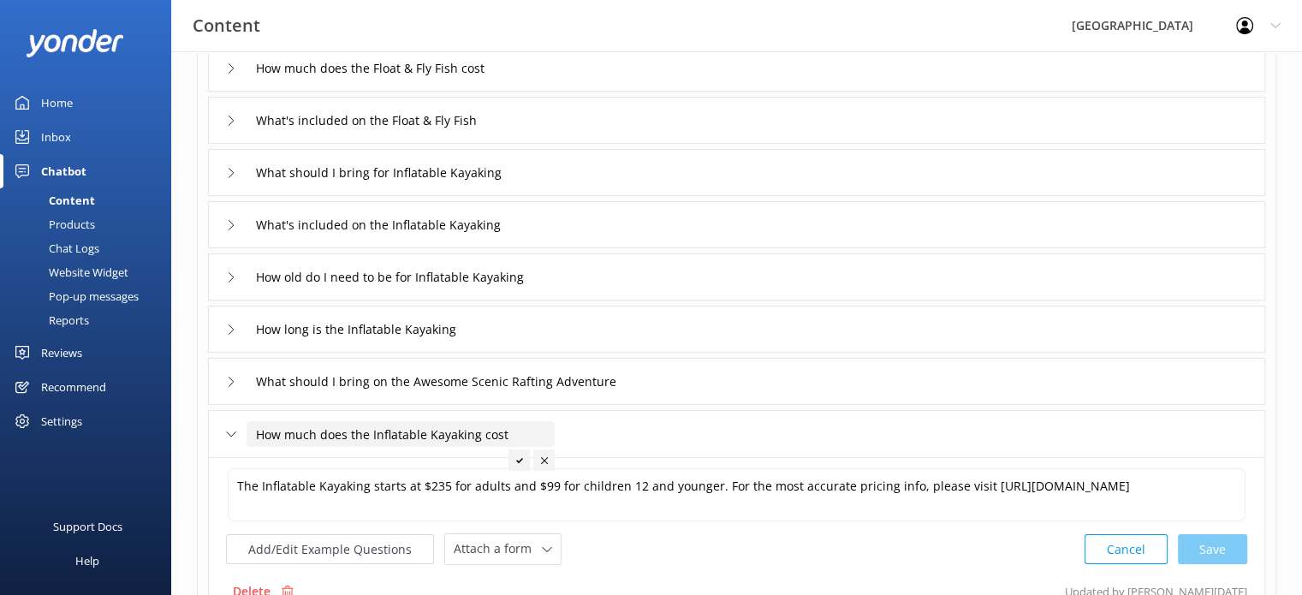
scroll to position [252, 0]
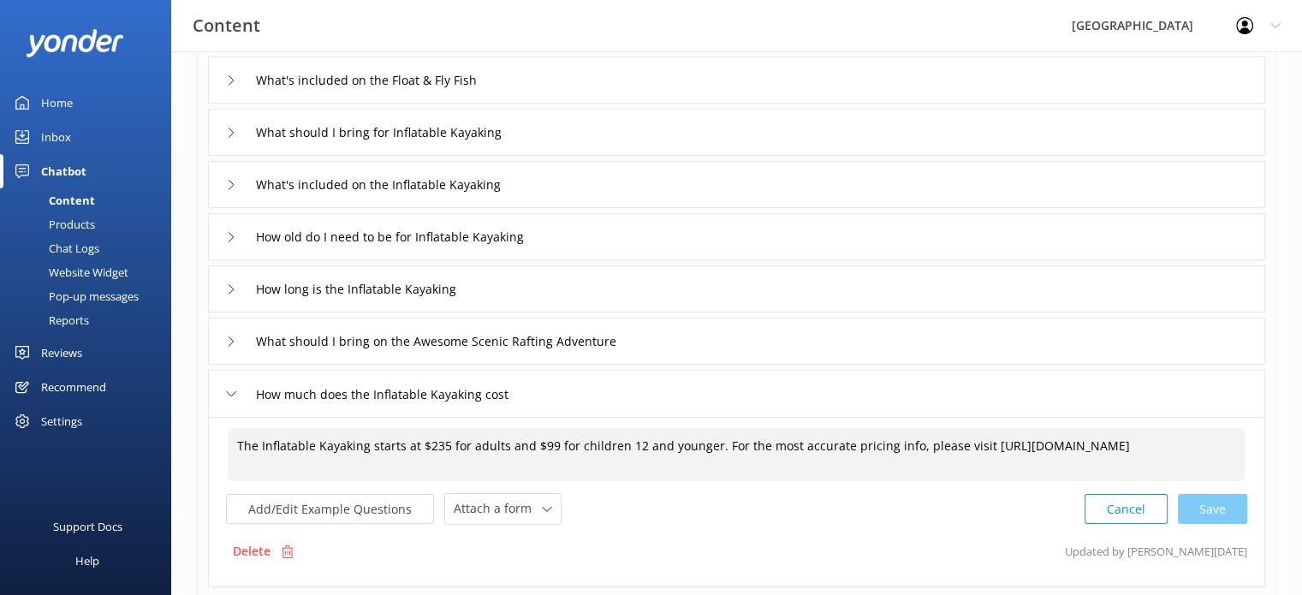
click at [367, 444] on textarea "The Inflatable Kayaking starts at $235 for adults and $99 for children 12 and y…" at bounding box center [737, 454] width 1018 height 53
type textarea "The Inflatable Kayaking (Scenic Section) starts at $235 for adults and $99 for …"
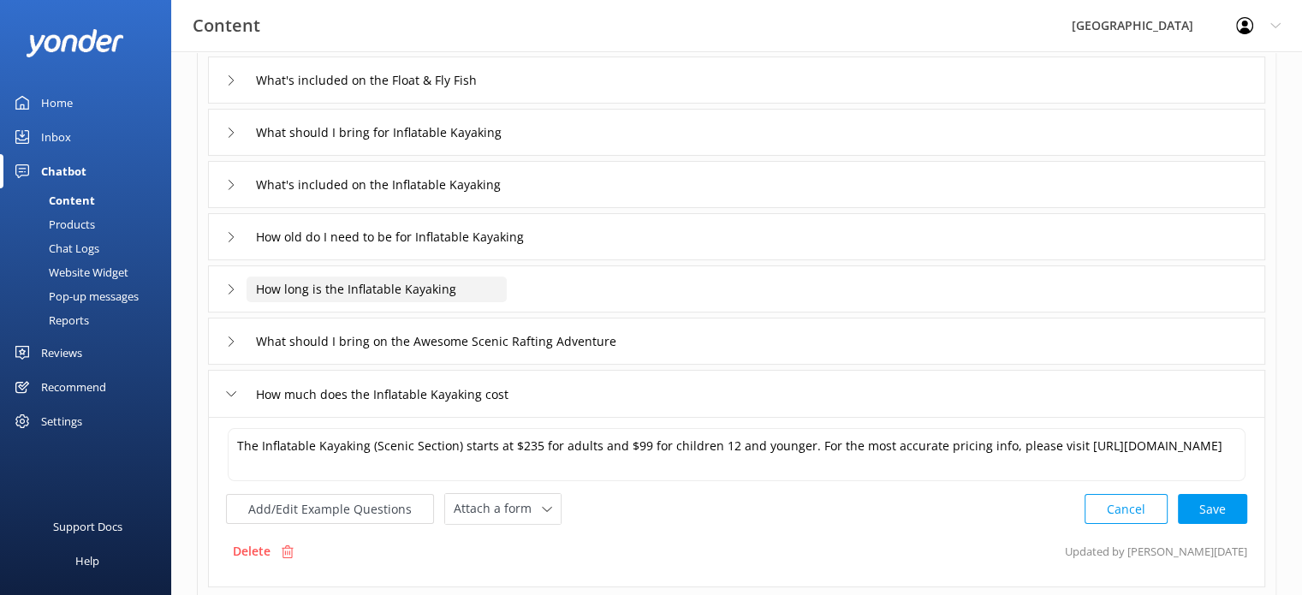
click at [430, 288] on input "How long is the Inflatable Kayaking" at bounding box center [376, 289] width 260 height 26
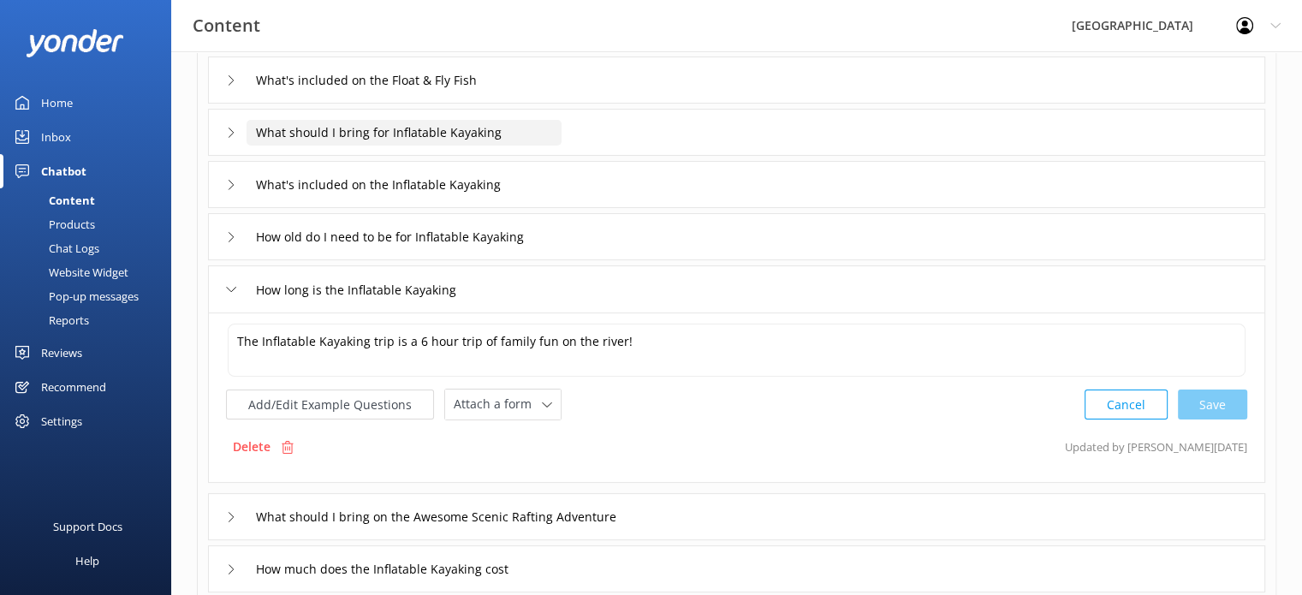
click at [441, 127] on input "What should I bring for Inflatable Kayaking" at bounding box center [403, 133] width 315 height 26
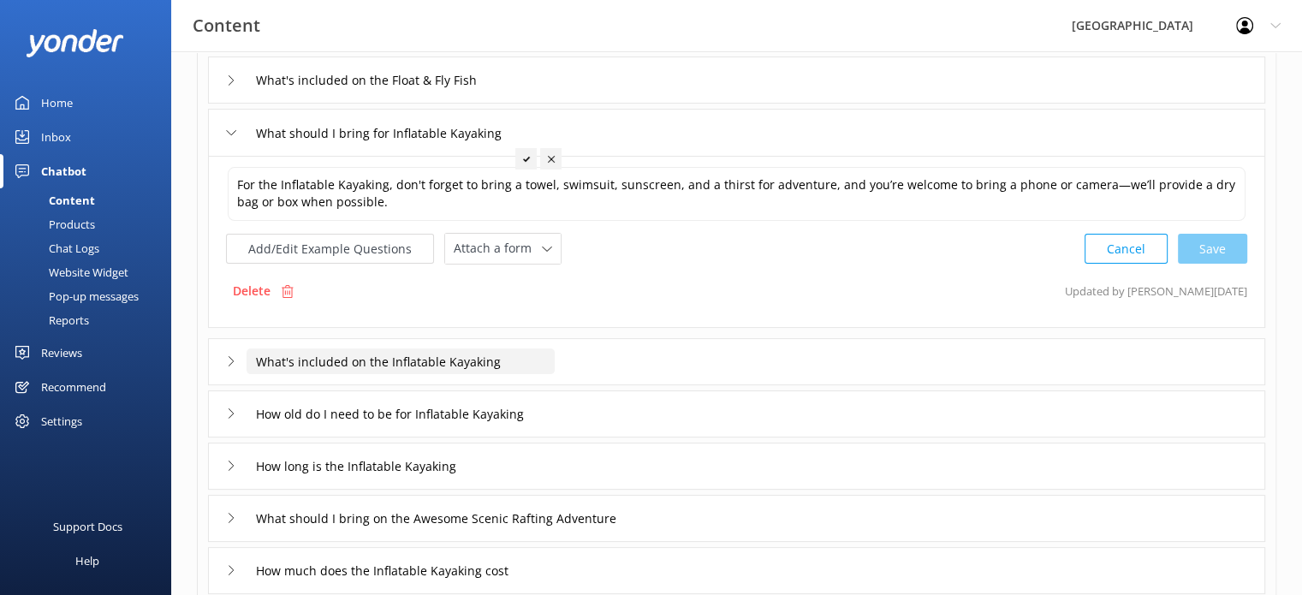
click at [427, 357] on input "What's included on the Inflatable Kayaking" at bounding box center [400, 361] width 308 height 26
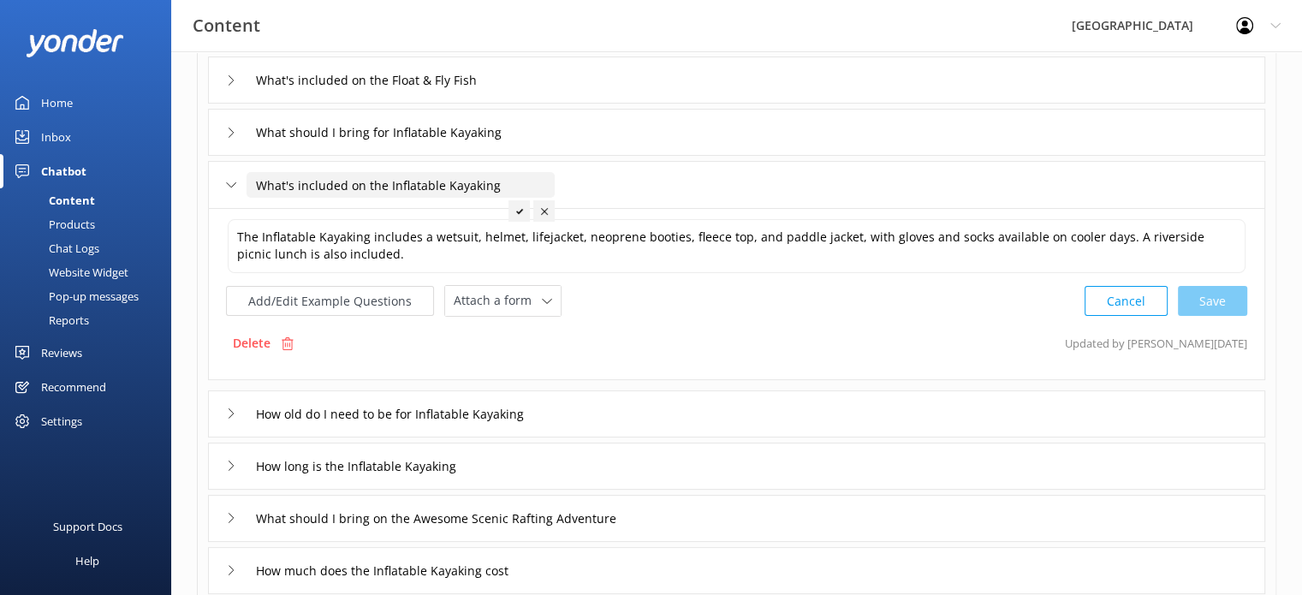
click at [506, 177] on input "What's included on the Inflatable Kayaking" at bounding box center [400, 185] width 308 height 26
type input "What's included on the Inflatable Kayaking - Fun [DATE]"
click at [633, 208] on icon at bounding box center [635, 211] width 7 height 7
click at [519, 409] on input "How old do I need to be for Inflatable Kayaking" at bounding box center [417, 414] width 342 height 26
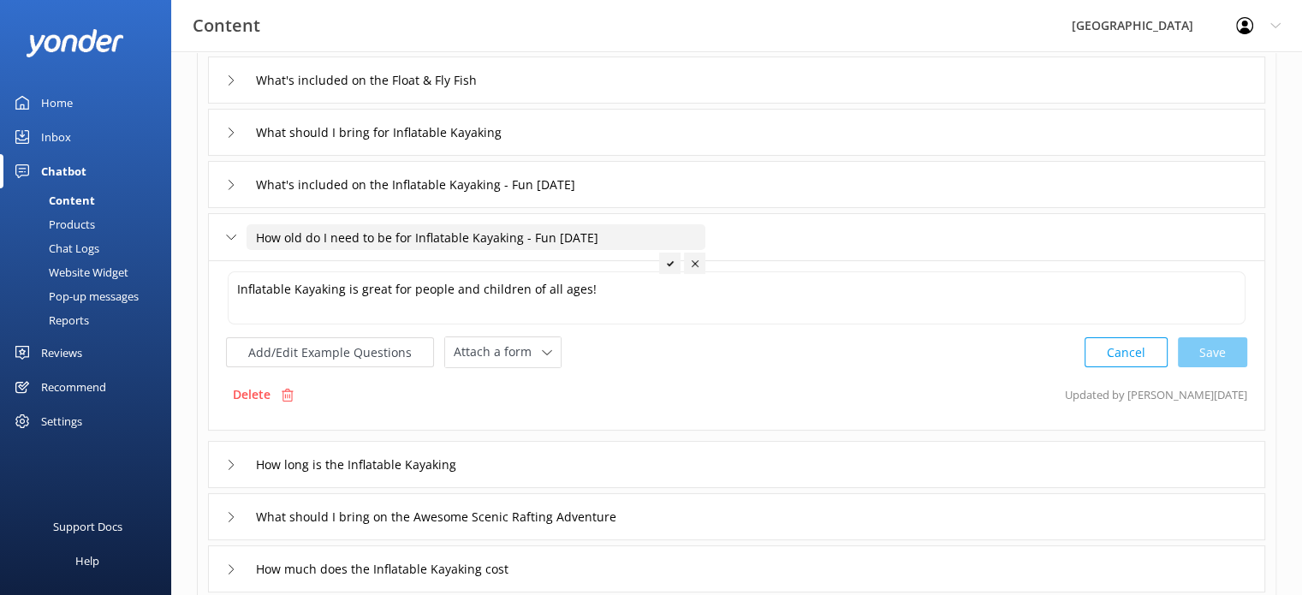
type input "How old do I need to be for Inflatable Kayaking - Fun [DATE]"
click at [665, 263] on div at bounding box center [669, 262] width 21 height 21
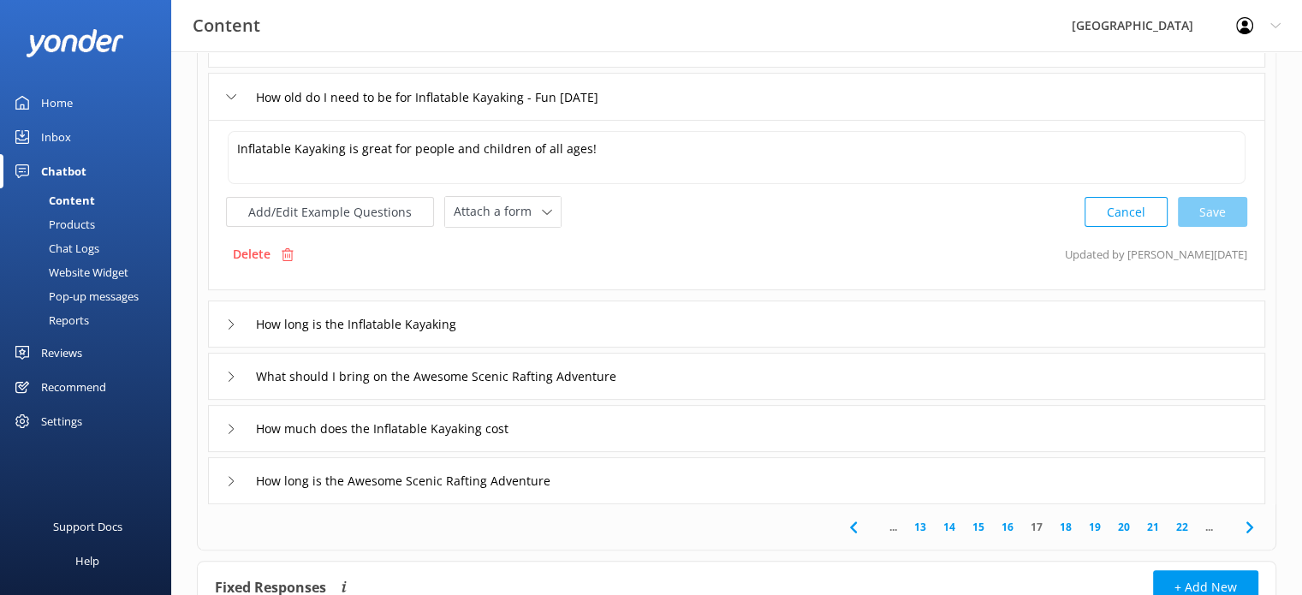
scroll to position [424, 0]
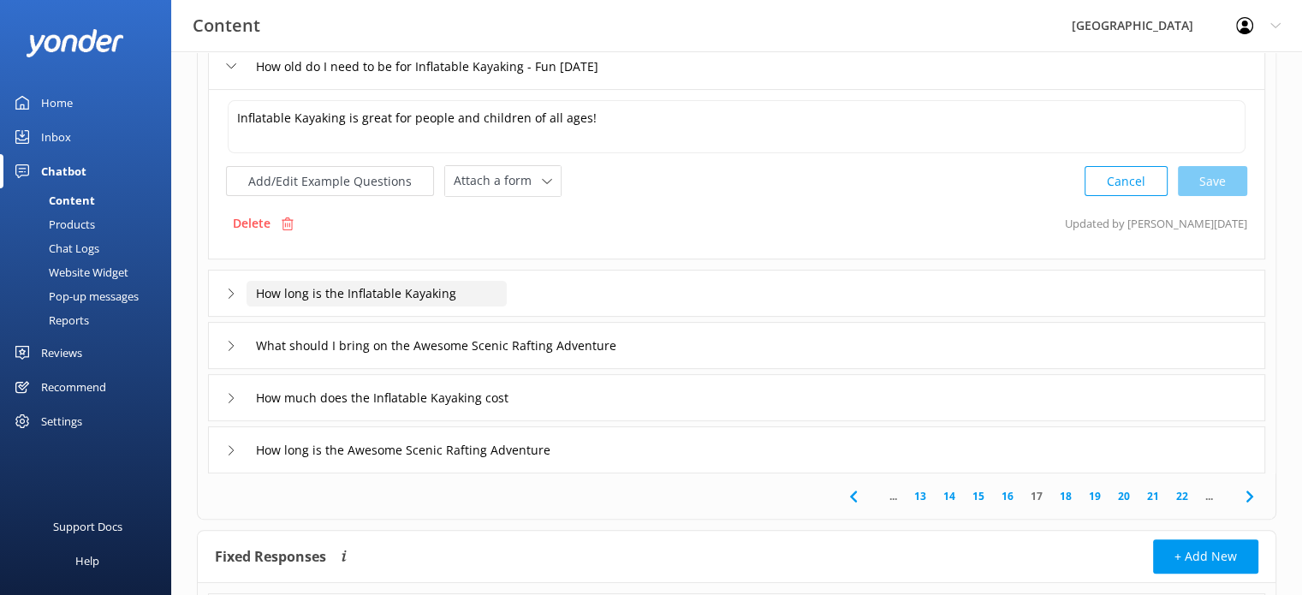
click at [465, 288] on input "How long is the Inflatable Kayaking" at bounding box center [376, 294] width 260 height 26
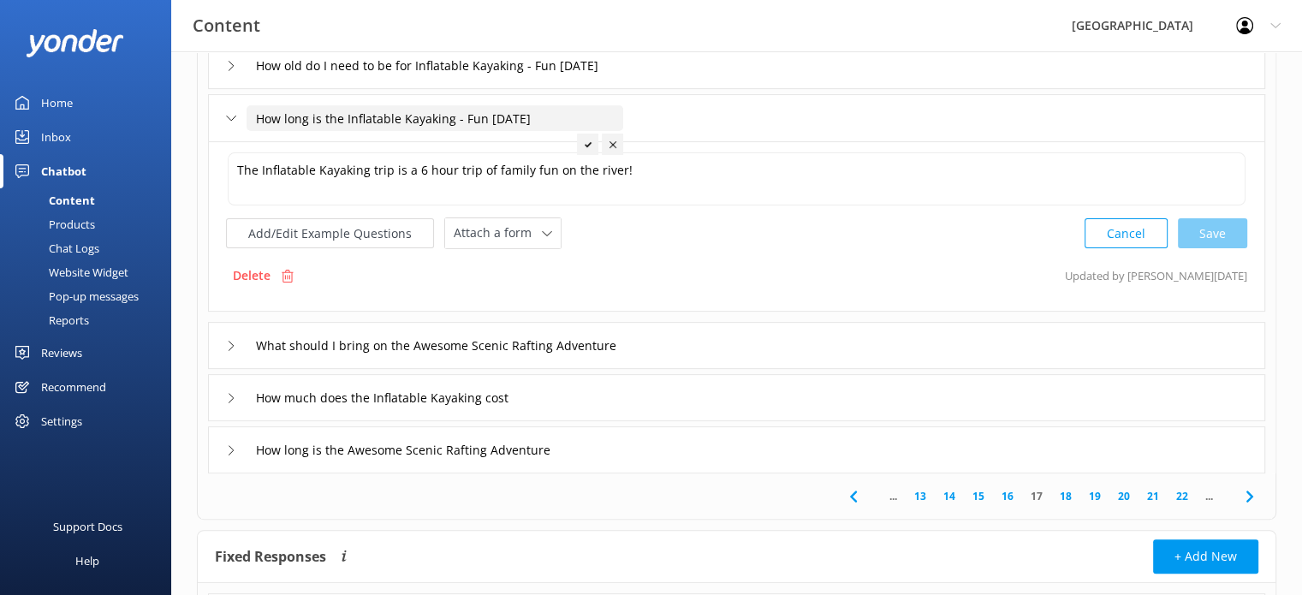
type input "How long is the Inflatable Kayaking - Fun [DATE]"
click at [589, 139] on div at bounding box center [587, 144] width 21 height 21
click at [457, 392] on input "How much does the Inflatable Kayaking cost" at bounding box center [400, 398] width 308 height 26
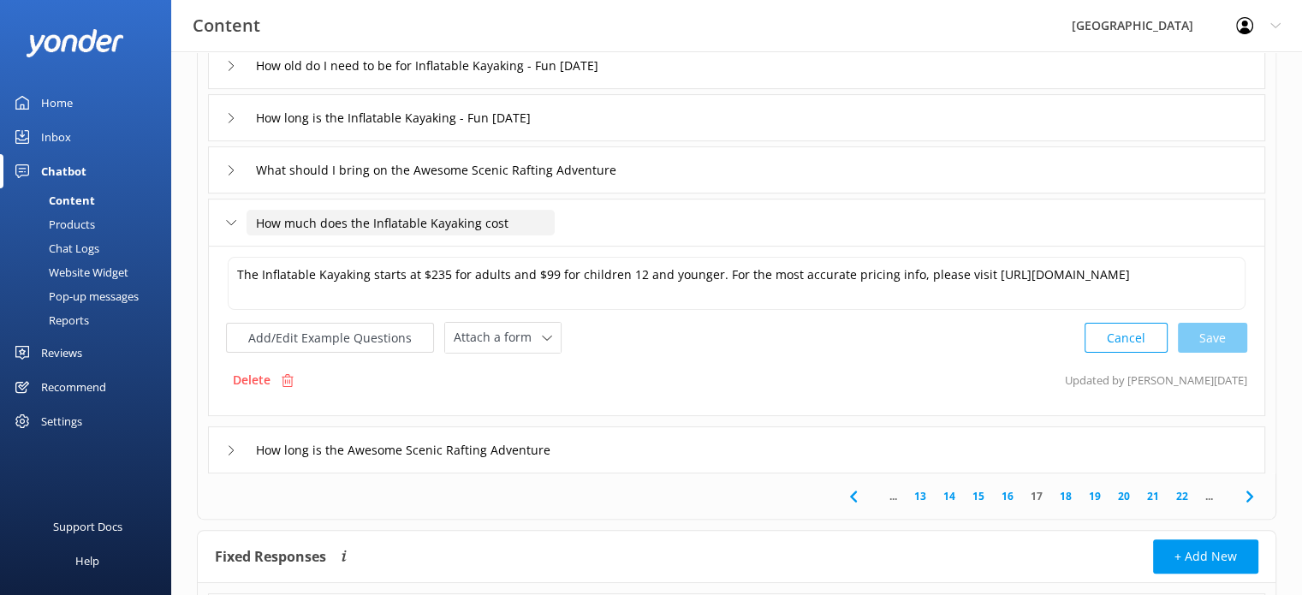
click at [523, 218] on input "How much does the Inflatable Kayaking cost" at bounding box center [400, 223] width 308 height 26
type input "How much does the Inflatable Kayaking cost - Fun [DATE]"
click at [633, 249] on icon at bounding box center [635, 249] width 7 height 7
click at [1068, 492] on link "18" at bounding box center [1065, 496] width 29 height 16
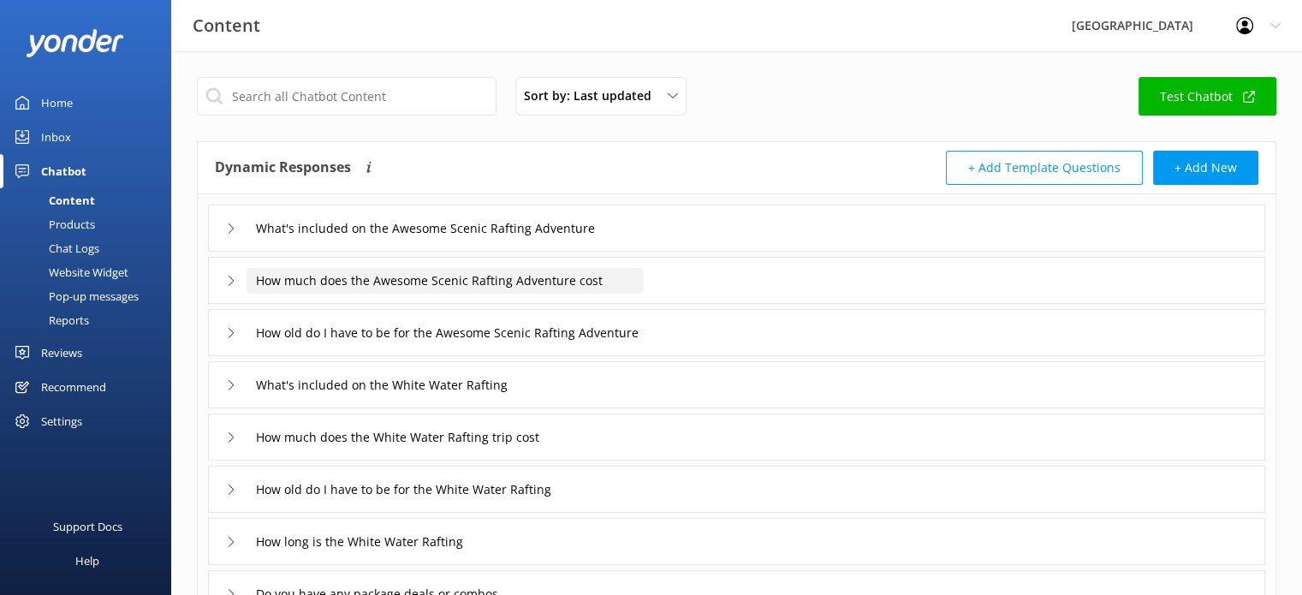
click at [530, 282] on input "How much does the Awesome Scenic Rafting Adventure cost" at bounding box center [444, 281] width 397 height 26
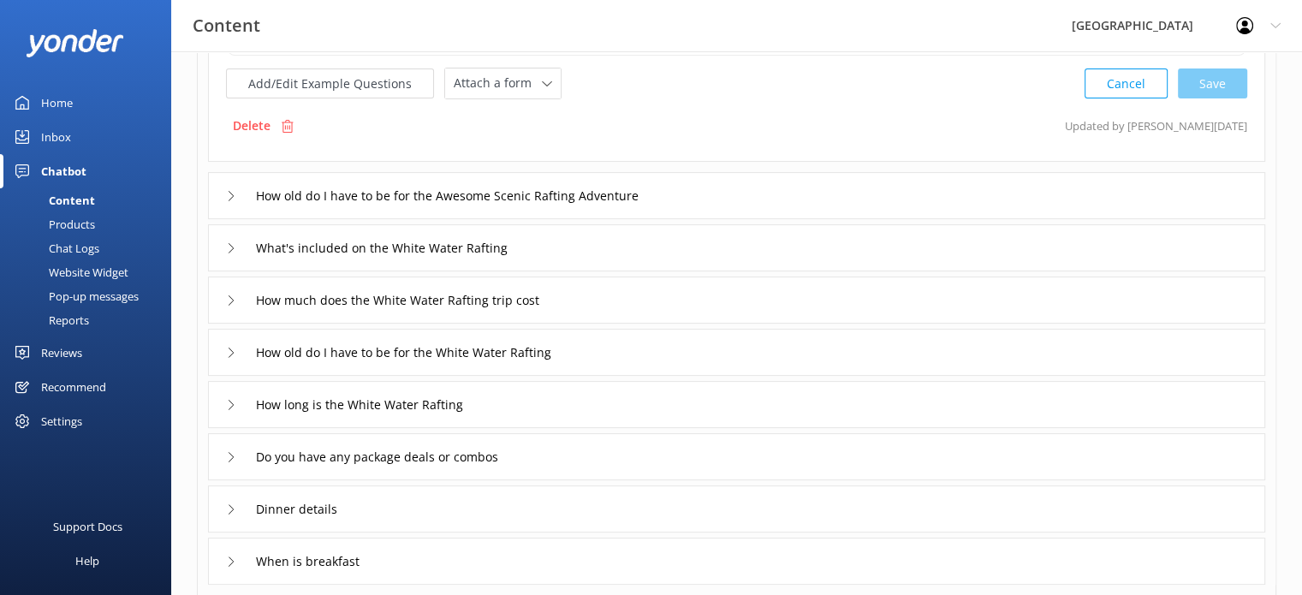
scroll to position [342, 0]
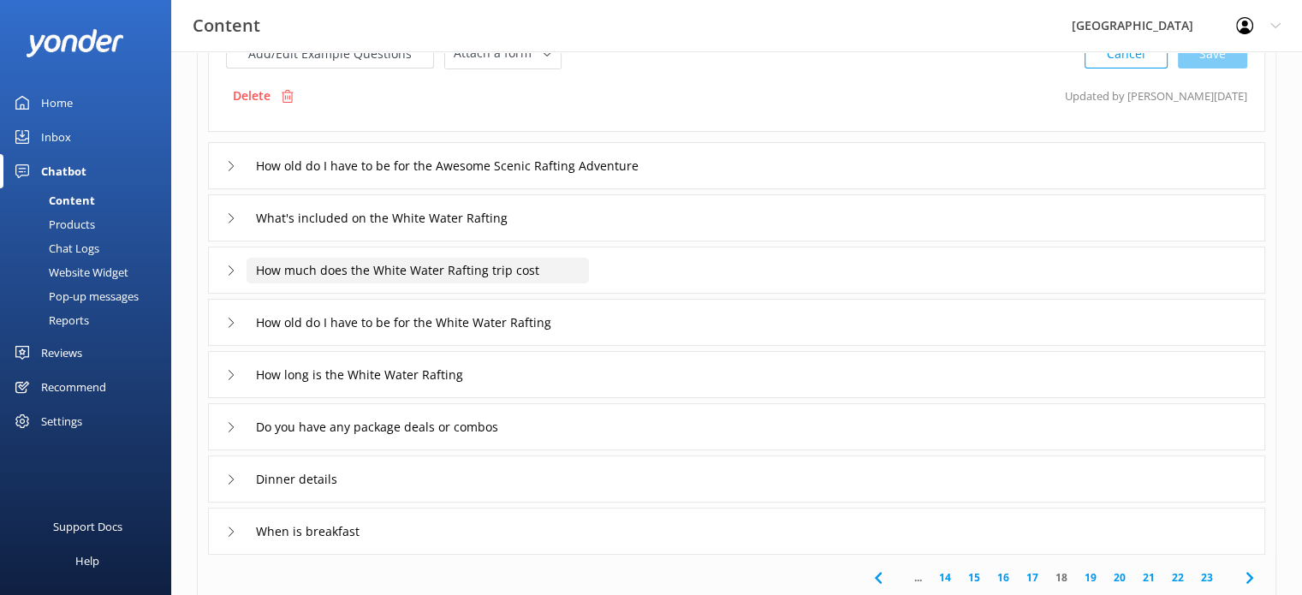
click at [486, 272] on input "How much does the White Water Rafting trip cost" at bounding box center [417, 271] width 342 height 26
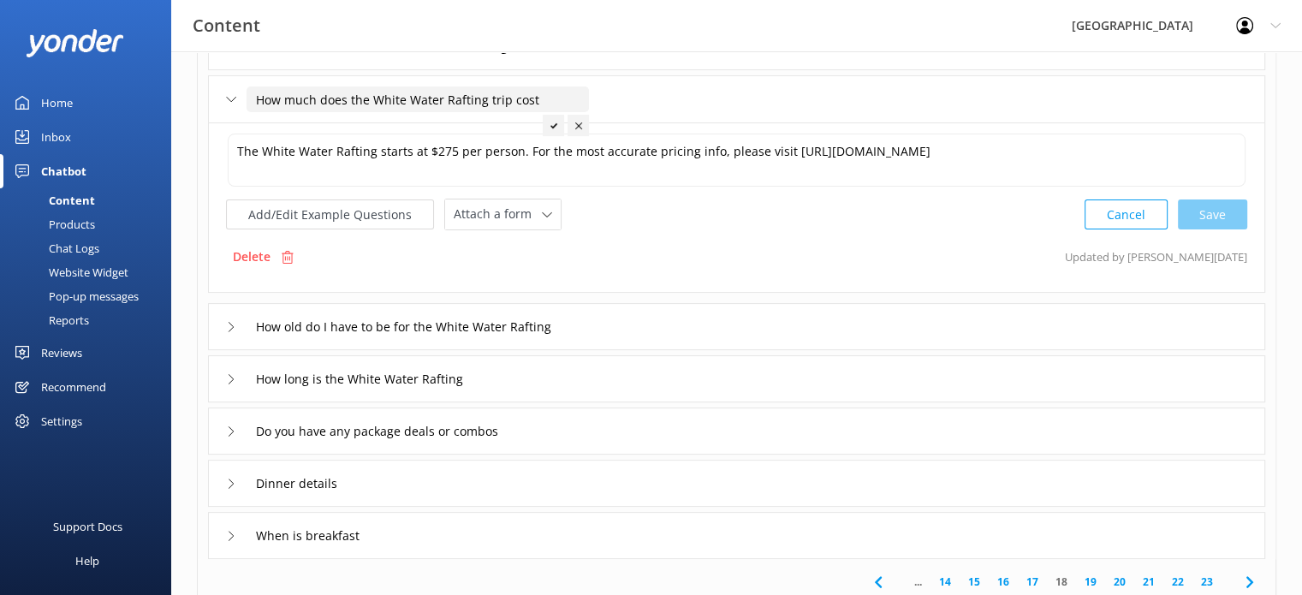
scroll to position [424, 0]
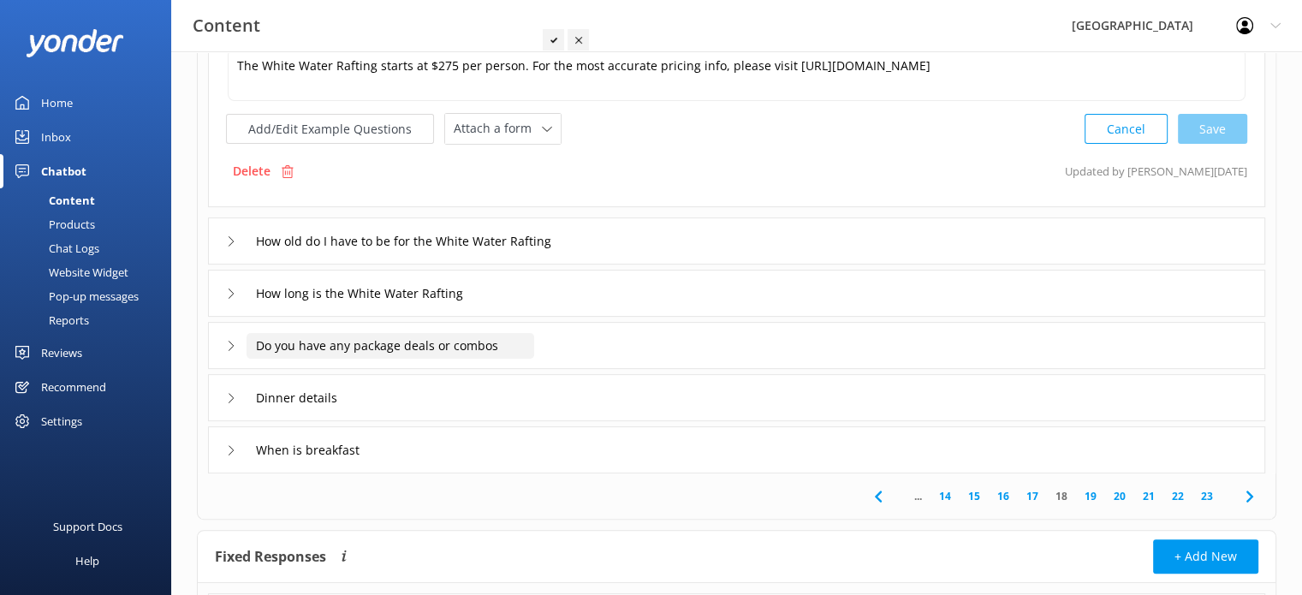
click at [496, 343] on input "Do you have any package deals or combos" at bounding box center [390, 346] width 288 height 26
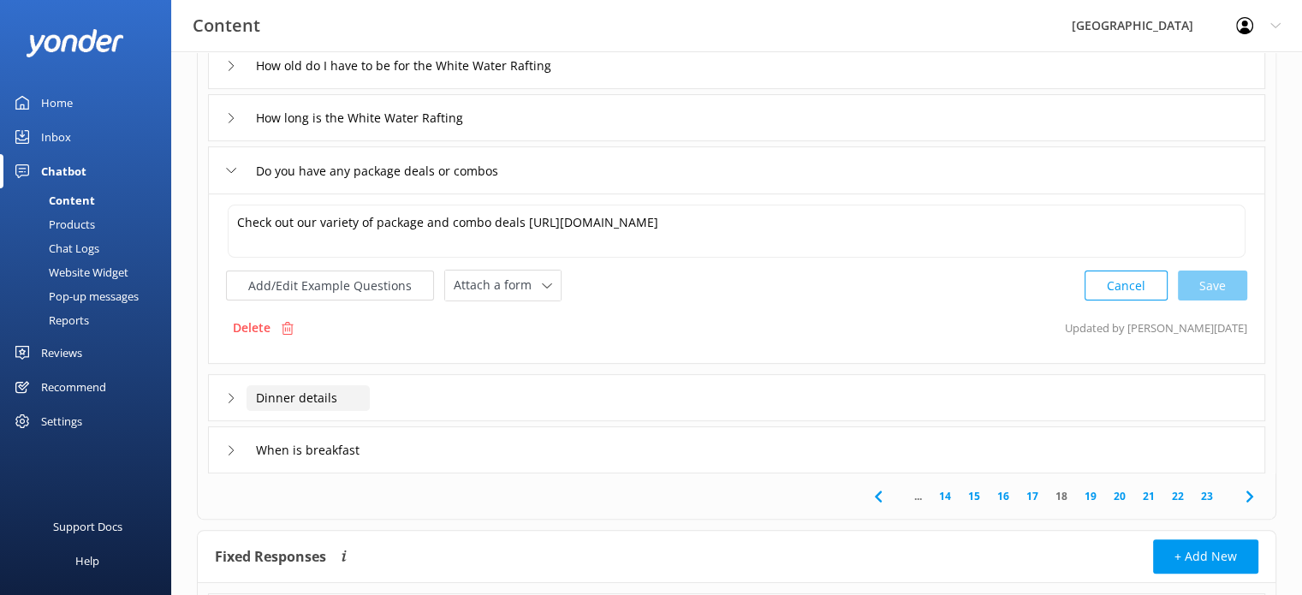
click at [328, 395] on input "Dinner details" at bounding box center [307, 398] width 123 height 26
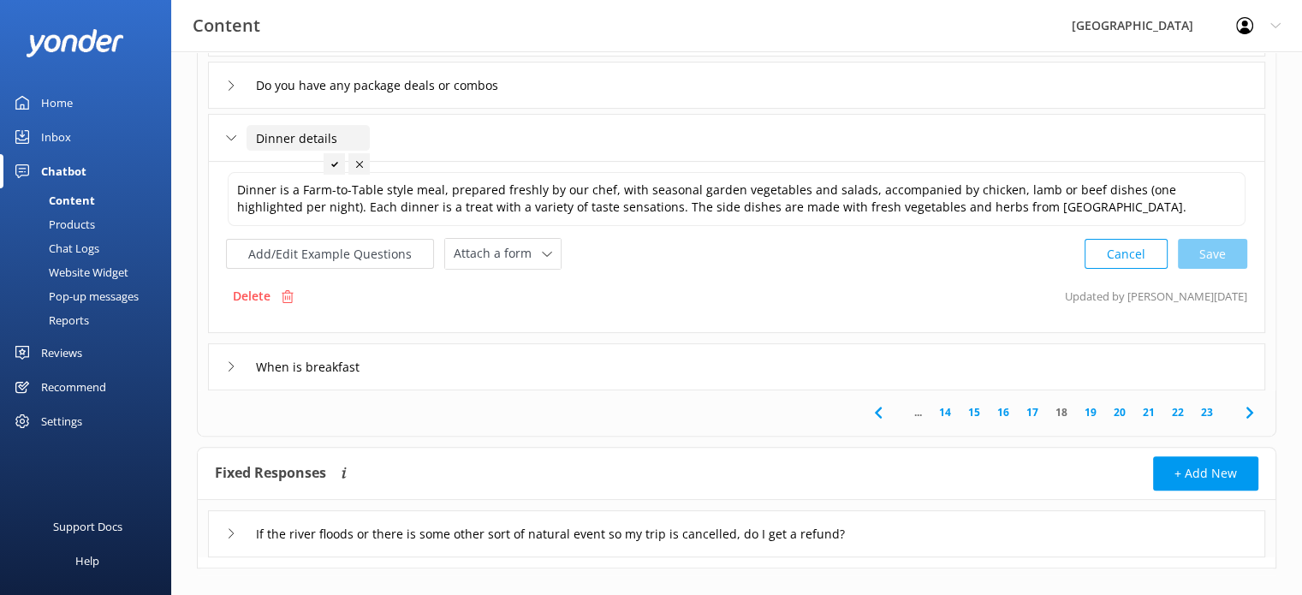
scroll to position [509, 0]
click at [1089, 407] on link "19" at bounding box center [1090, 411] width 29 height 16
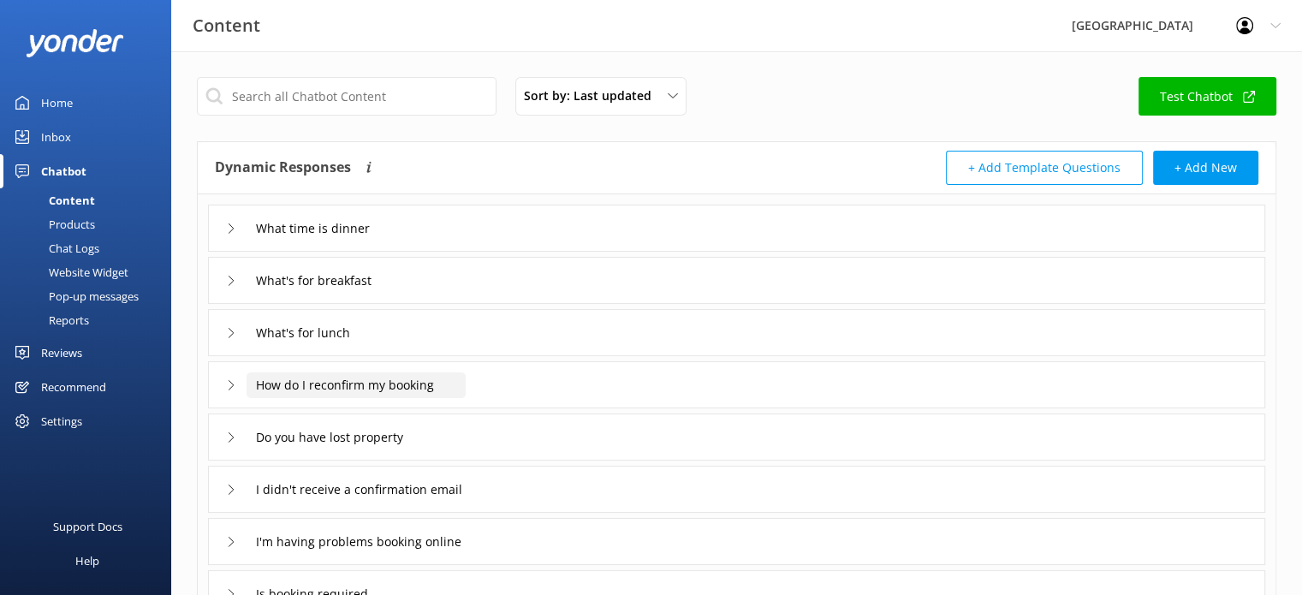
click at [411, 383] on input "How do I reconfirm my booking" at bounding box center [355, 385] width 219 height 26
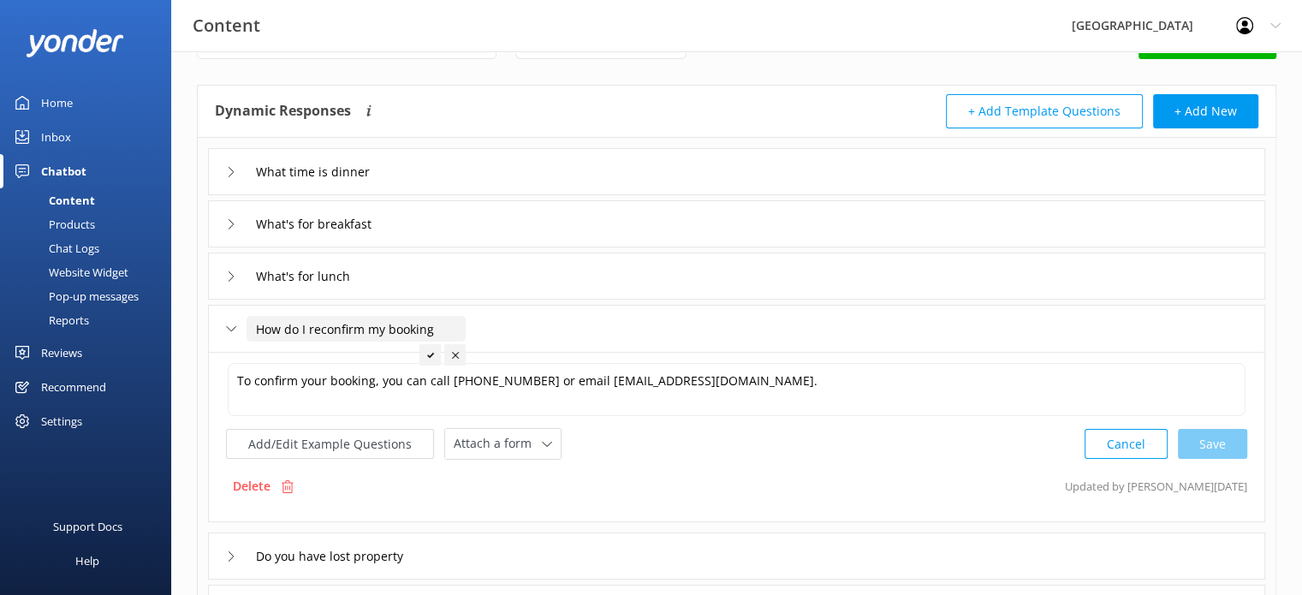
scroll to position [86, 0]
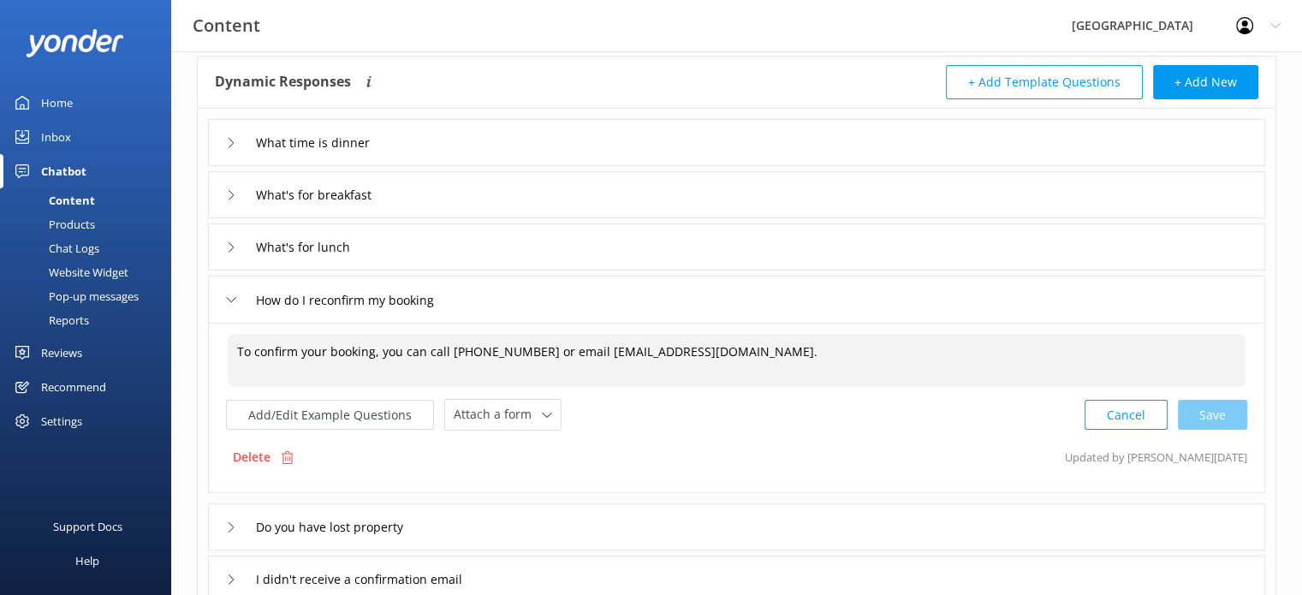
click at [531, 348] on textarea "To confirm your booking, you can call [PHONE_NUMBER] or email [EMAIL_ADDRESS][D…" at bounding box center [737, 360] width 1018 height 53
click at [1214, 413] on div "Cancel Save" at bounding box center [1165, 415] width 163 height 32
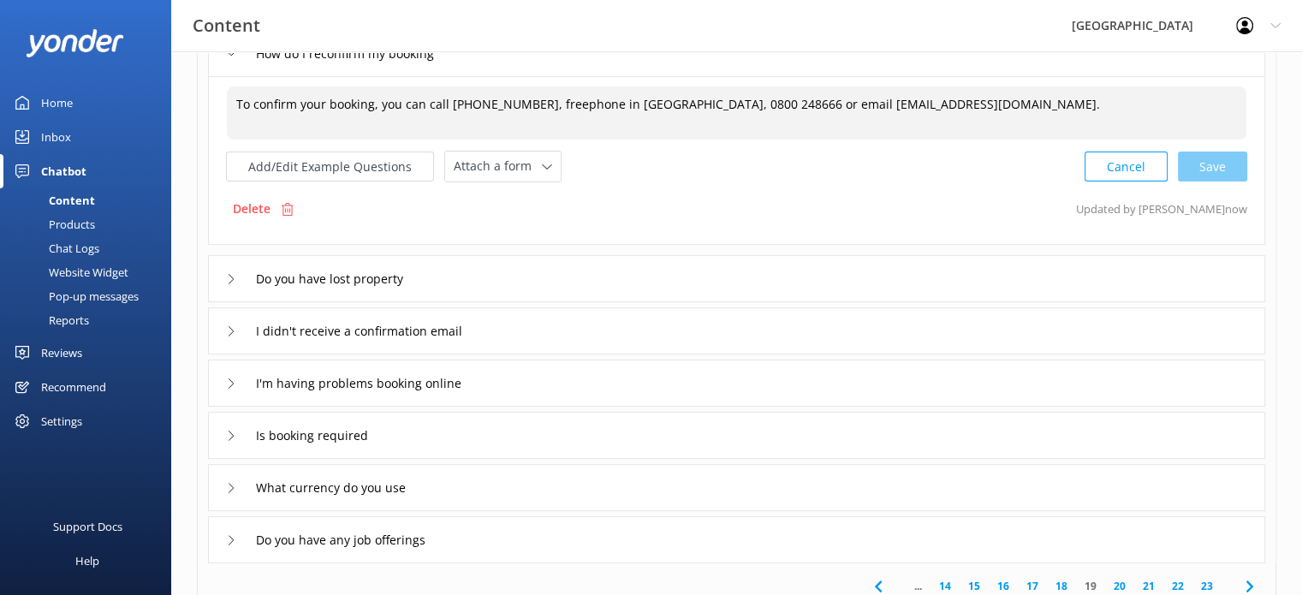
scroll to position [342, 0]
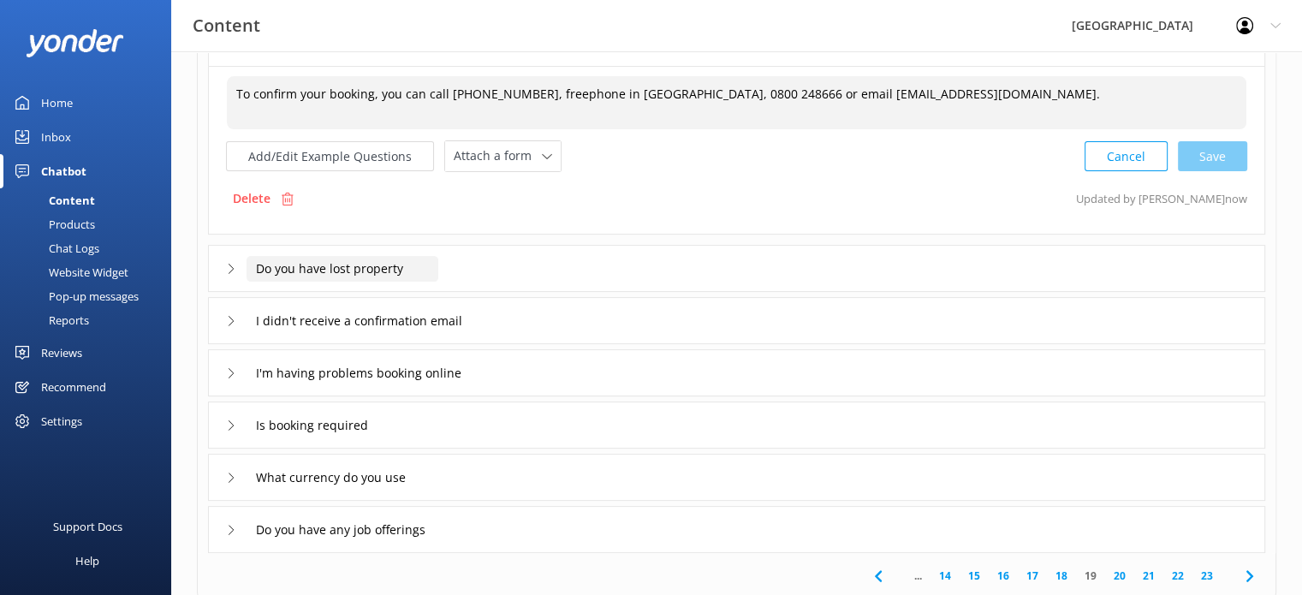
type textarea "To confirm your booking, you can call [PHONE_NUMBER], freephone in [GEOGRAPHIC_…"
click at [386, 267] on input "Do you have lost property" at bounding box center [342, 269] width 192 height 26
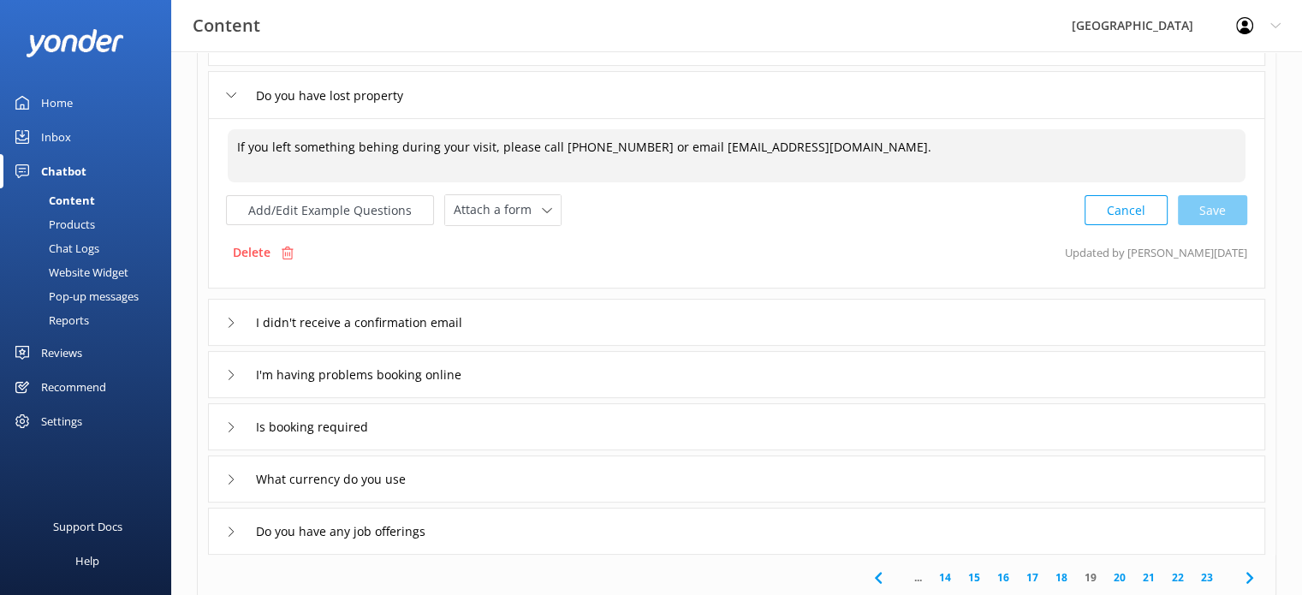
click at [390, 148] on textarea "If you left something behing during your visit, please call [PHONE_NUMBER] or e…" at bounding box center [737, 155] width 1018 height 53
click at [1215, 201] on div "Cancel Save" at bounding box center [1165, 210] width 163 height 32
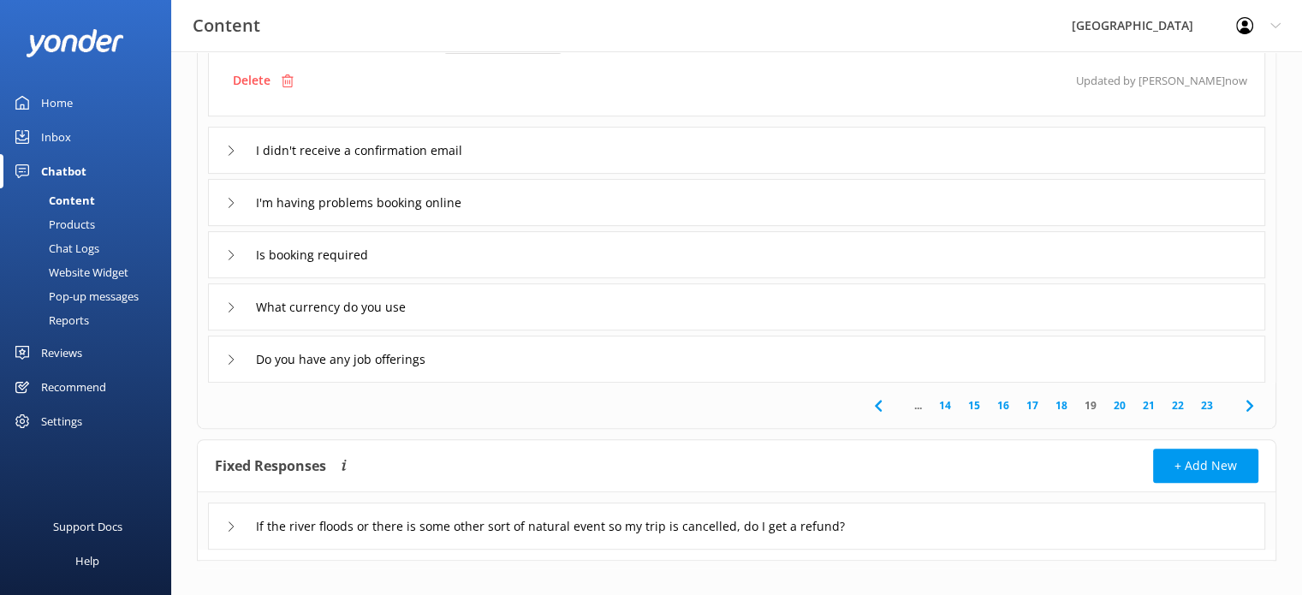
scroll to position [513, 0]
type textarea "If you left something behind during your visit, please call [PHONE_NUMBER] or e…"
click at [439, 146] on input "I didn't receive a confirmation email" at bounding box center [383, 150] width 274 height 26
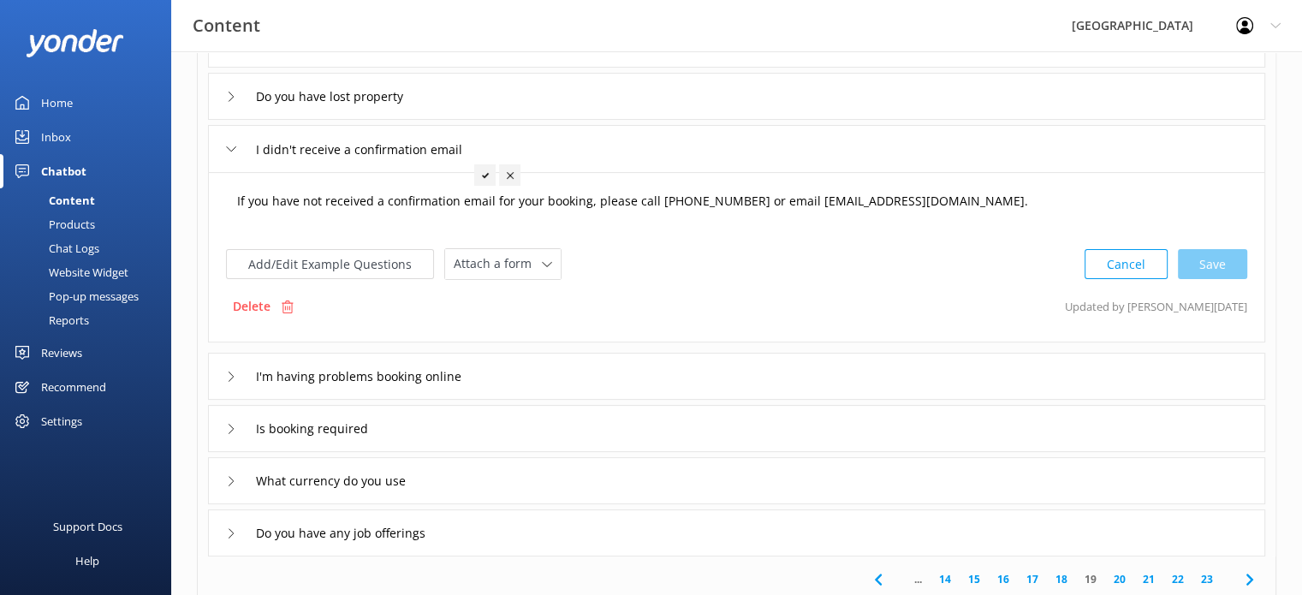
click at [733, 203] on textarea "If you have not received a confirmation email for your booking, please call [PH…" at bounding box center [737, 209] width 1018 height 53
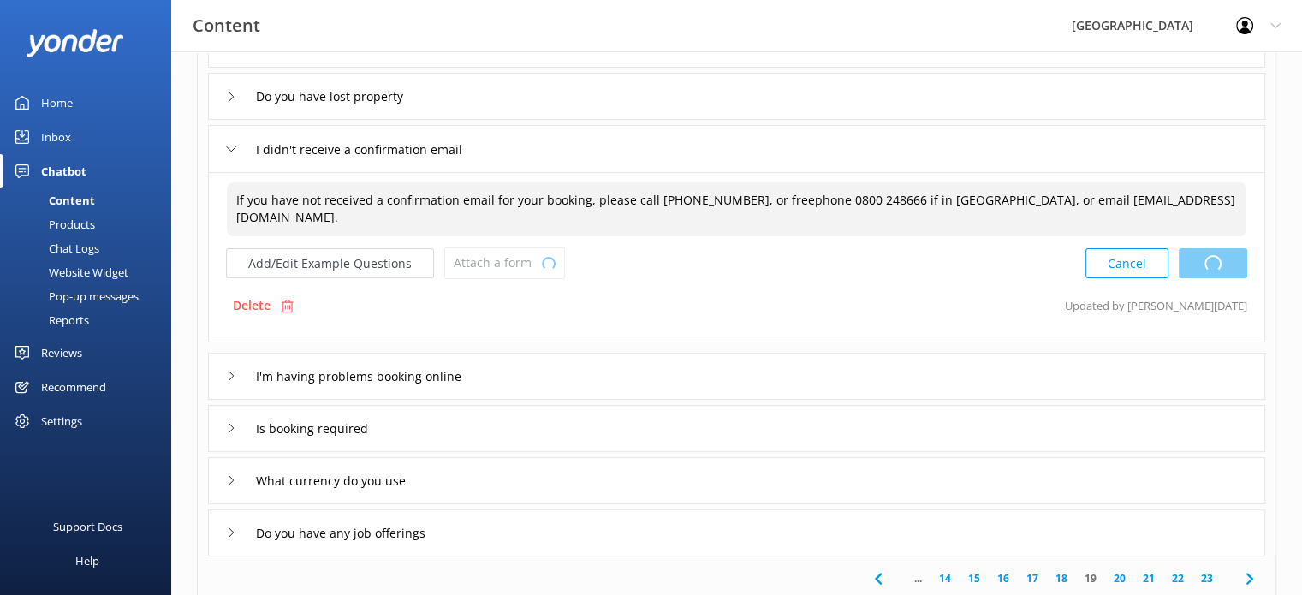
click at [1221, 258] on div "Cancel Loading.." at bounding box center [1166, 263] width 162 height 32
type textarea "If you have not received a confirmation email for your booking, please call [PH…"
click at [426, 375] on input "I'm having problems booking online" at bounding box center [372, 376] width 253 height 26
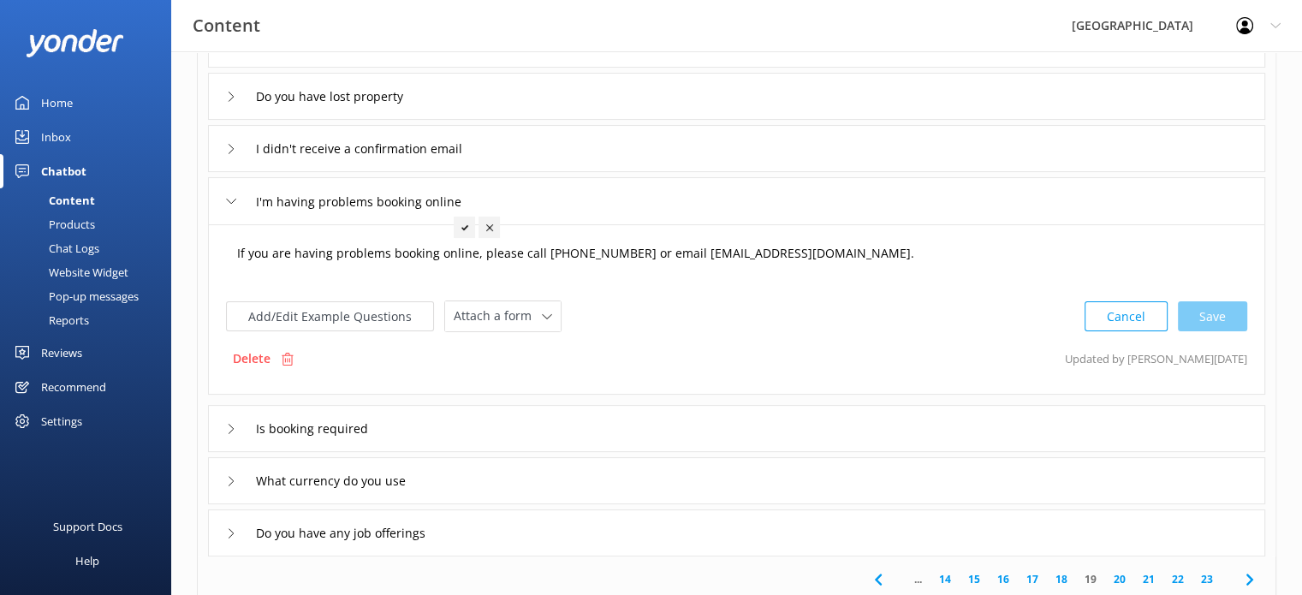
click at [623, 251] on textarea "If you are having problems booking online, please call [PHONE_NUMBER] or email …" at bounding box center [737, 261] width 1018 height 53
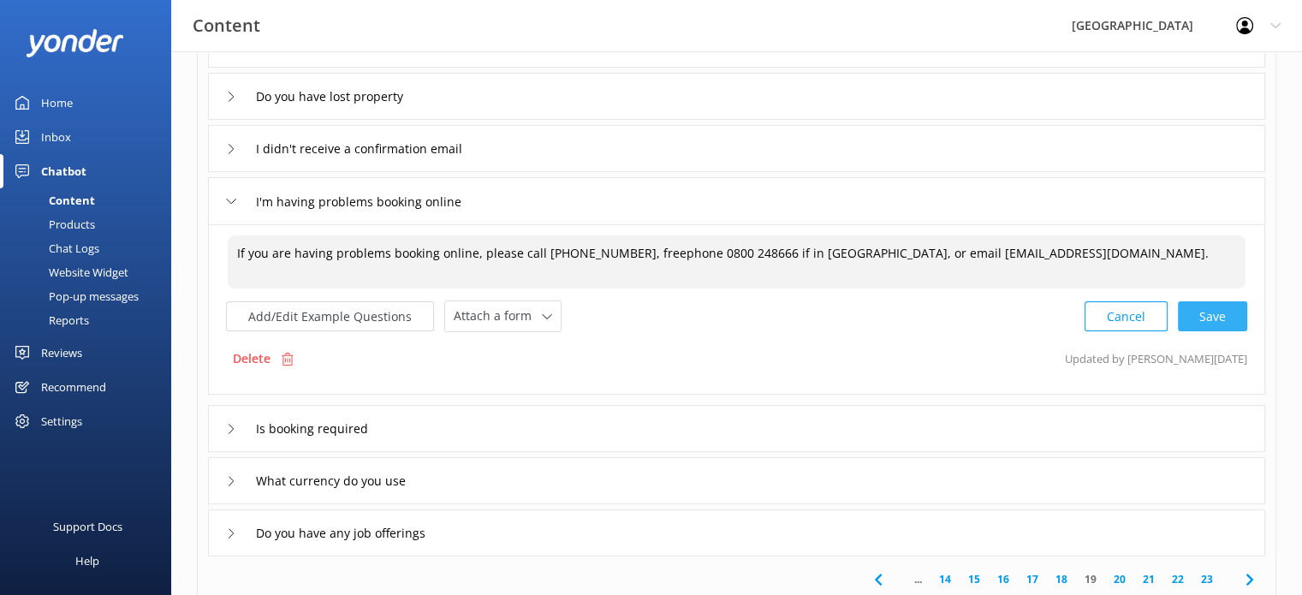
click at [1216, 317] on div "Cancel Save" at bounding box center [1165, 316] width 163 height 32
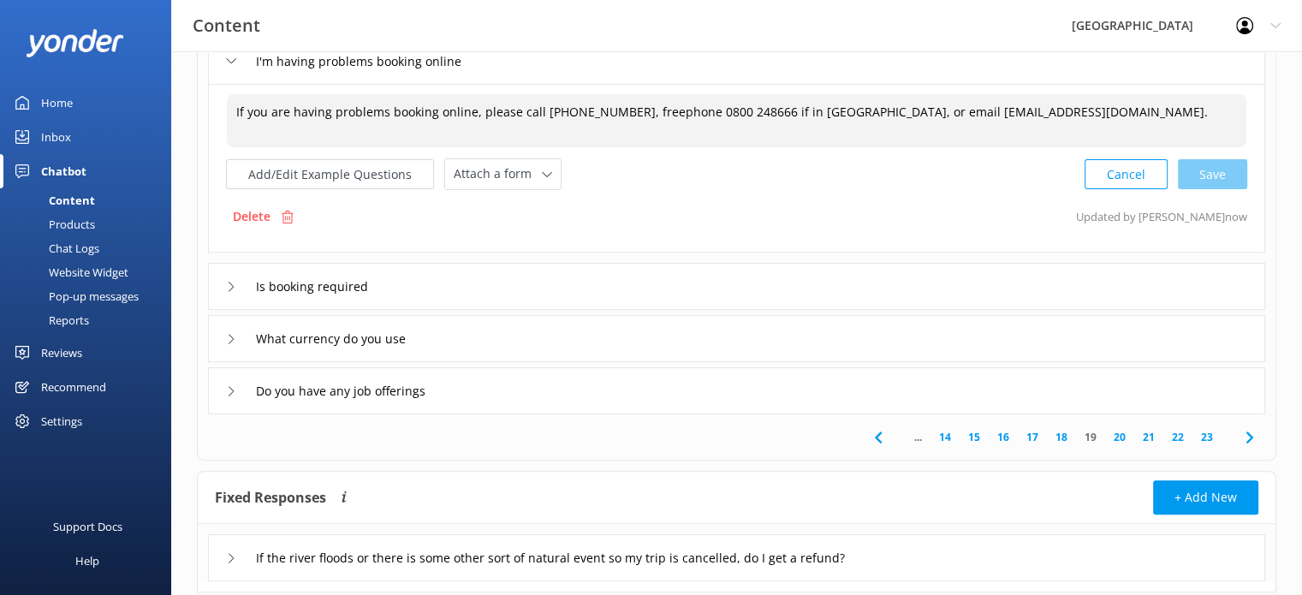
scroll to position [512, 0]
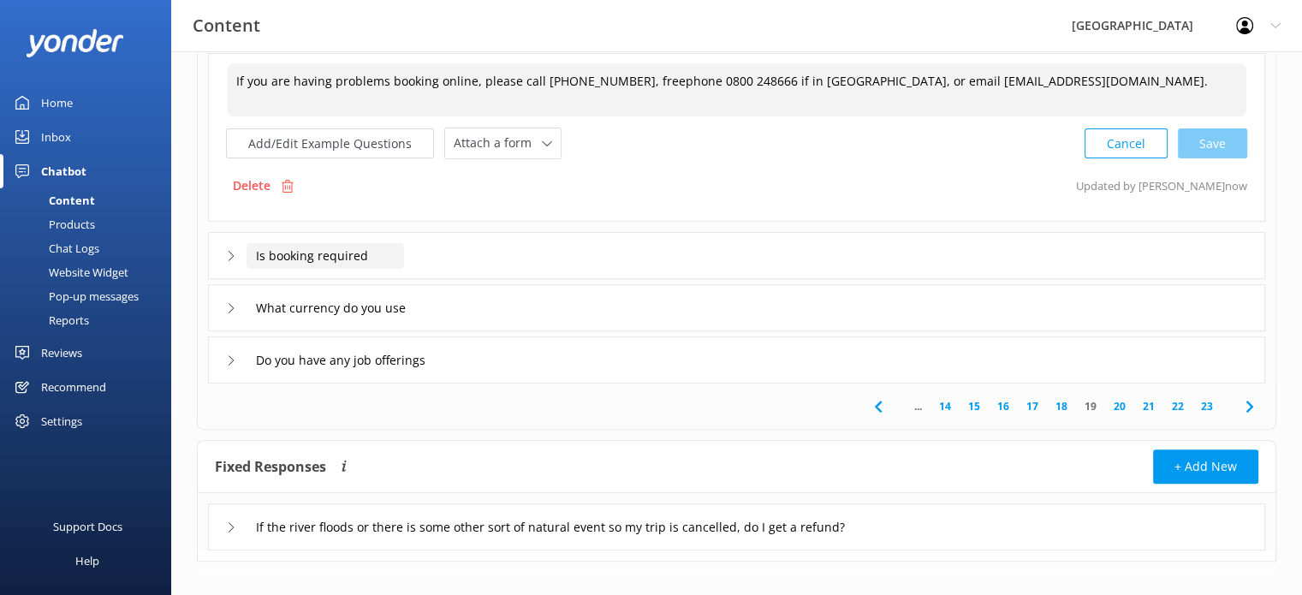
type textarea "If you are having problems booking online, please call [PHONE_NUMBER], freephon…"
click at [356, 256] on input "Is booking required" at bounding box center [324, 256] width 157 height 26
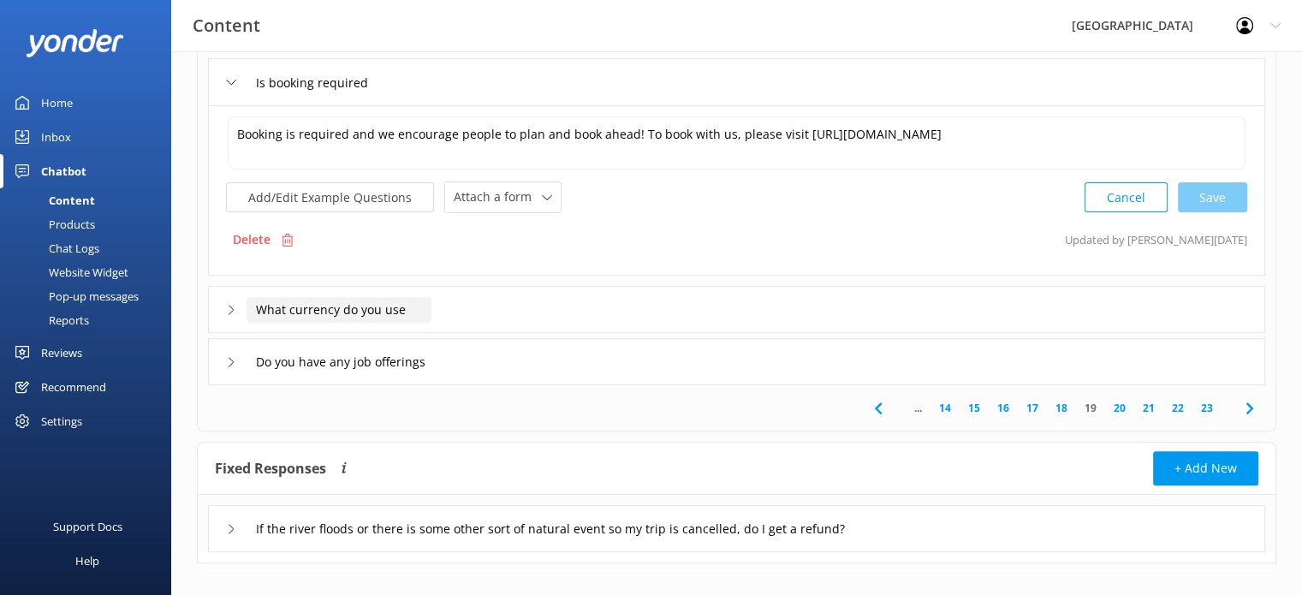
click at [354, 305] on input "What currency do you use" at bounding box center [338, 310] width 185 height 26
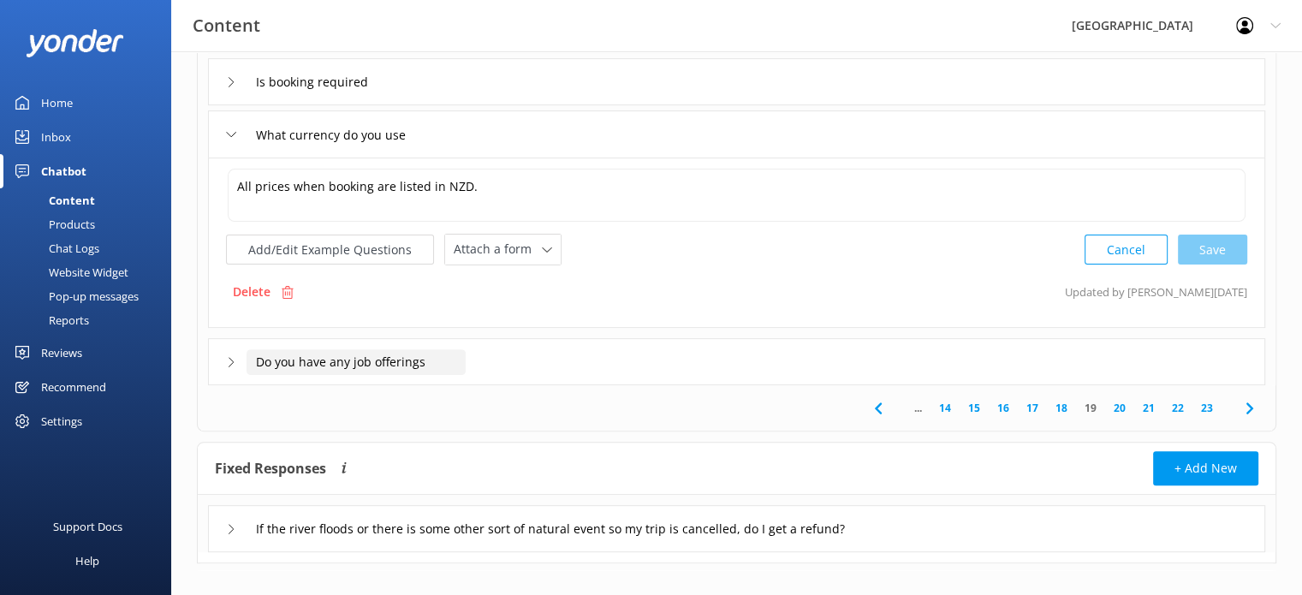
click at [406, 366] on input "Do you have any job offerings" at bounding box center [355, 362] width 219 height 26
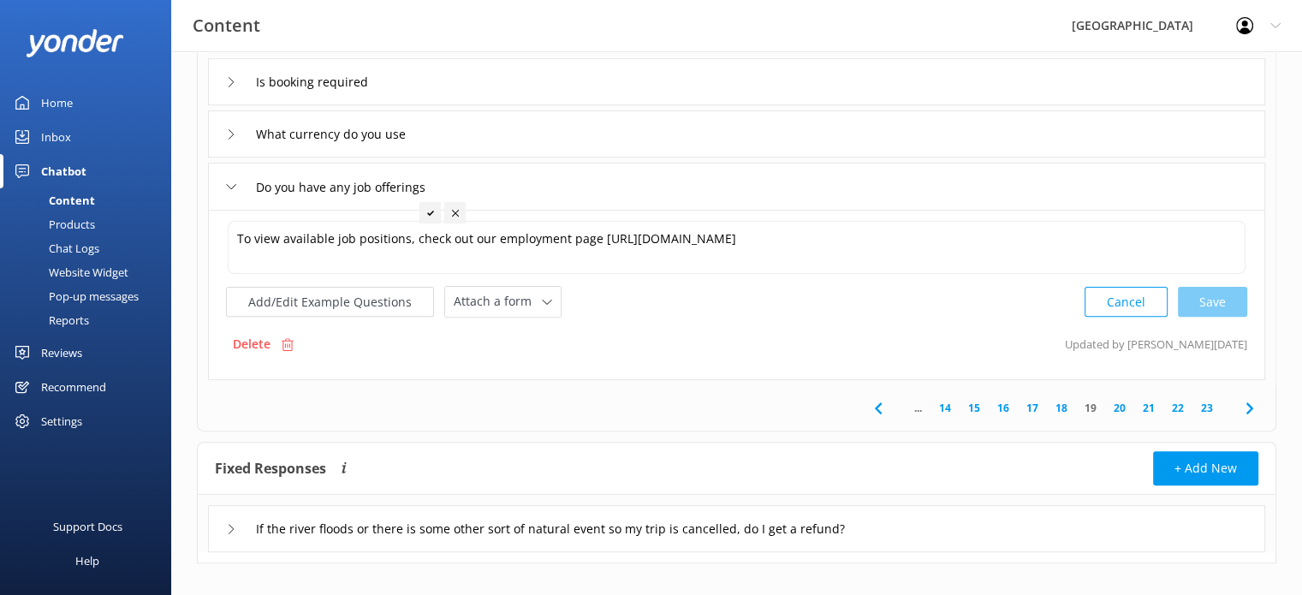
click at [1119, 405] on link "20" at bounding box center [1119, 408] width 29 height 16
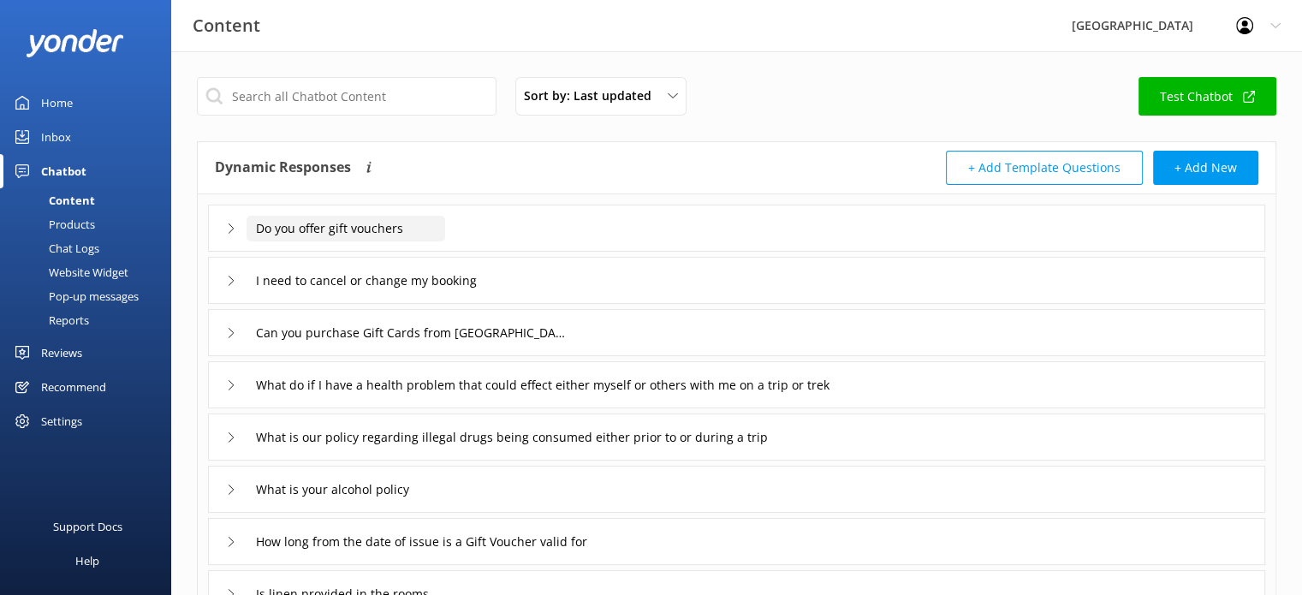
click at [394, 229] on input "Do you offer gift vouchers" at bounding box center [345, 229] width 199 height 26
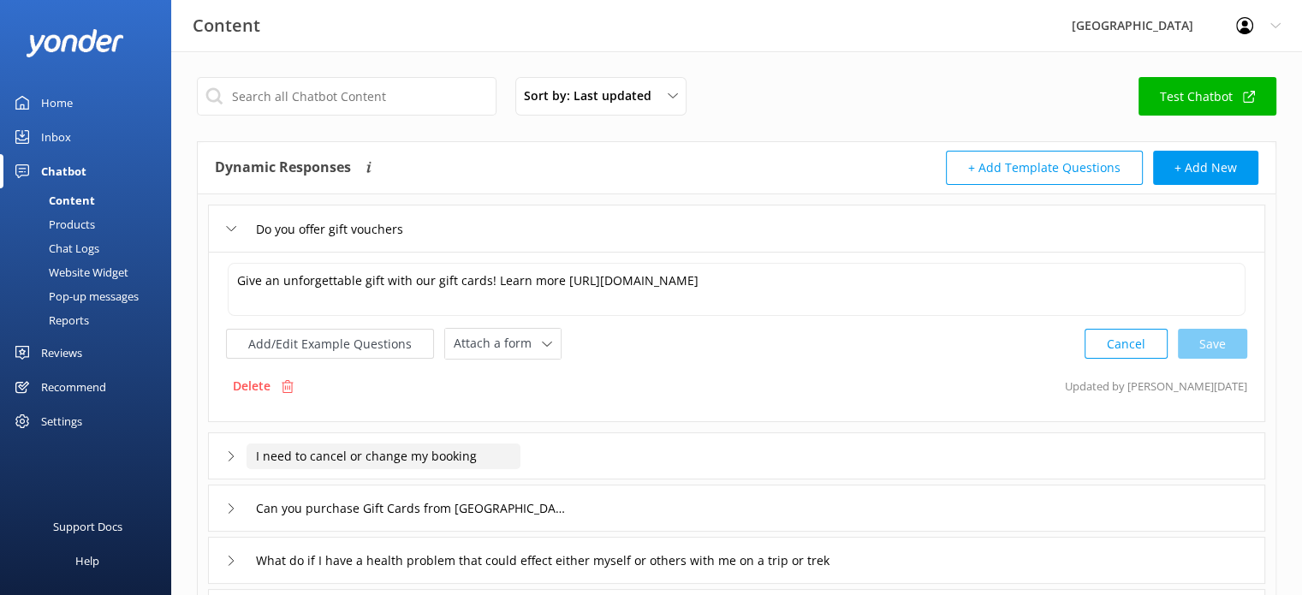
click at [423, 453] on input "I need to cancel or change my booking" at bounding box center [383, 456] width 274 height 26
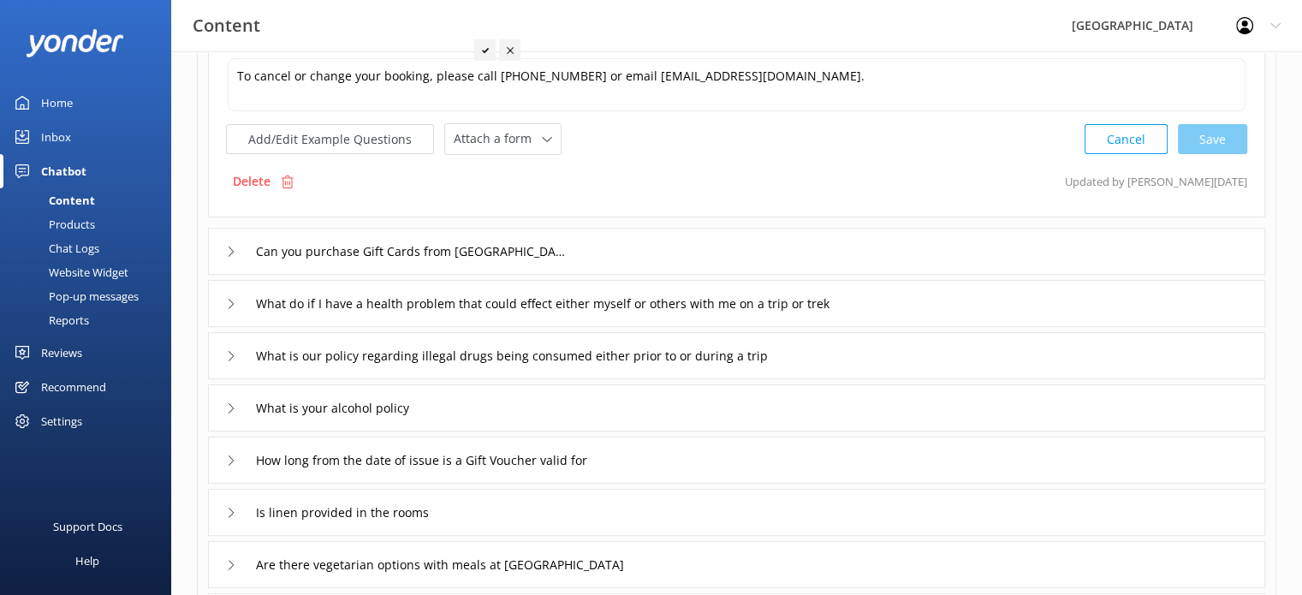
scroll to position [342, 0]
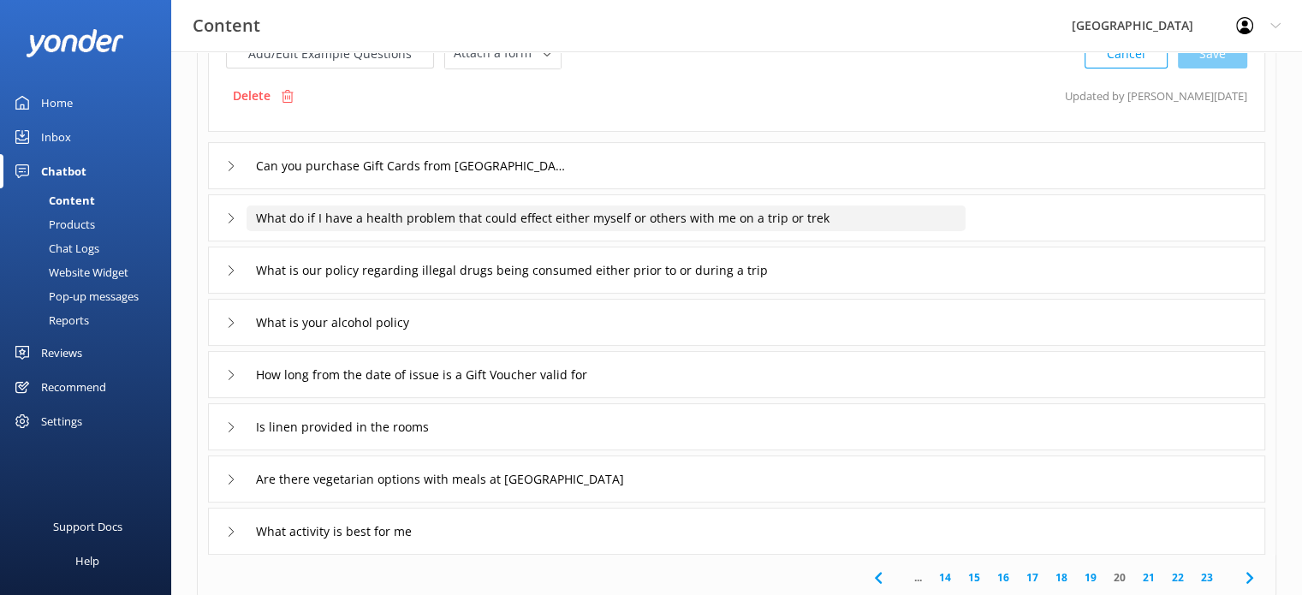
click at [662, 215] on input "What do if I have a health problem that could effect either myself or others wi…" at bounding box center [605, 218] width 719 height 26
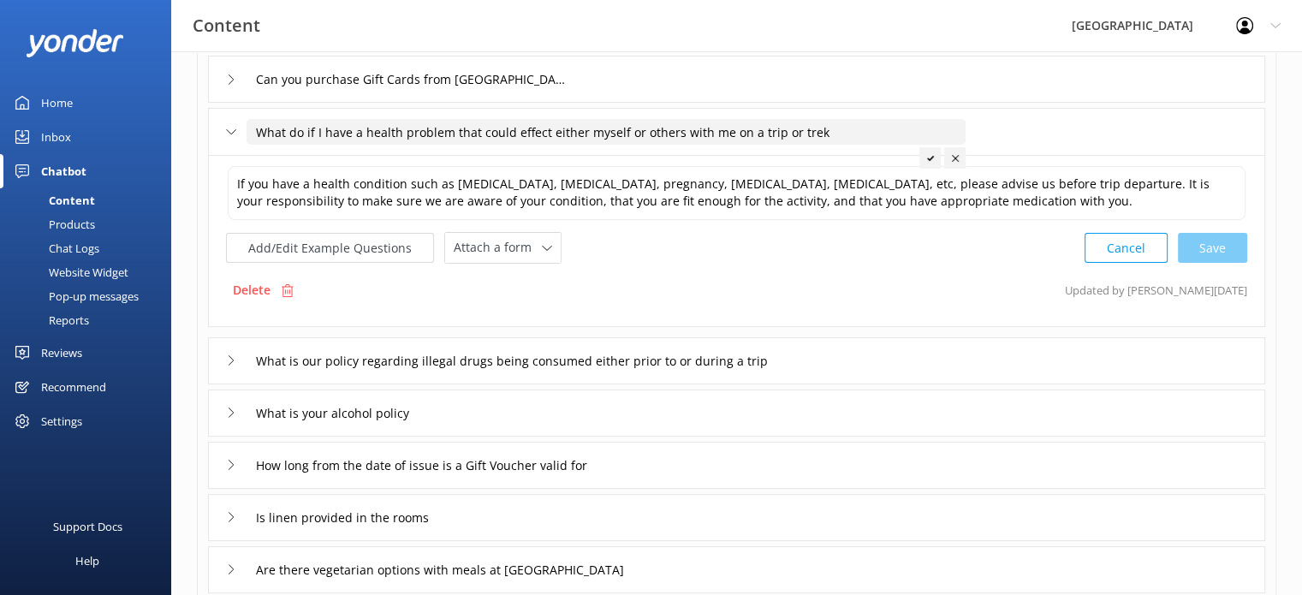
scroll to position [339, 0]
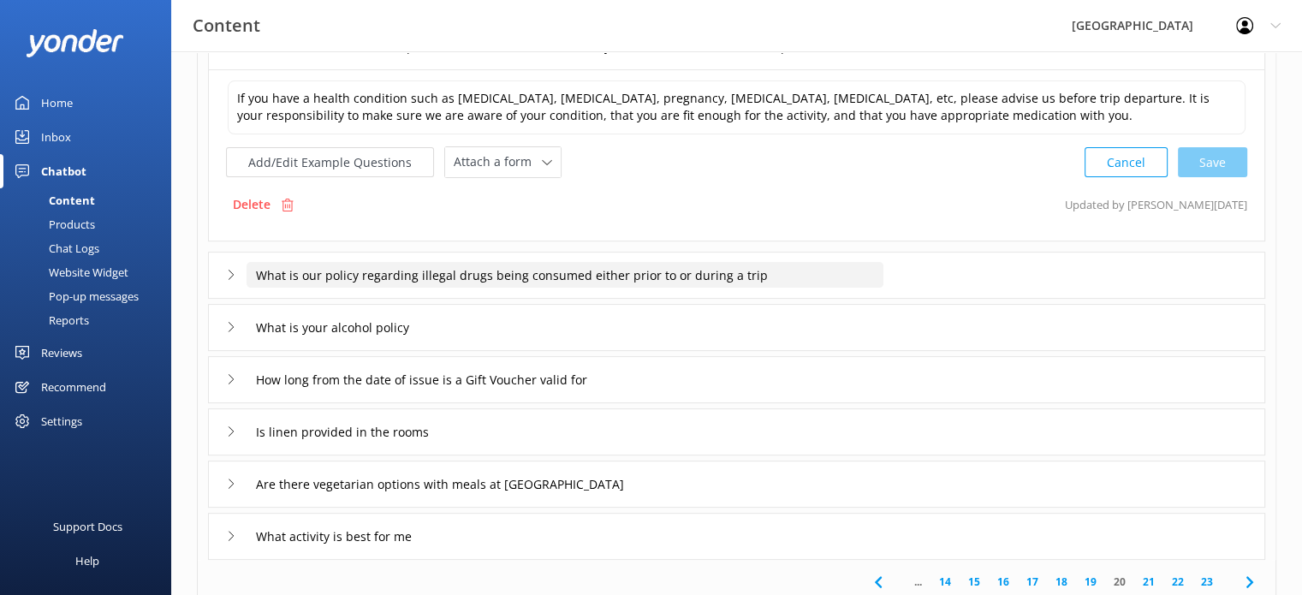
click at [602, 270] on input "What is our policy regarding illegal drugs being consumed either prior to or du…" at bounding box center [564, 275] width 637 height 26
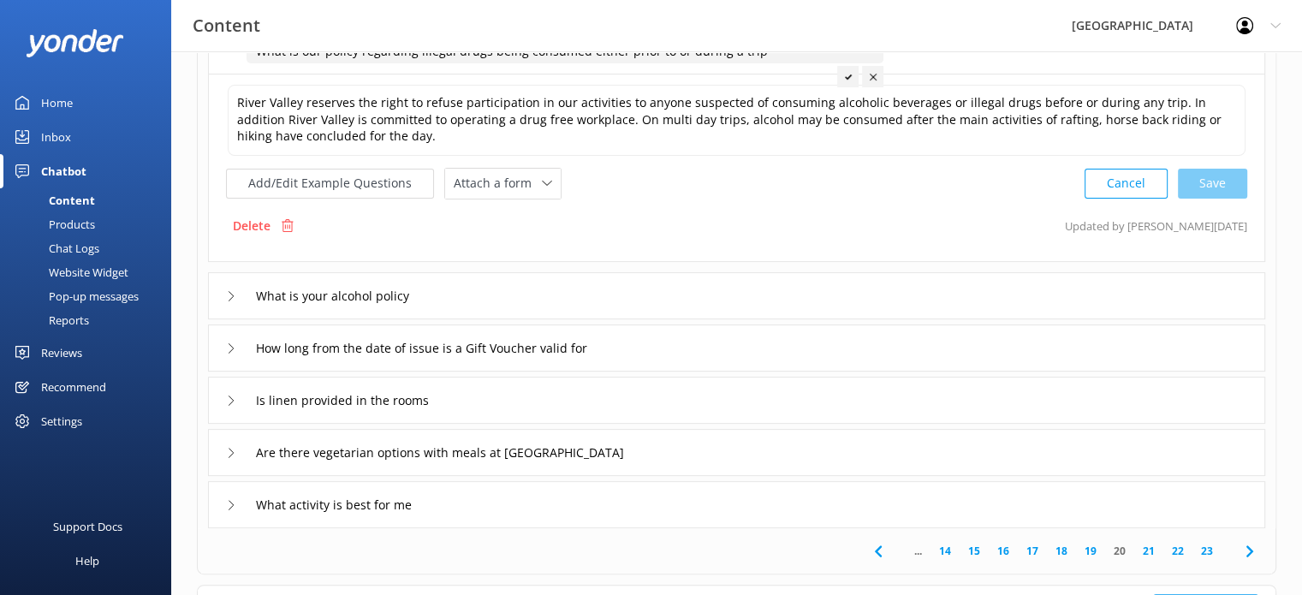
scroll to position [424, 0]
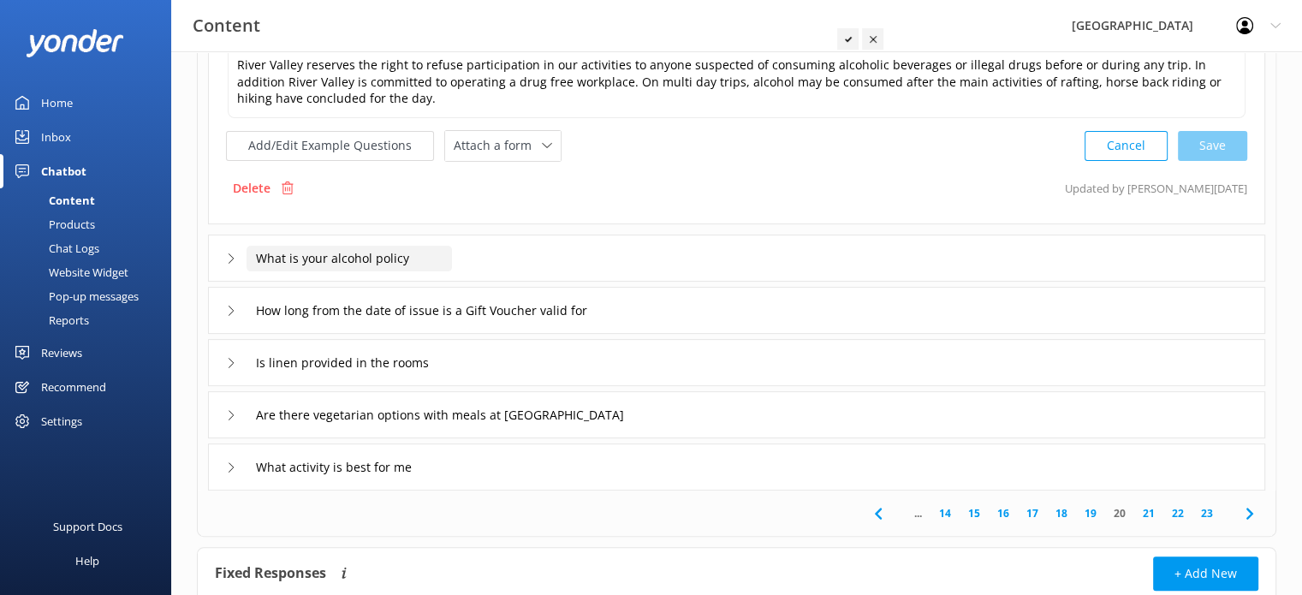
click at [400, 257] on input "What is your alcohol policy" at bounding box center [348, 259] width 205 height 26
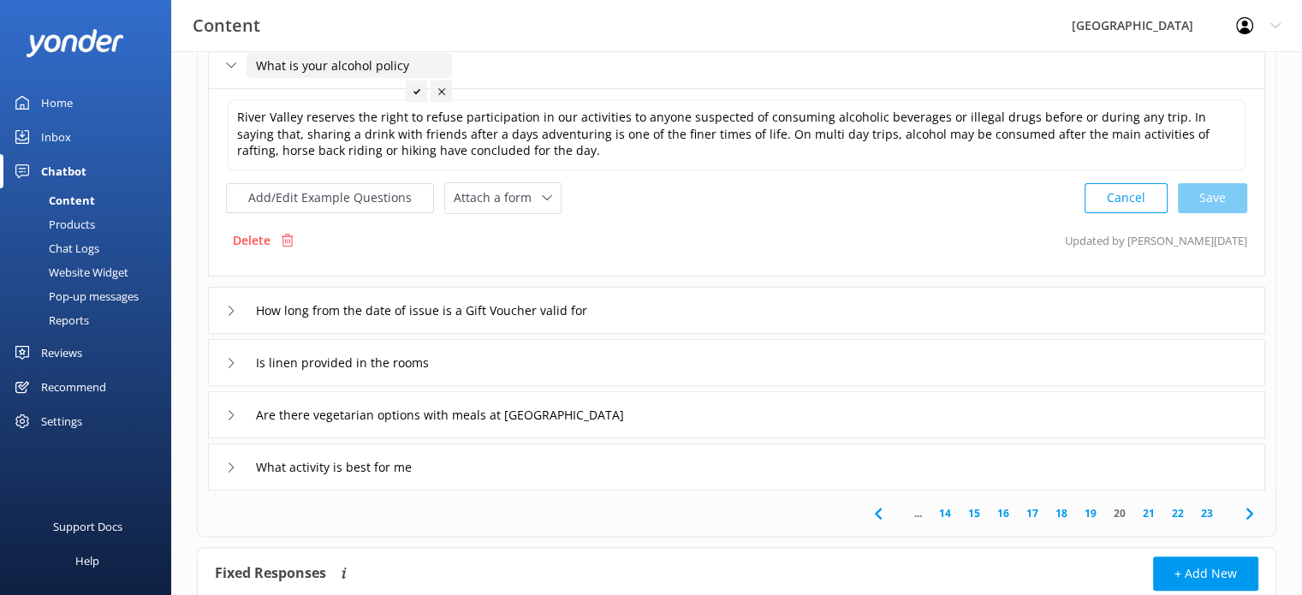
scroll to position [510, 0]
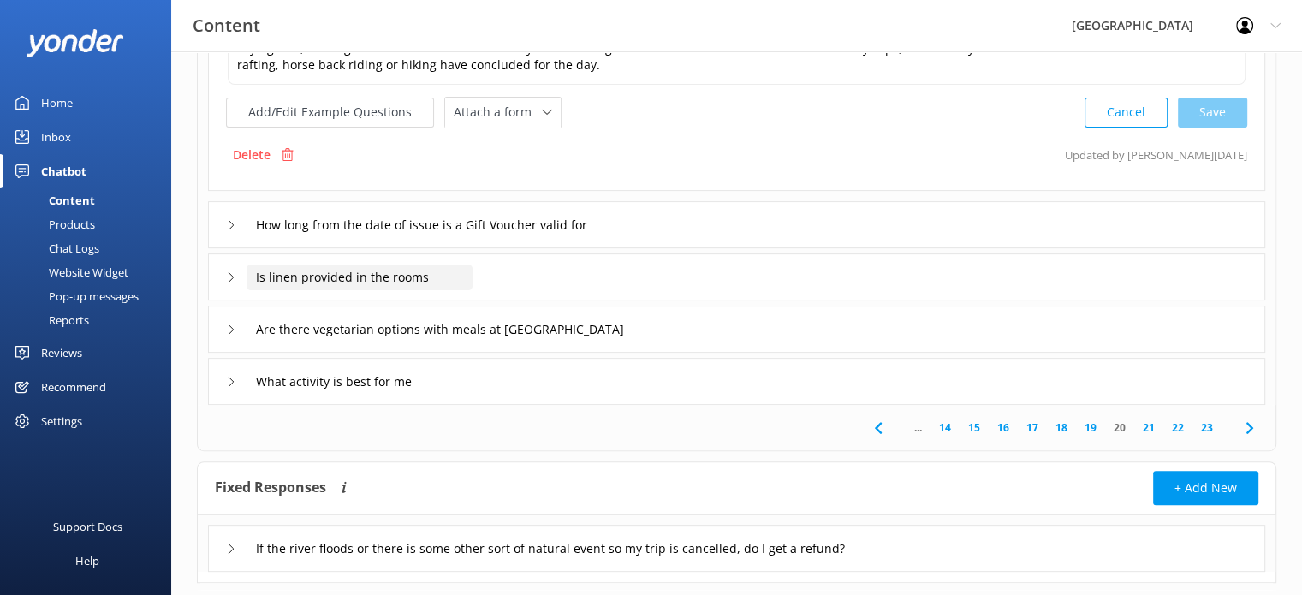
click at [407, 278] on input "Is linen provided in the rooms" at bounding box center [359, 277] width 226 height 26
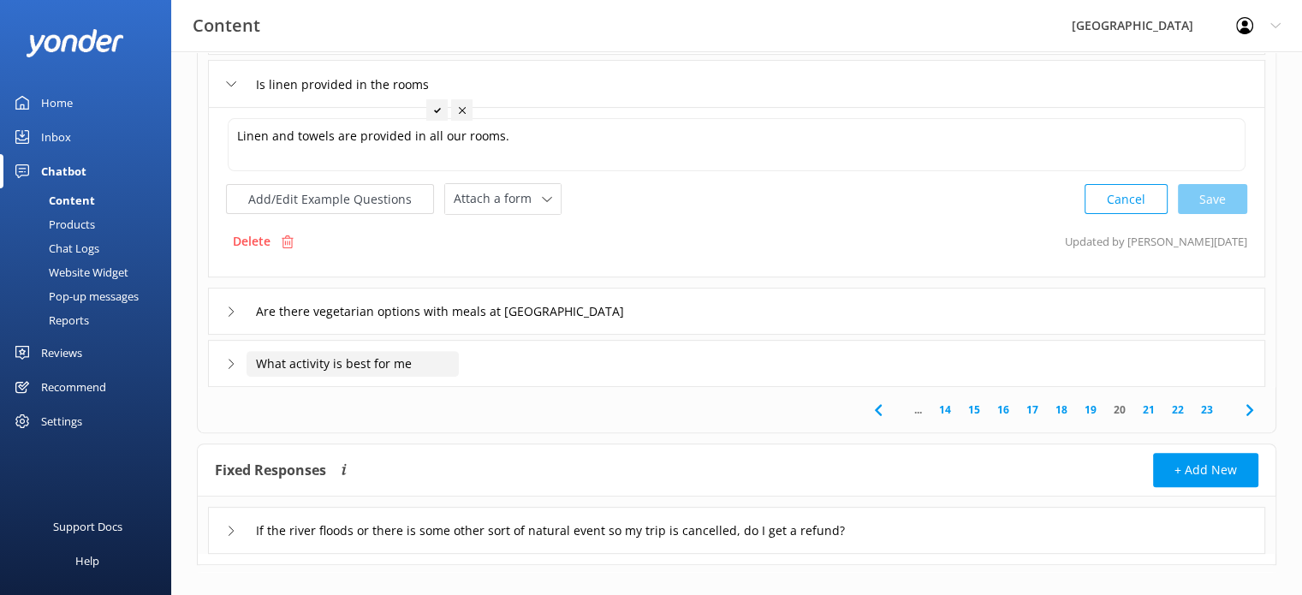
click at [387, 369] on input "What activity is best for me" at bounding box center [352, 364] width 212 height 26
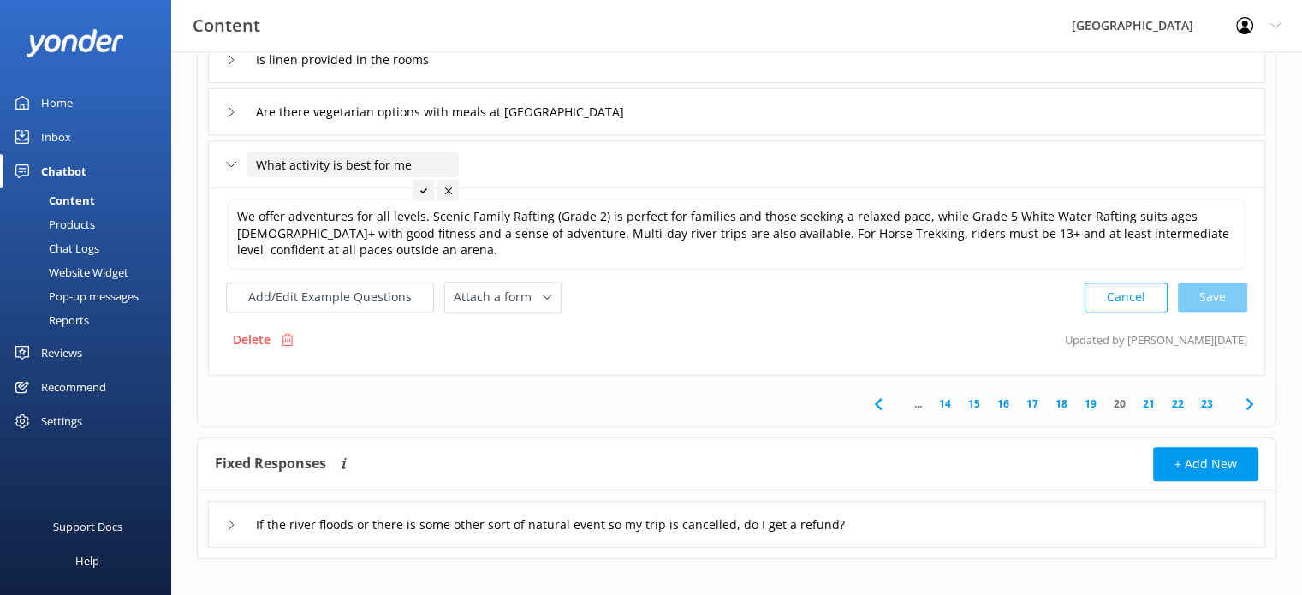
scroll to position [547, 0]
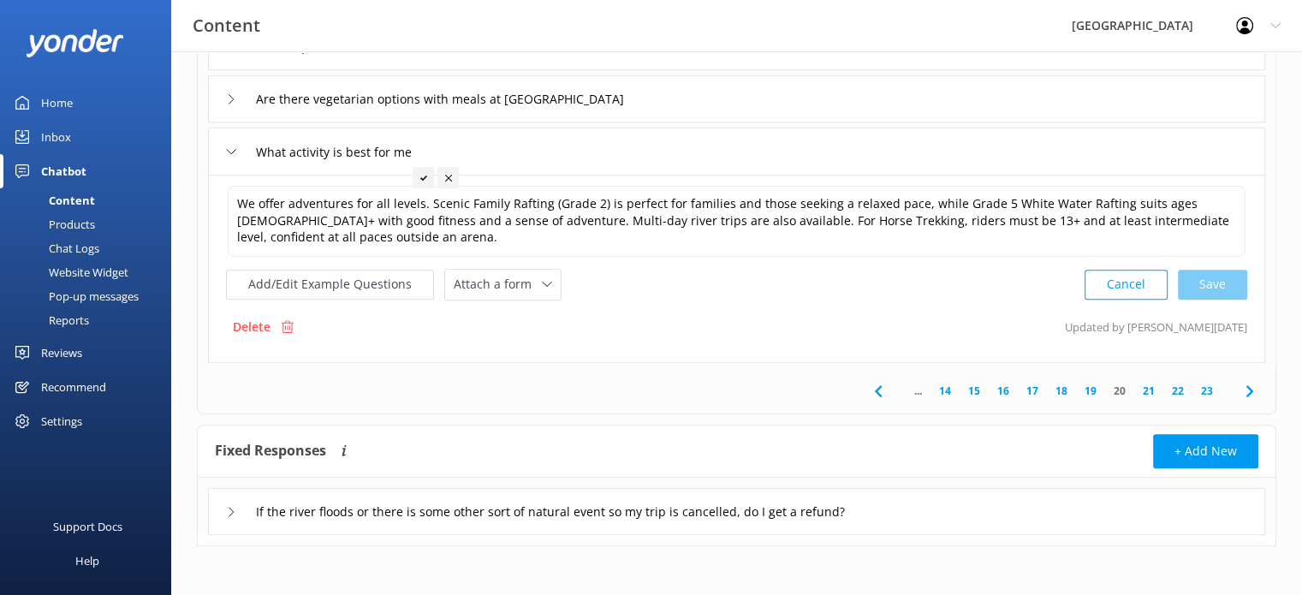
click at [1150, 386] on link "21" at bounding box center [1148, 391] width 29 height 16
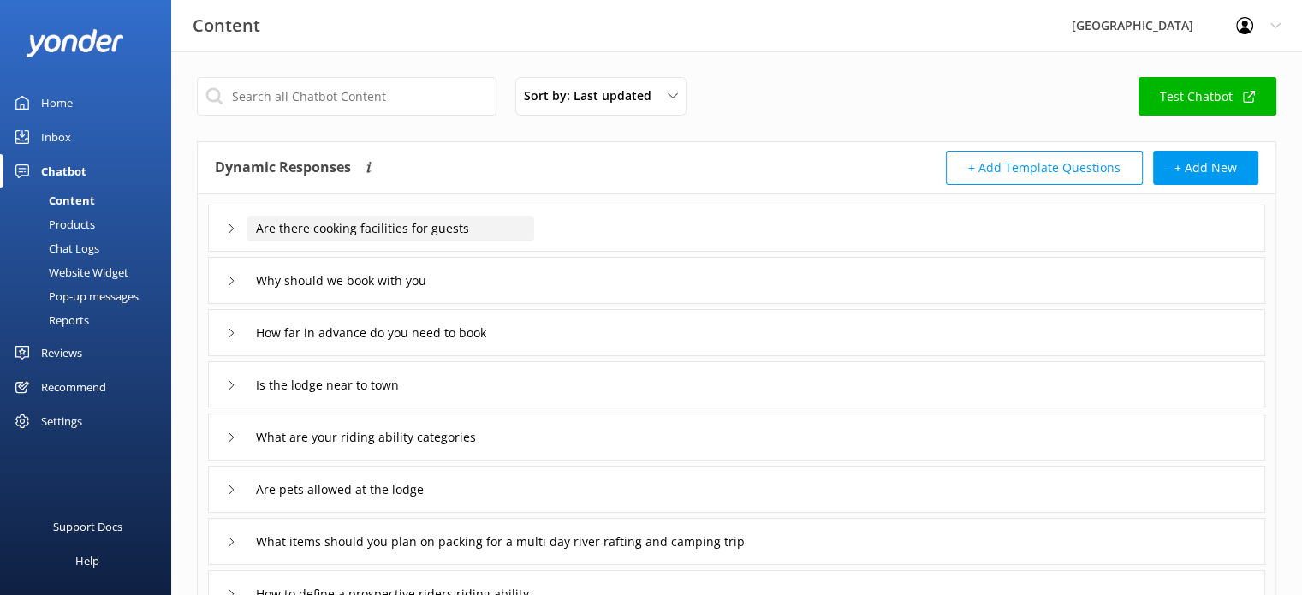
click at [428, 230] on input "Are there cooking facilities for guests" at bounding box center [390, 229] width 288 height 26
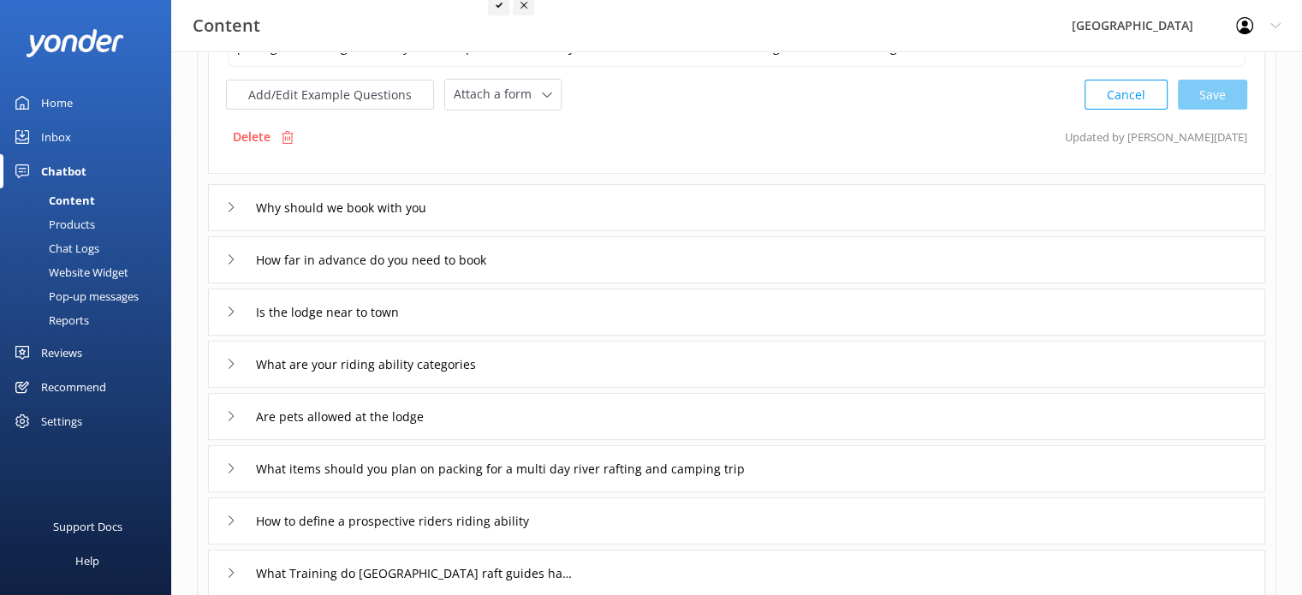
scroll to position [257, 0]
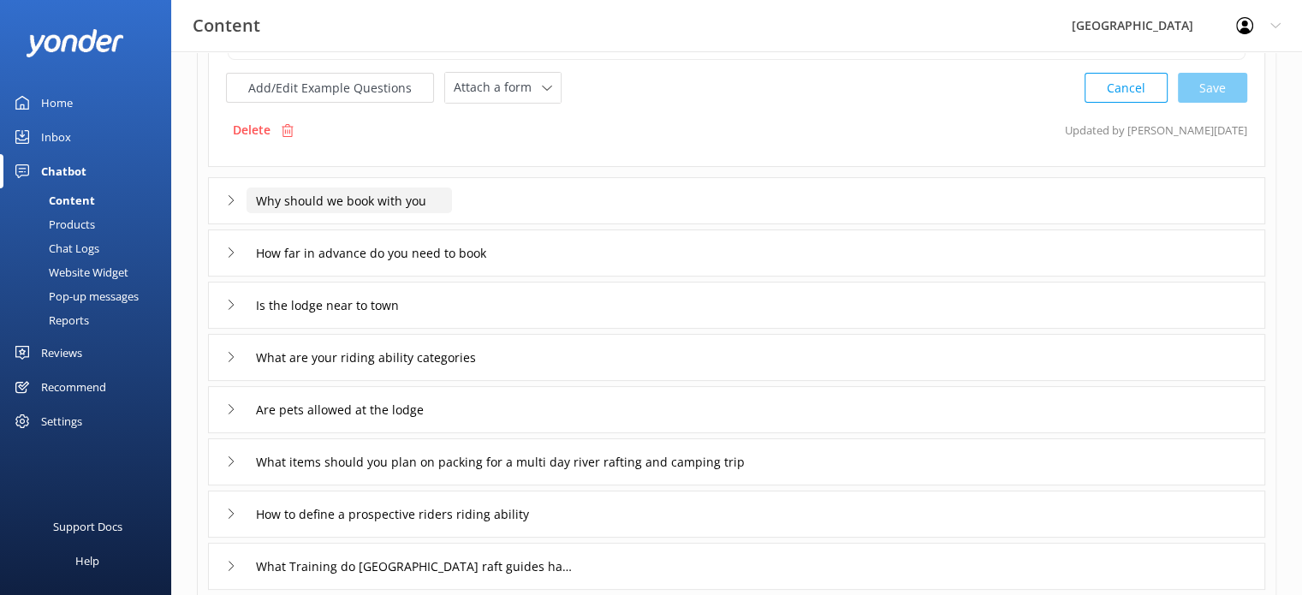
click at [401, 203] on input "Why should we book with you" at bounding box center [348, 200] width 205 height 26
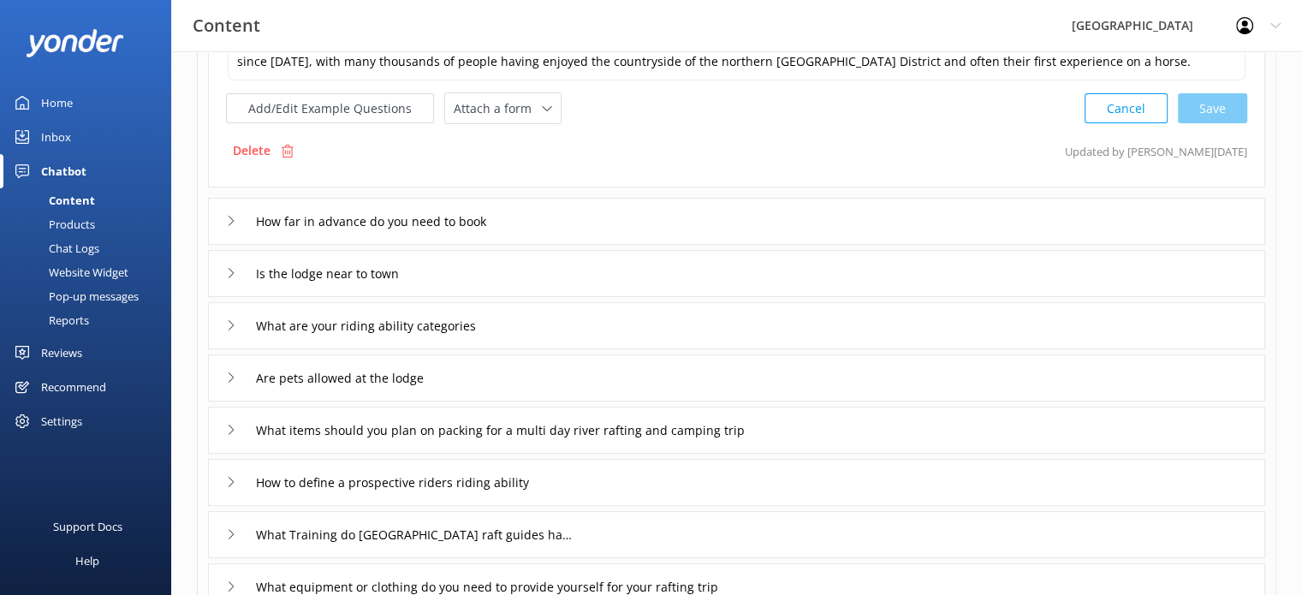
scroll to position [338, 0]
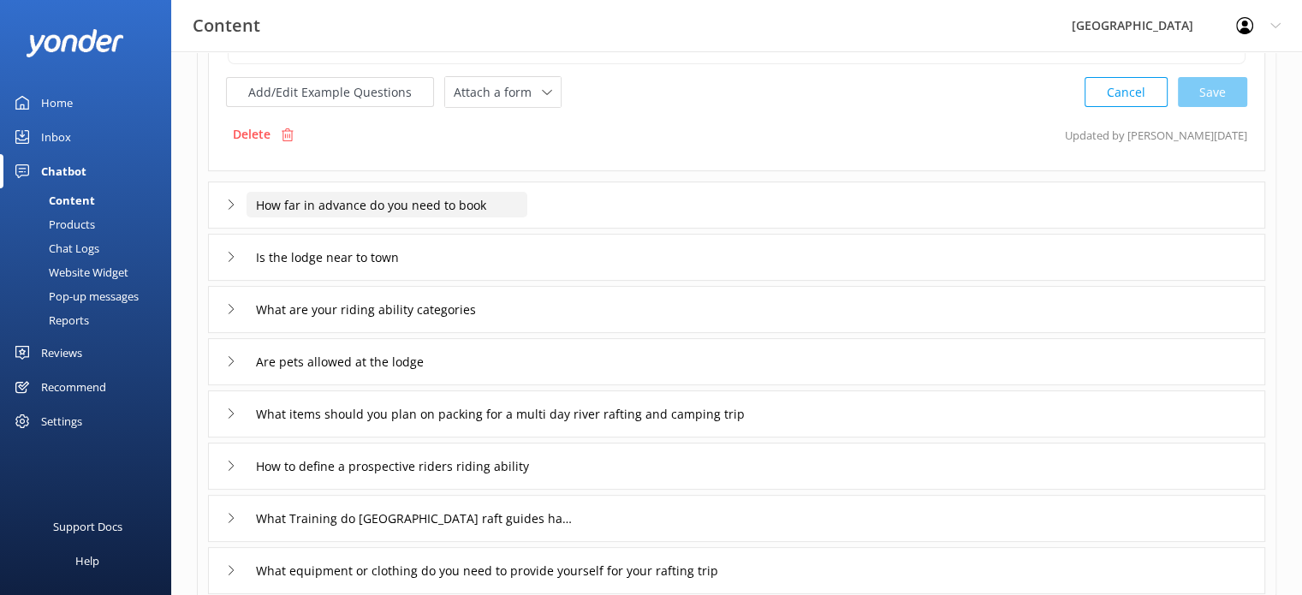
click at [454, 201] on input "How far in advance do you need to book" at bounding box center [386, 205] width 281 height 26
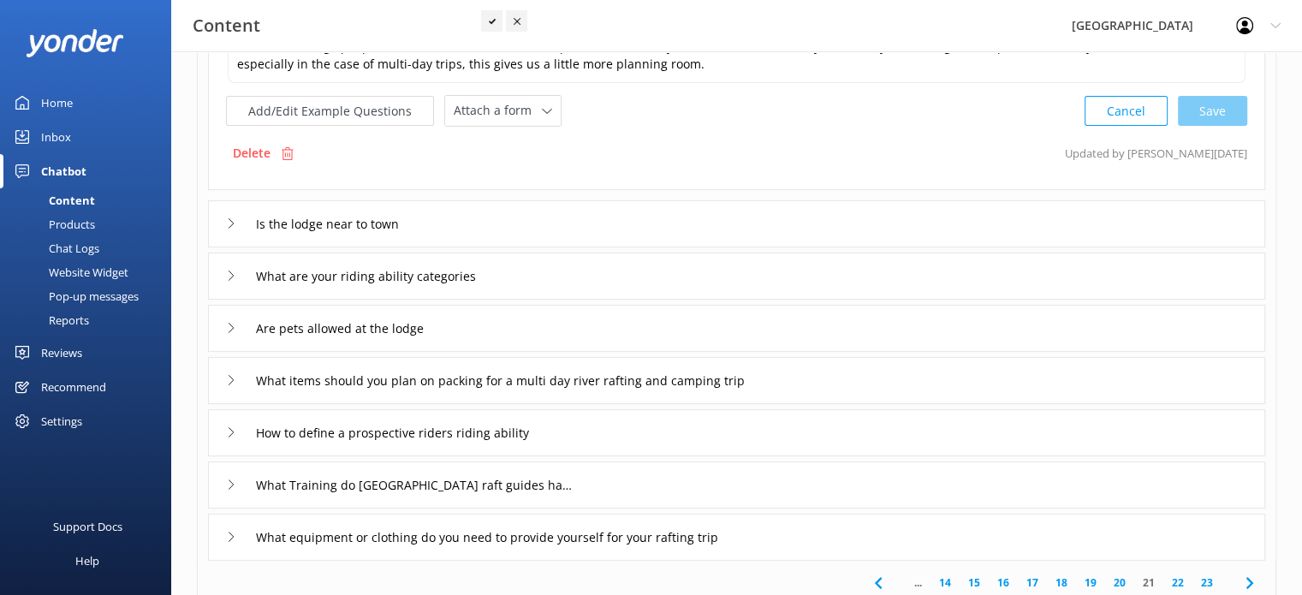
scroll to position [129, 0]
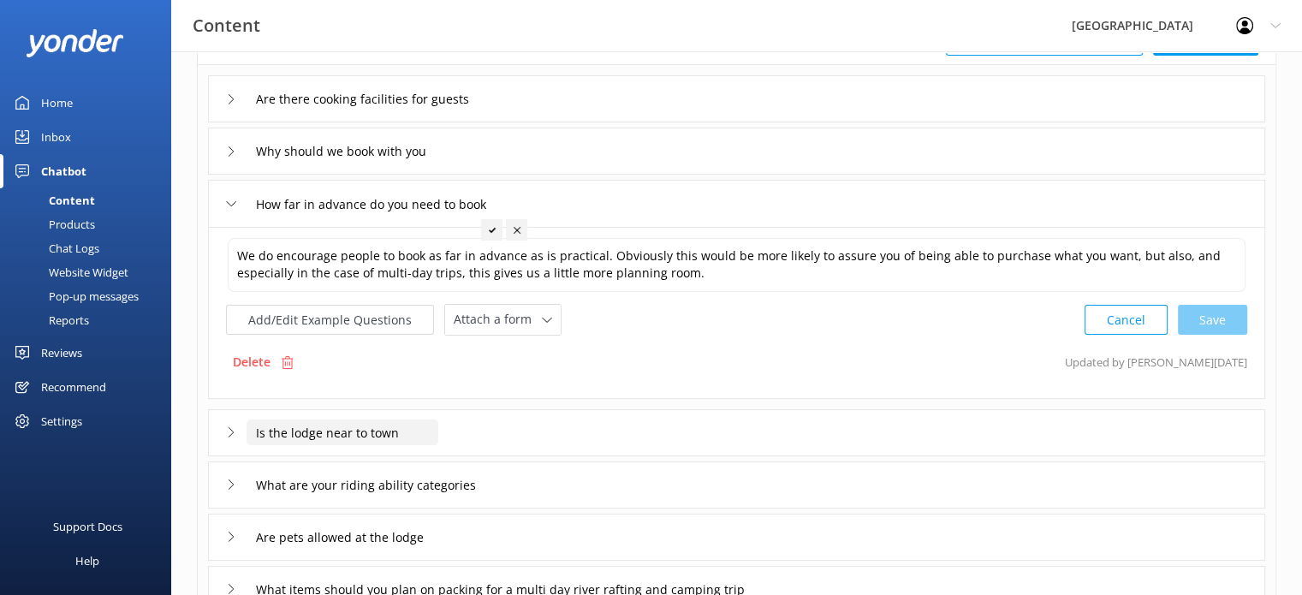
click at [381, 429] on input "Is the lodge near to town" at bounding box center [342, 432] width 192 height 26
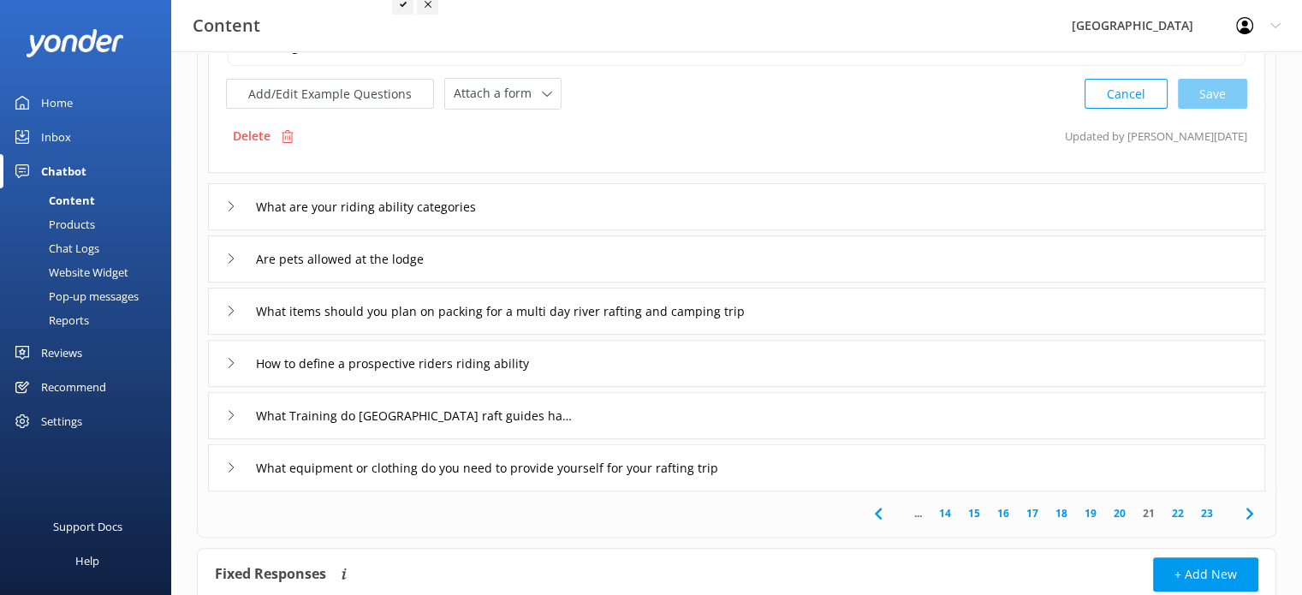
scroll to position [472, 0]
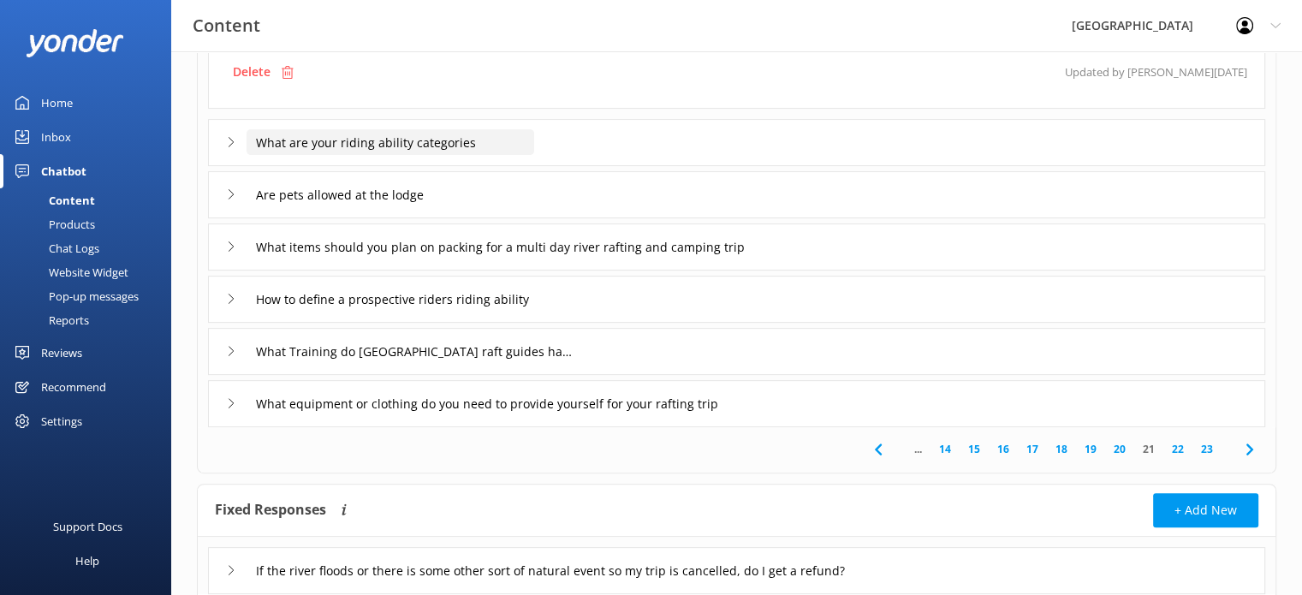
click at [408, 139] on input "What are your riding ability categories" at bounding box center [390, 142] width 288 height 26
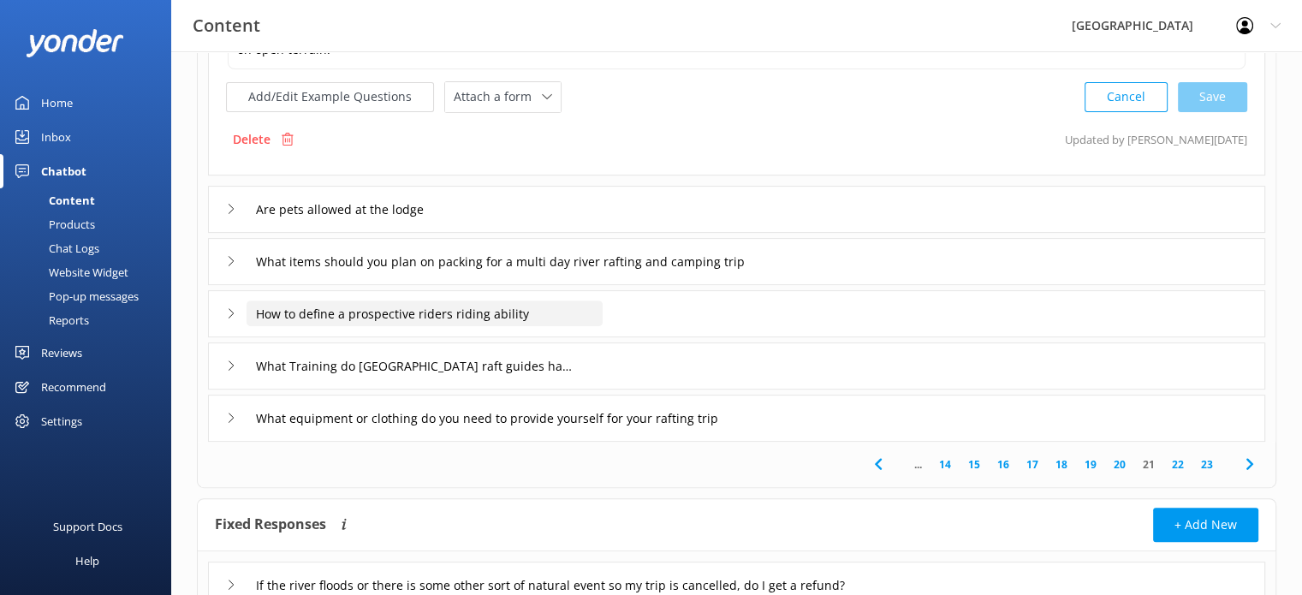
scroll to position [554, 0]
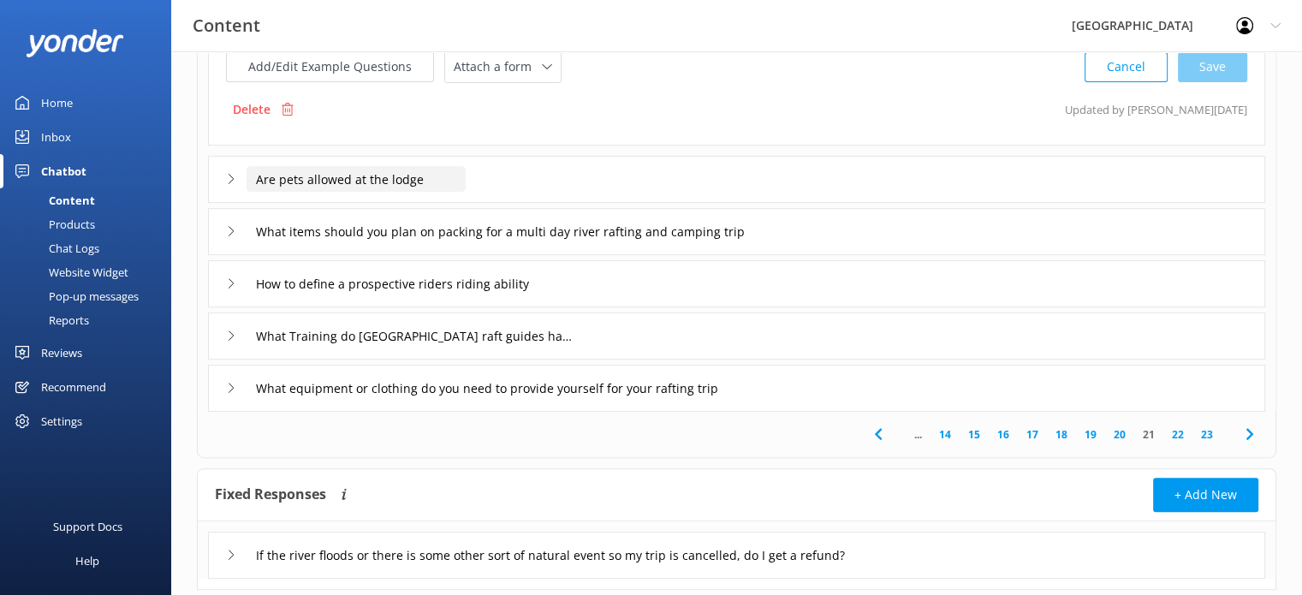
click at [394, 177] on input "Are pets allowed at the lodge" at bounding box center [355, 179] width 219 height 26
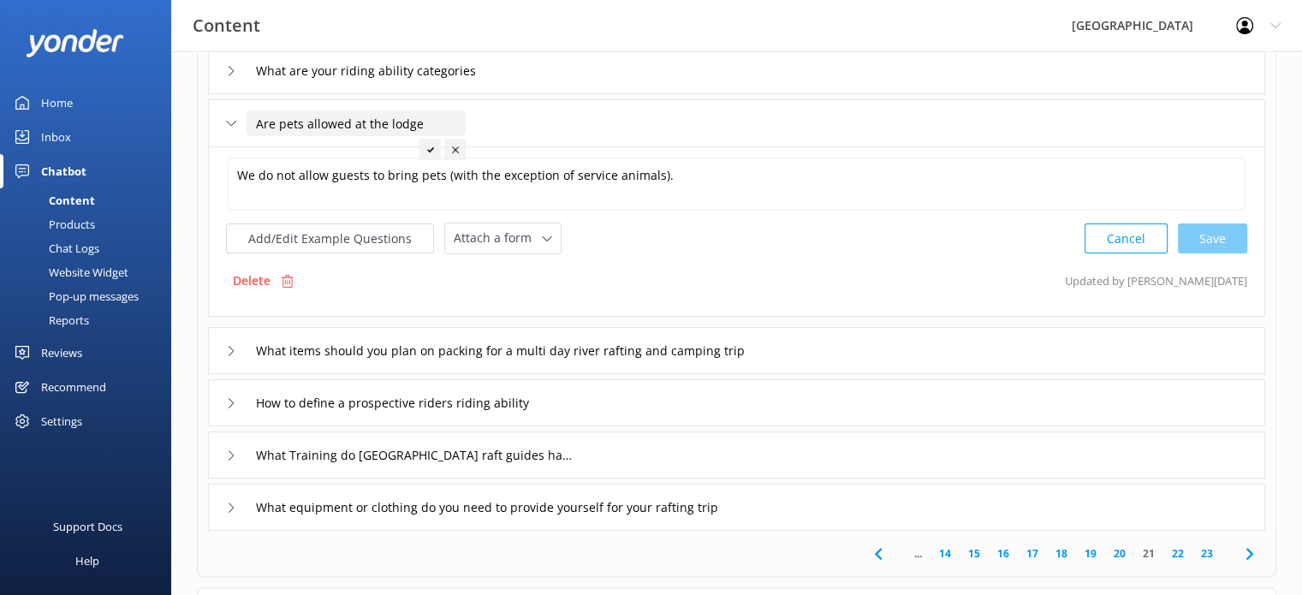
scroll to position [397, 0]
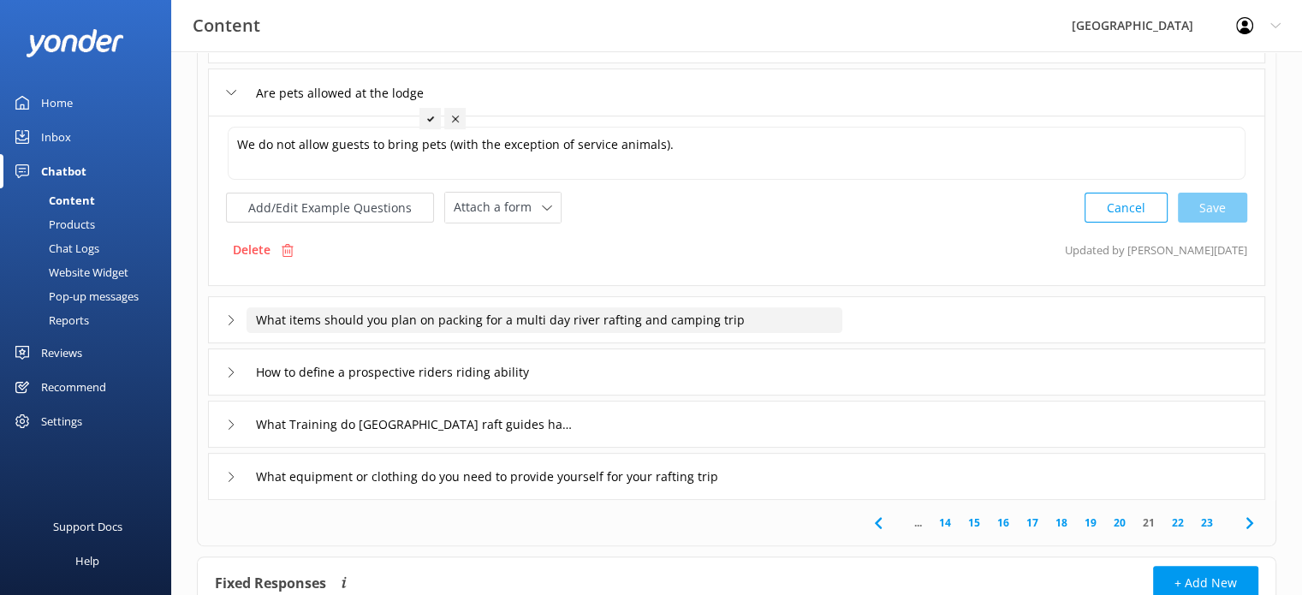
click at [685, 315] on input "What items should you plan on packing for a multi day river rafting and camping…" at bounding box center [544, 320] width 596 height 26
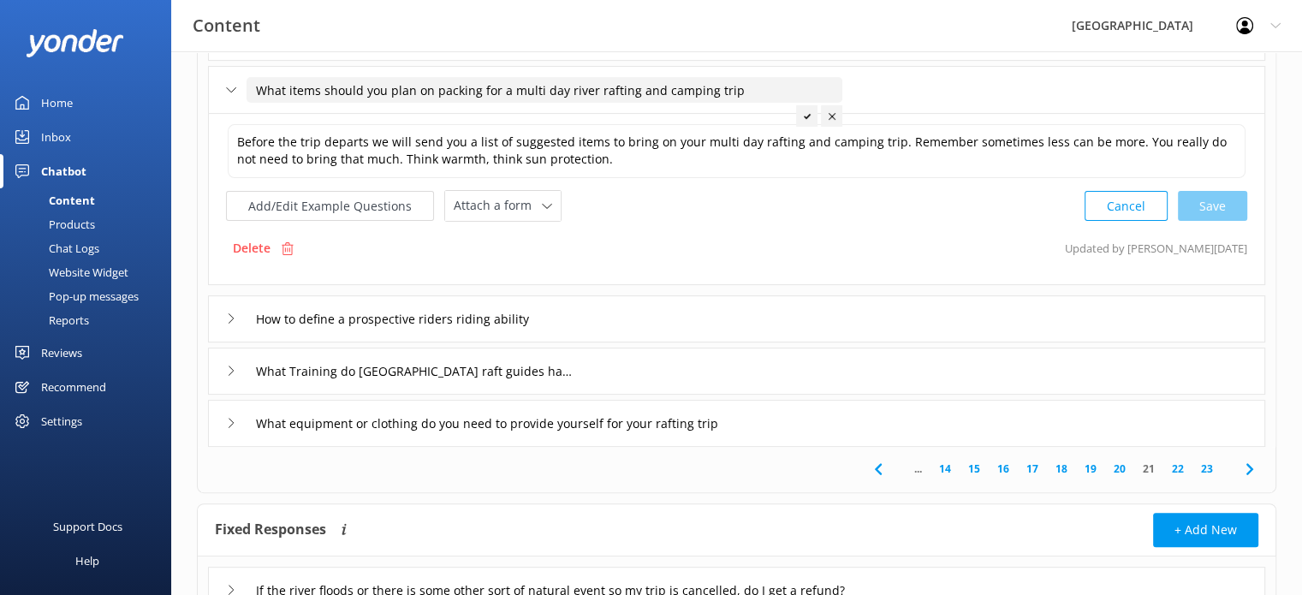
scroll to position [483, 0]
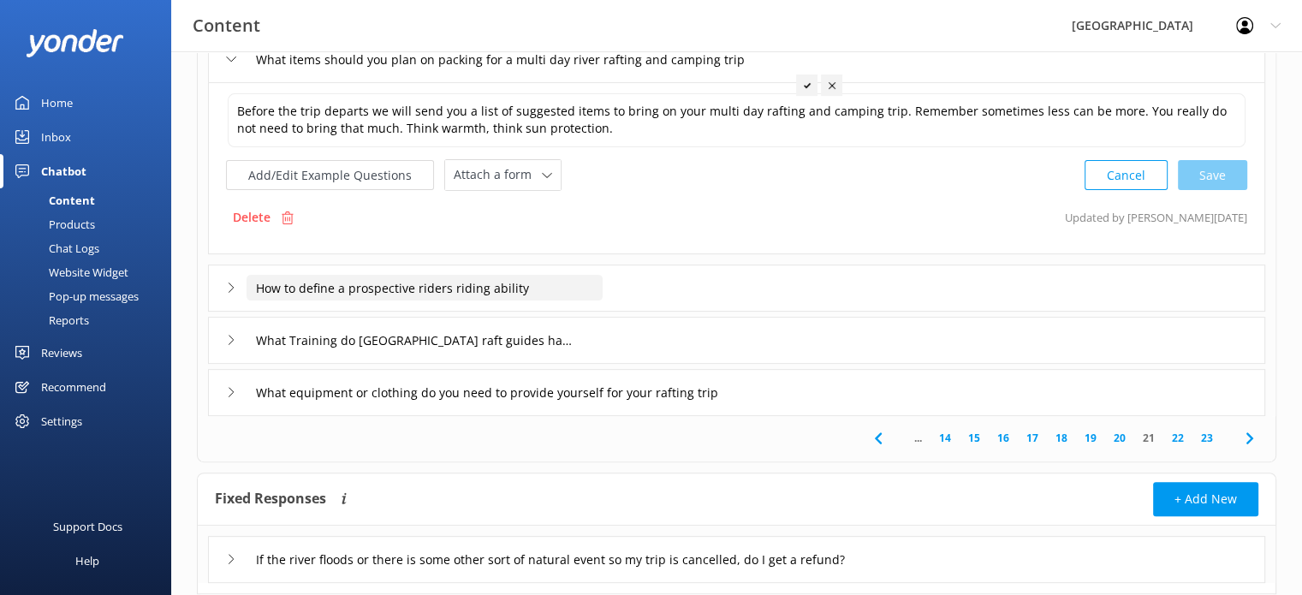
click at [525, 287] on input "How to define a prospective riders riding ability" at bounding box center [424, 288] width 356 height 26
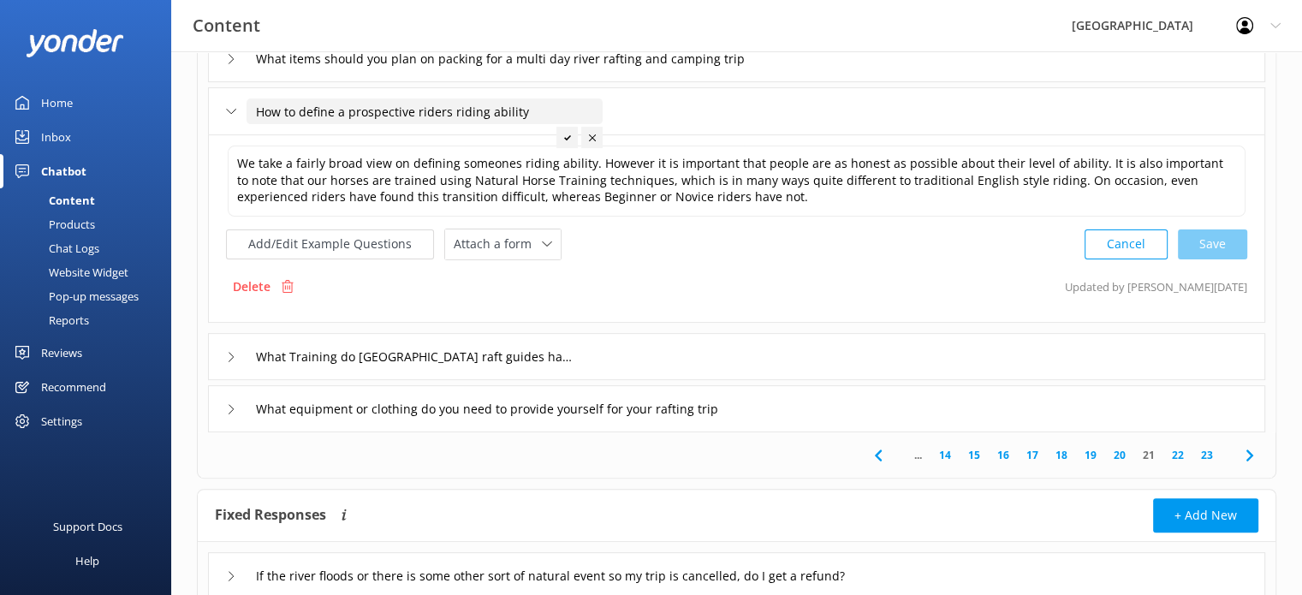
scroll to position [547, 0]
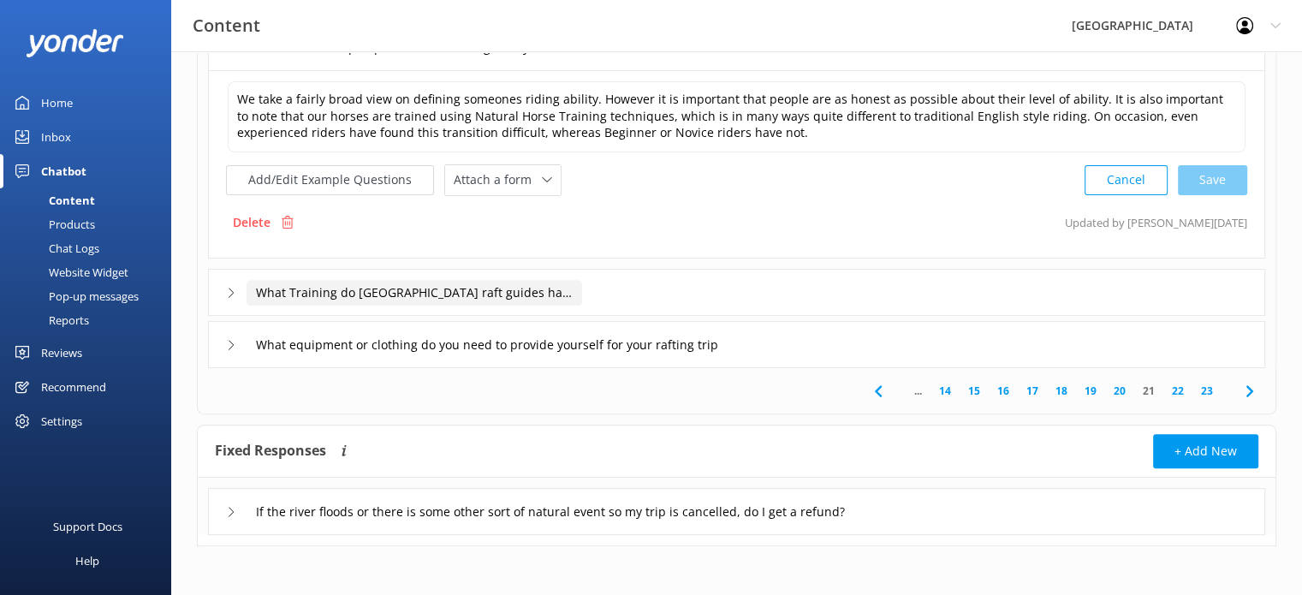
click at [491, 290] on input "What Training do [GEOGRAPHIC_DATA] raft guides have" at bounding box center [413, 293] width 335 height 26
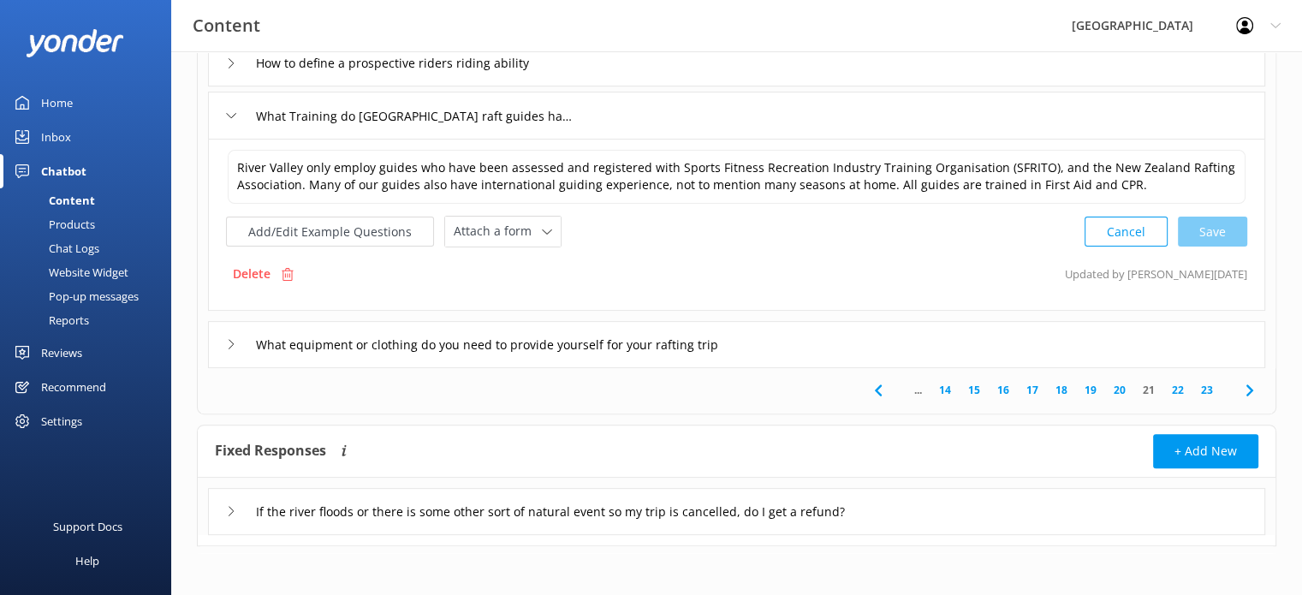
click at [1181, 386] on link "22" at bounding box center [1177, 390] width 29 height 16
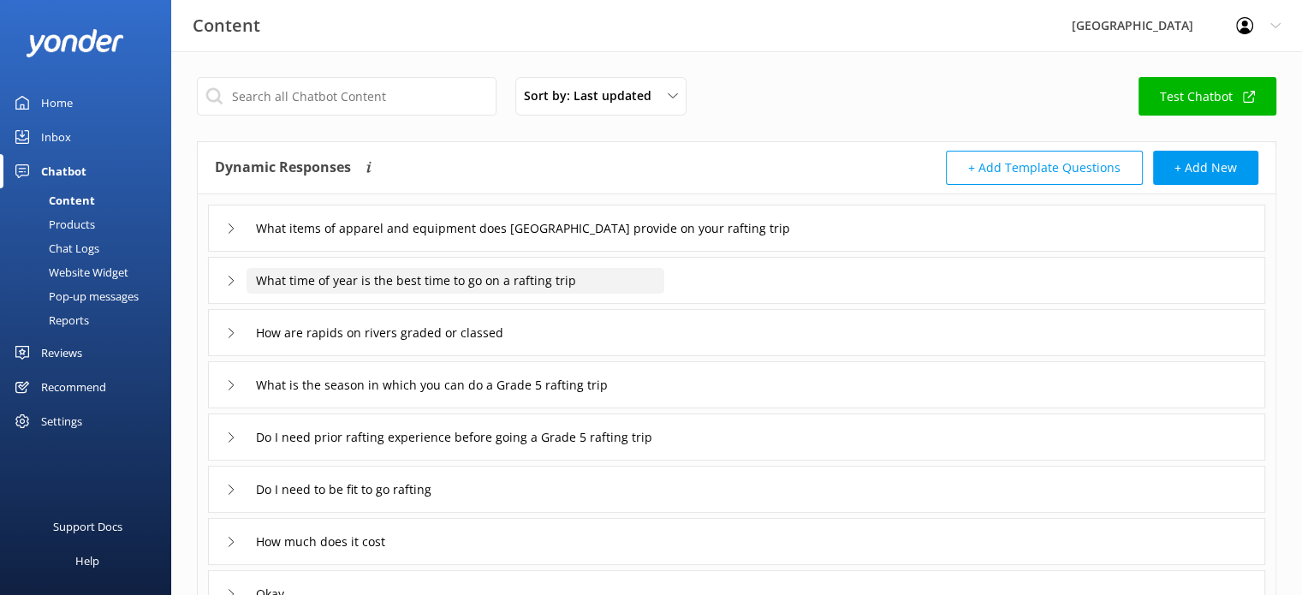
click at [543, 277] on input "What time of year is the best time to go on a rafting trip" at bounding box center [455, 281] width 418 height 26
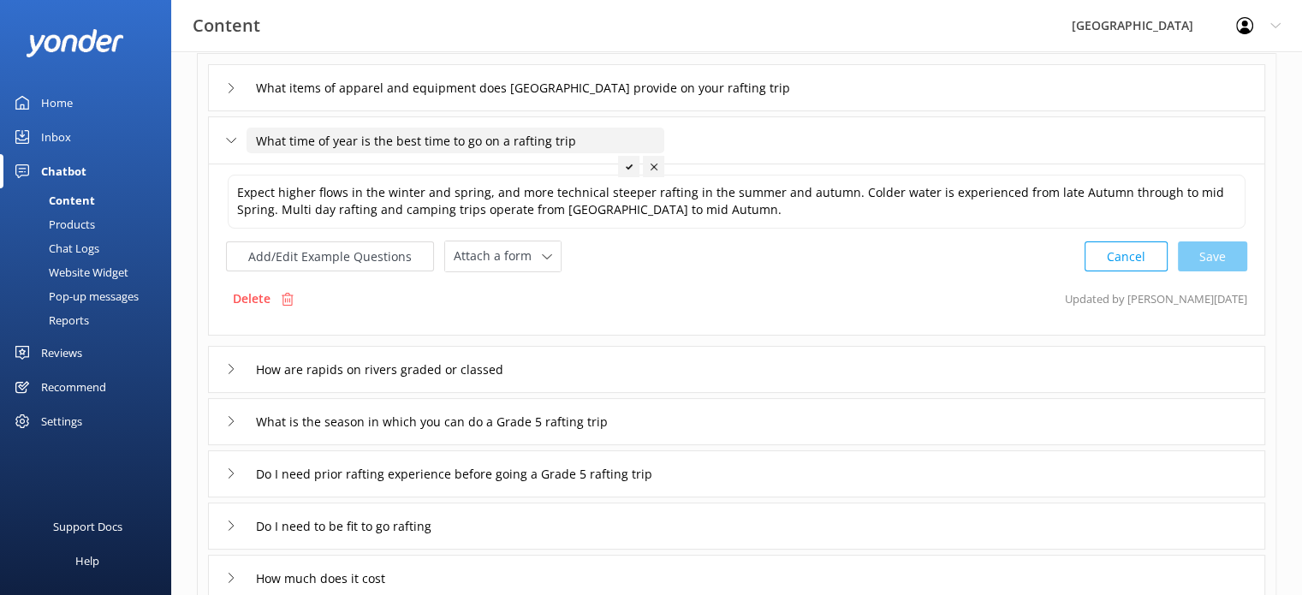
scroll to position [171, 0]
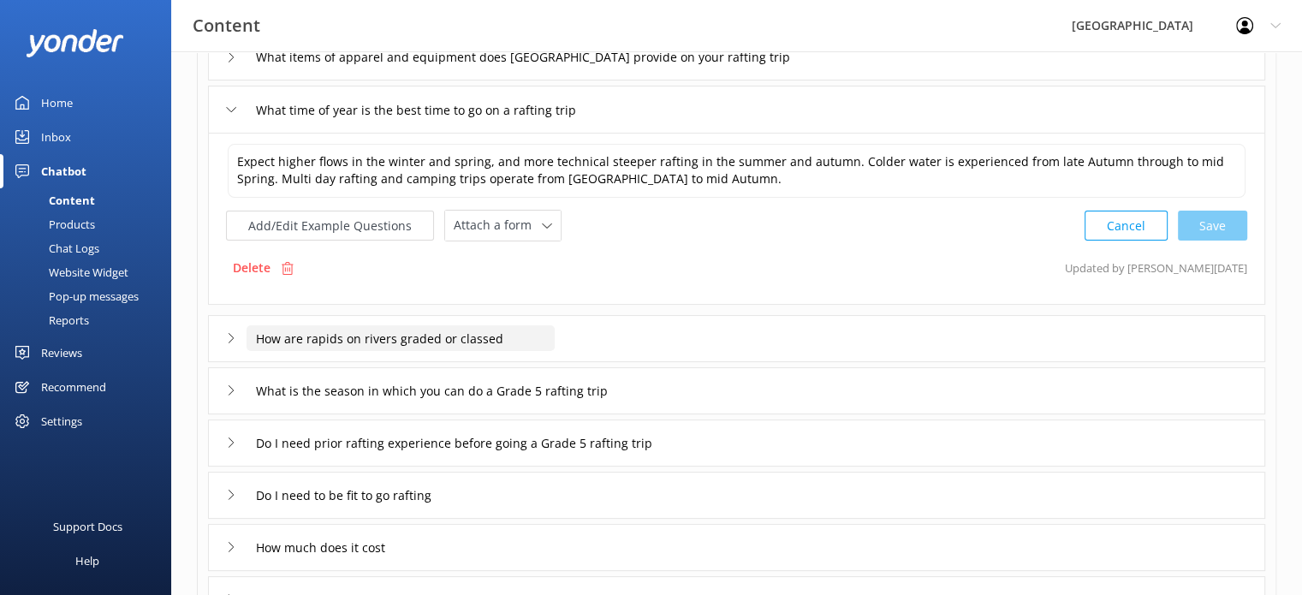
click at [501, 341] on input "How are rapids on rivers graded or classed" at bounding box center [400, 338] width 308 height 26
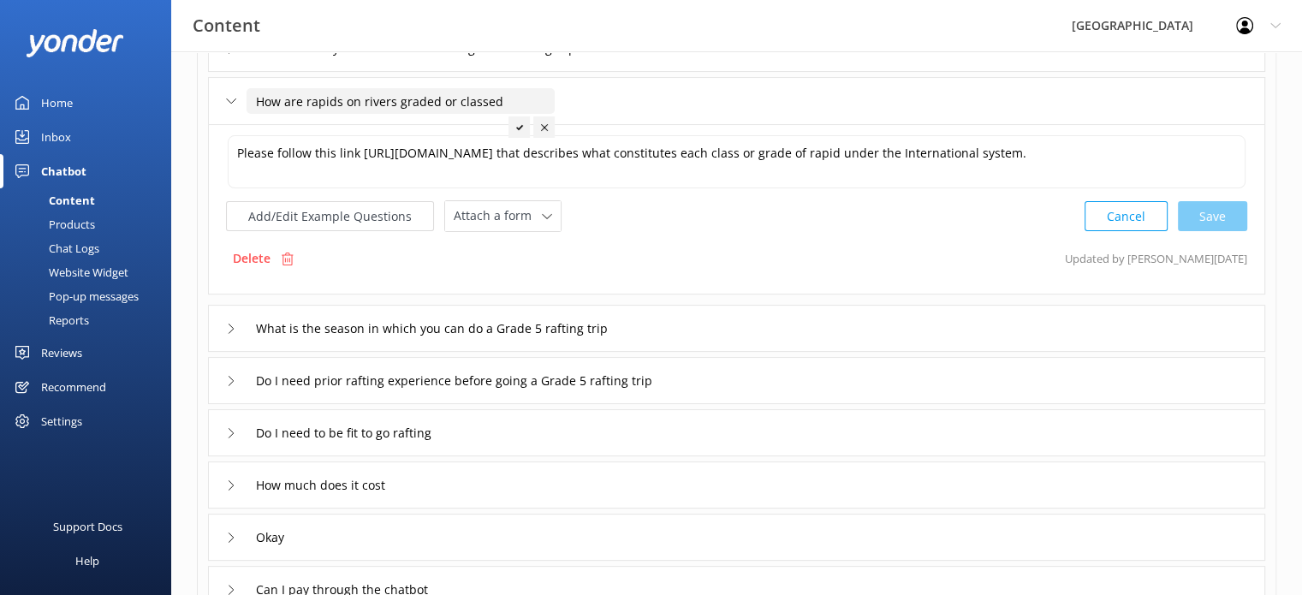
scroll to position [257, 0]
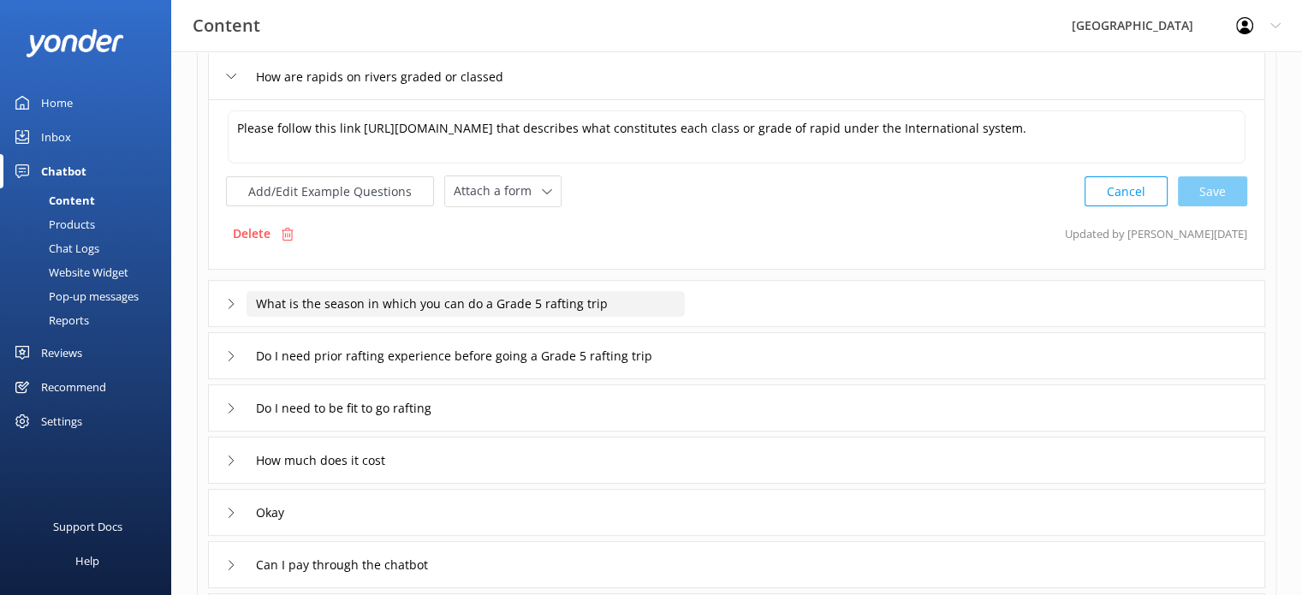
click at [589, 303] on input "What is the season in which you can do a Grade 5 rafting trip" at bounding box center [465, 304] width 438 height 26
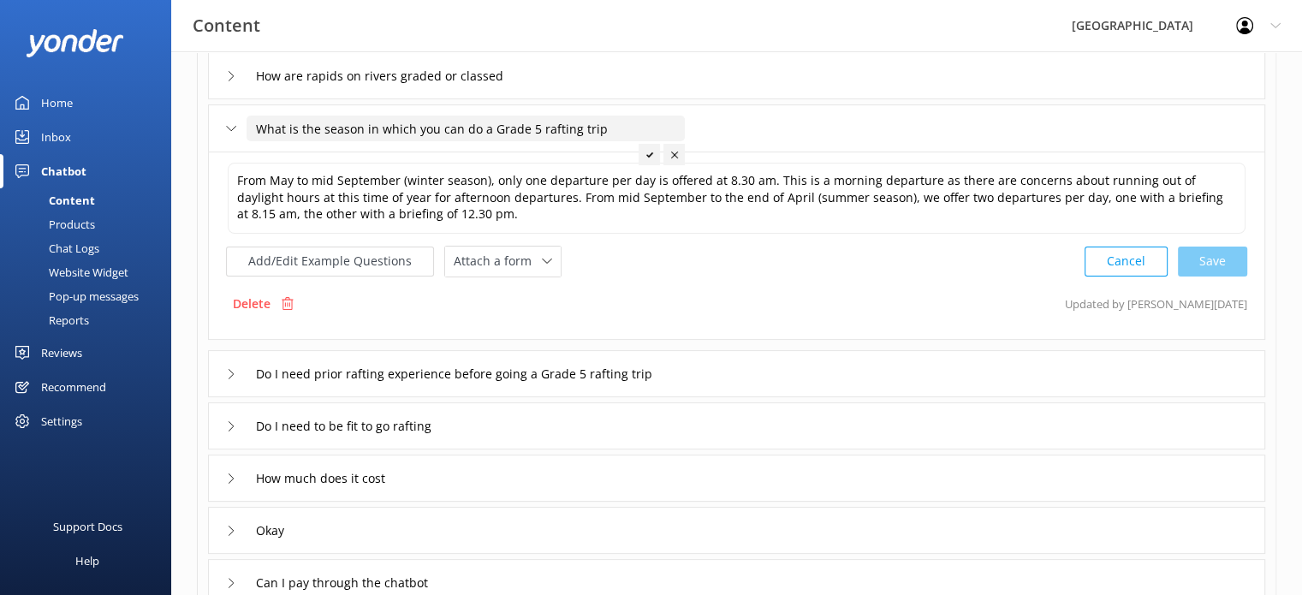
scroll to position [342, 0]
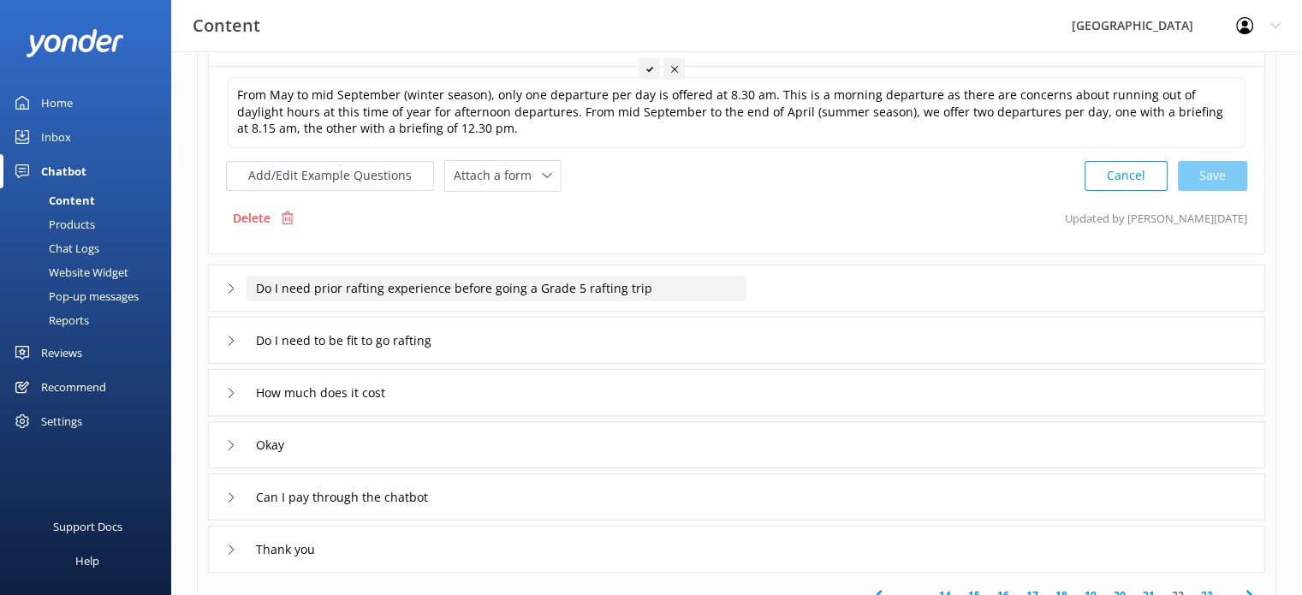
click at [644, 283] on input "Do I need prior rafting experience before going a Grade 5 rafting trip" at bounding box center [496, 289] width 500 height 26
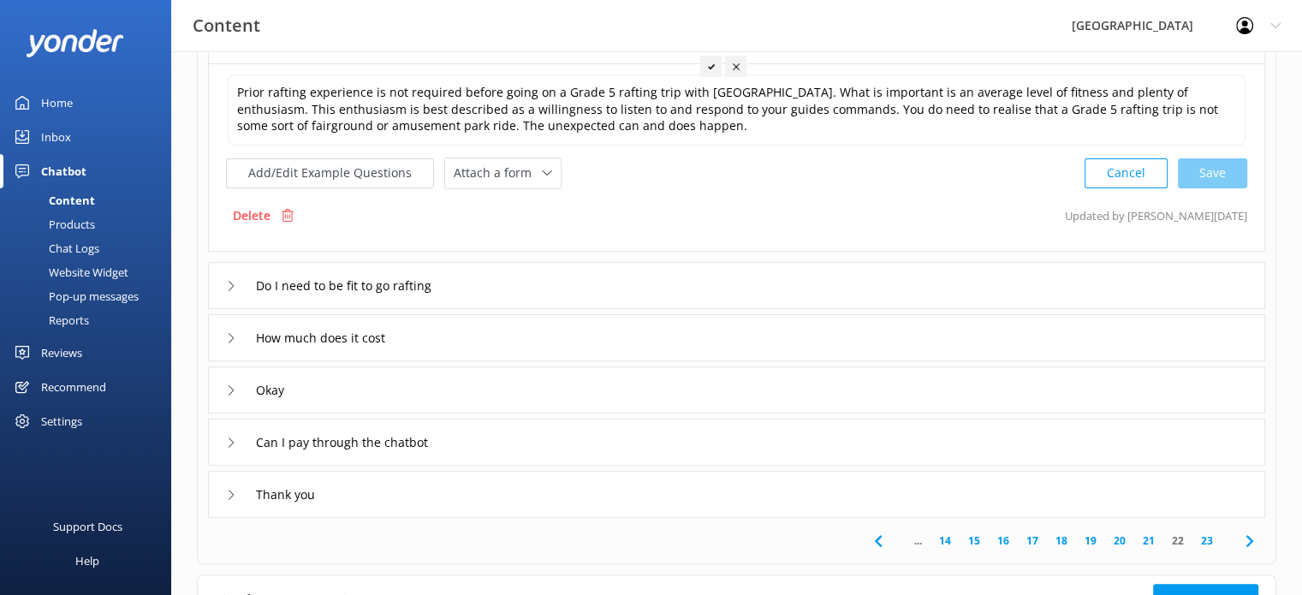
scroll to position [428, 0]
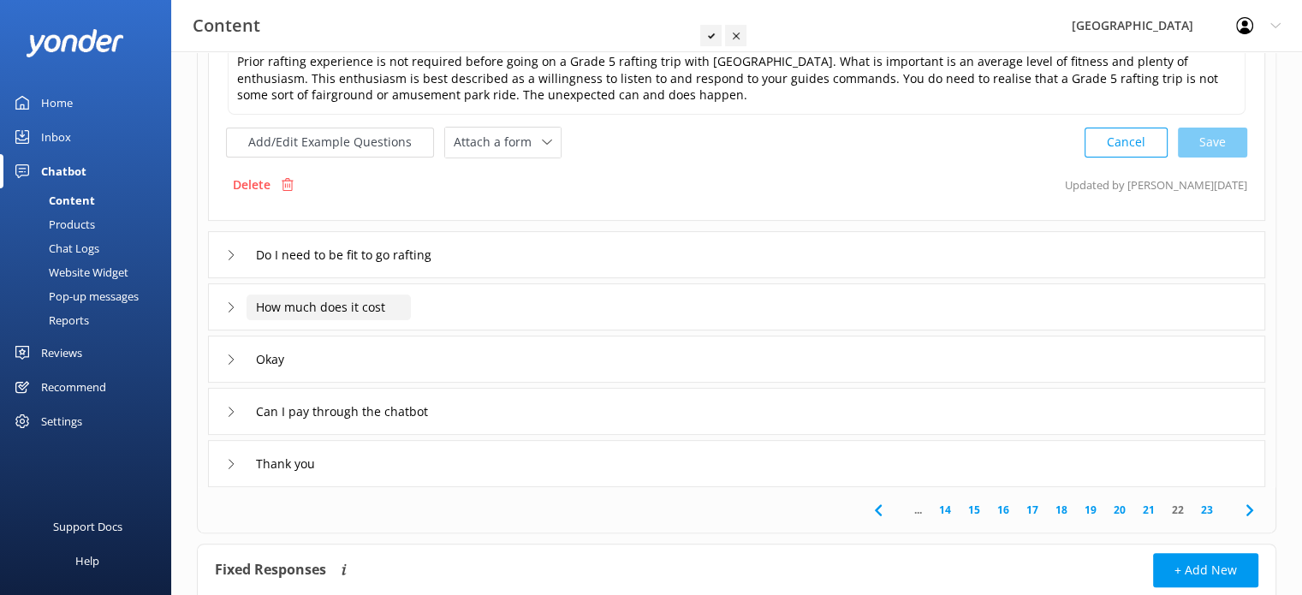
click at [369, 302] on input "How much does it cost" at bounding box center [328, 307] width 164 height 26
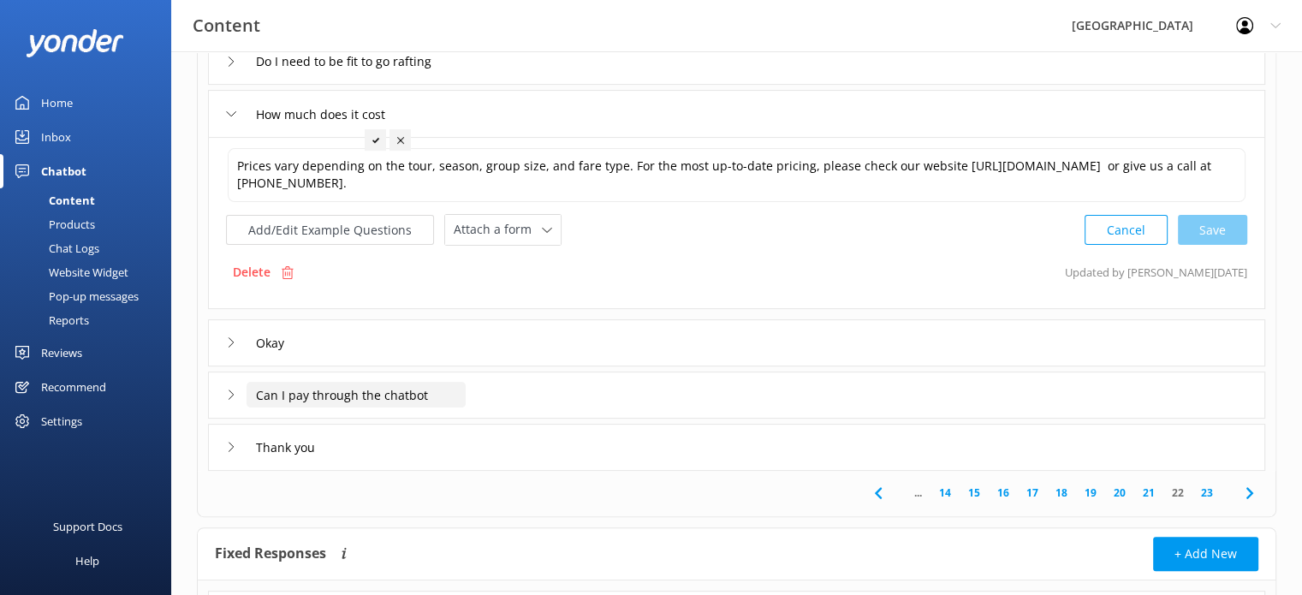
click at [407, 393] on input "Can I pay through the chatbot" at bounding box center [355, 395] width 219 height 26
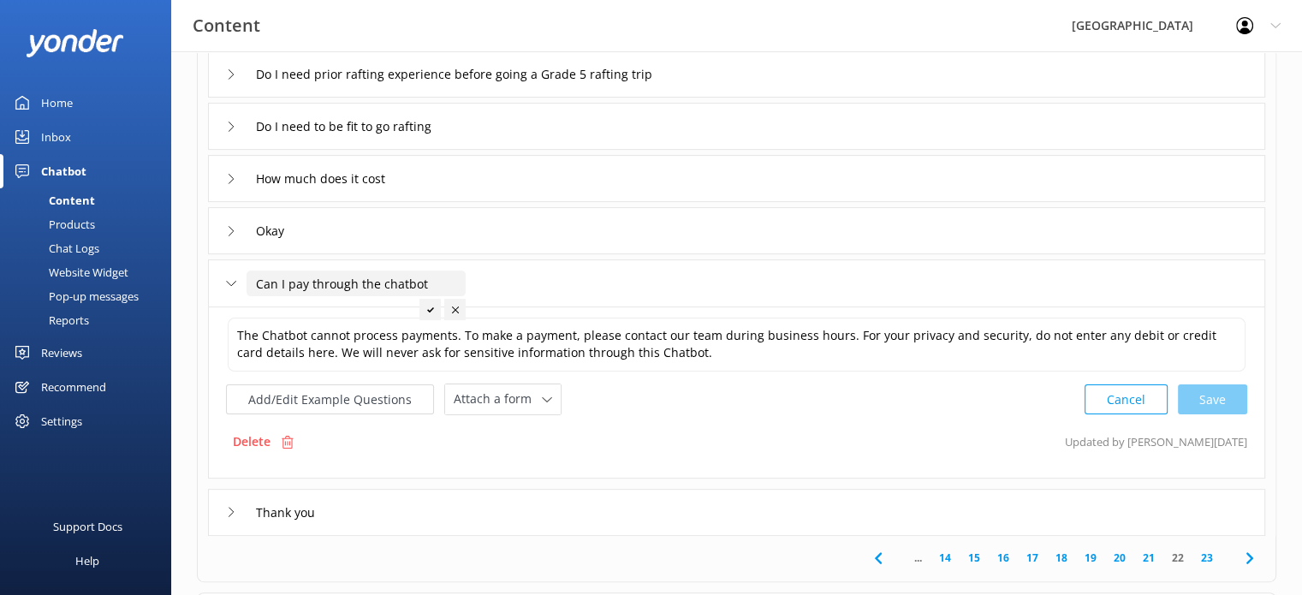
scroll to position [359, 0]
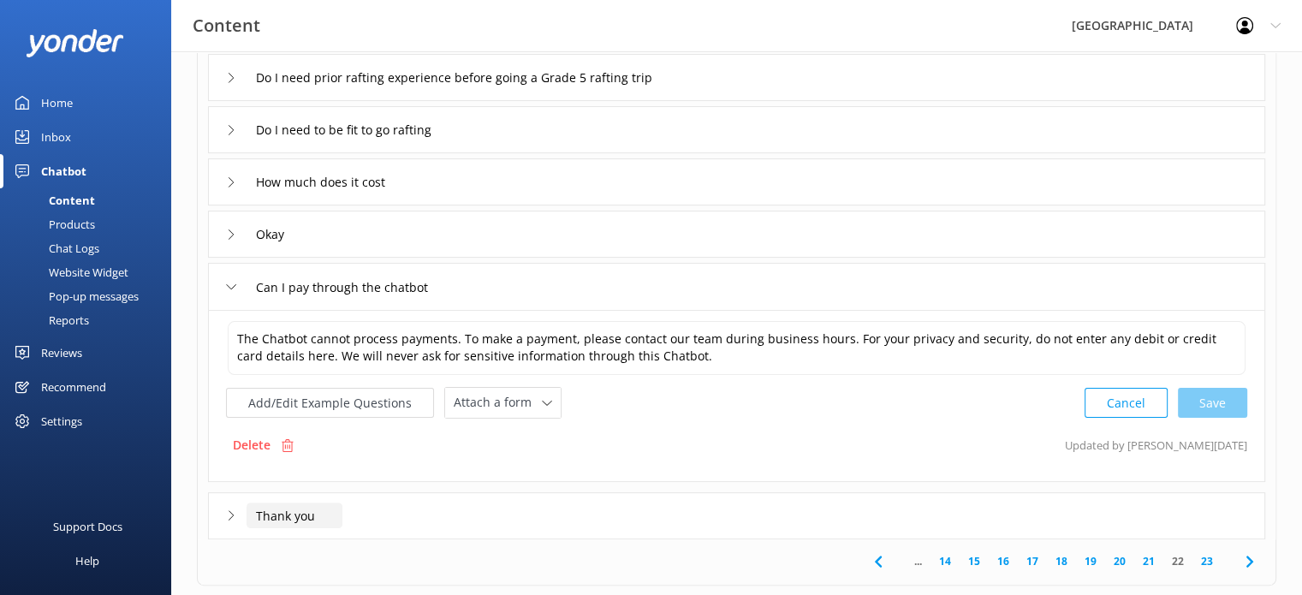
click at [283, 510] on input "Thank you" at bounding box center [294, 515] width 96 height 26
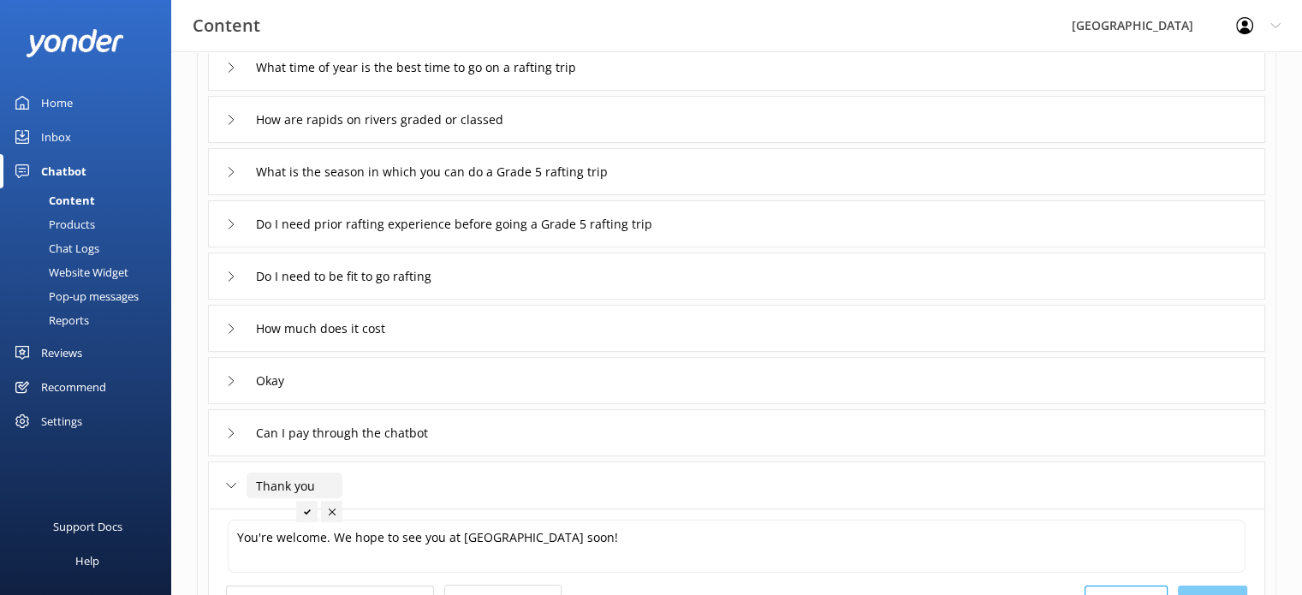
scroll to position [188, 0]
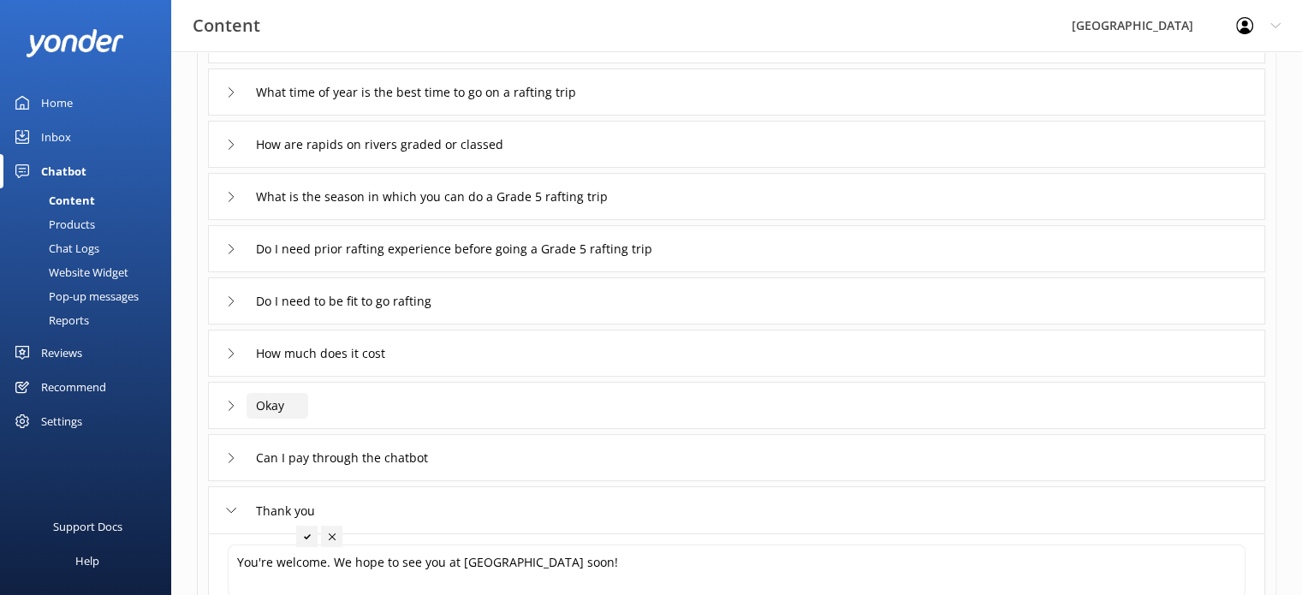
click at [276, 405] on input "Okay" at bounding box center [277, 406] width 62 height 26
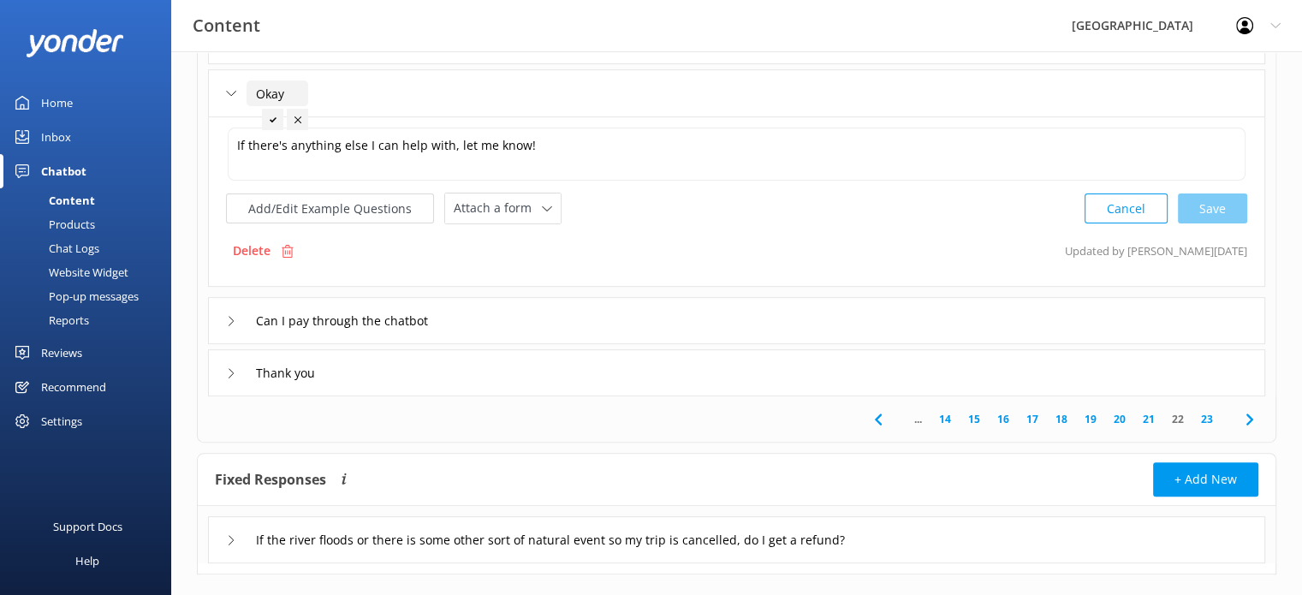
scroll to position [529, 0]
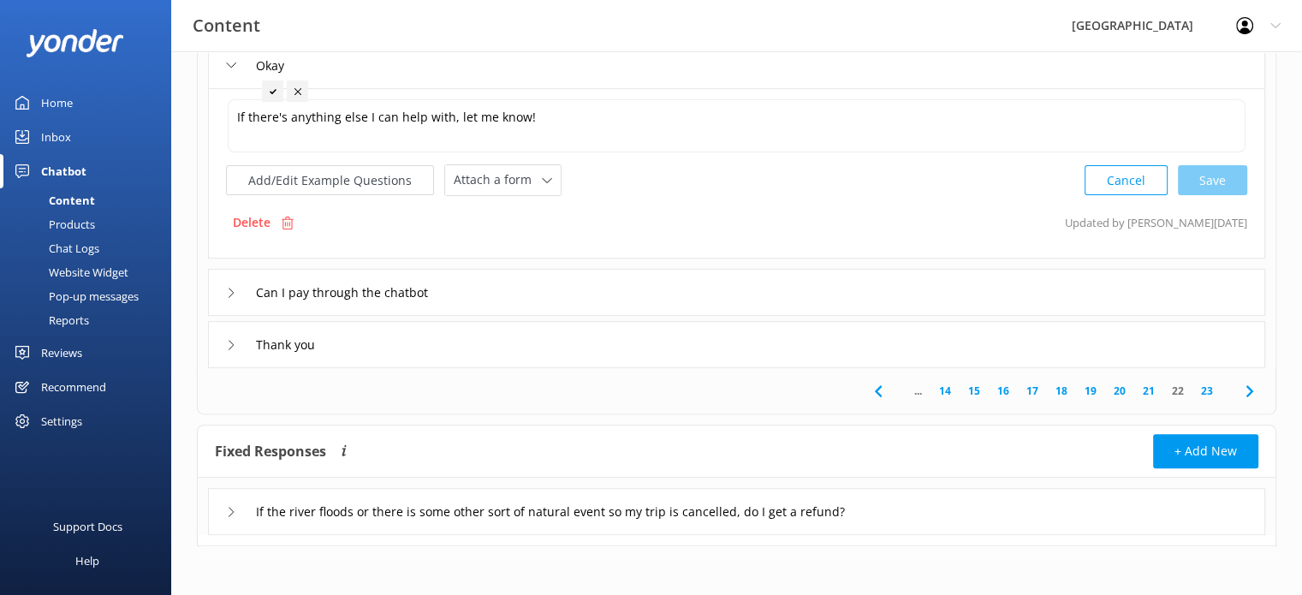
click at [1204, 389] on link "23" at bounding box center [1206, 391] width 29 height 16
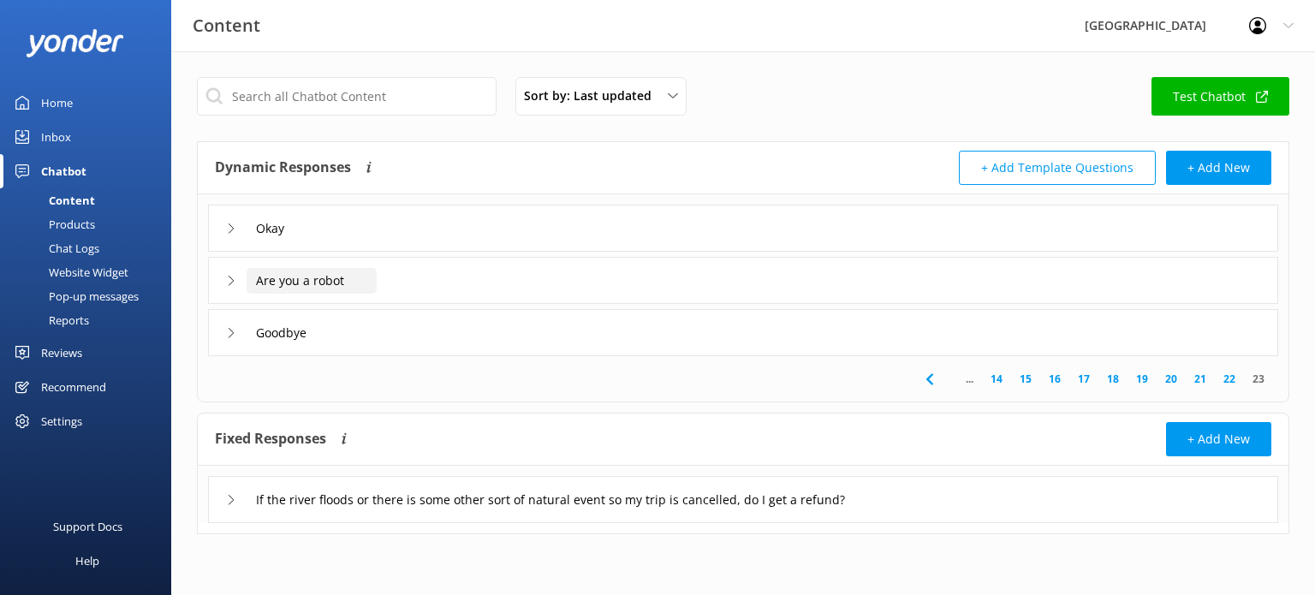
click at [303, 280] on input "Are you a robot" at bounding box center [311, 281] width 130 height 26
